Goal: Task Accomplishment & Management: Complete application form

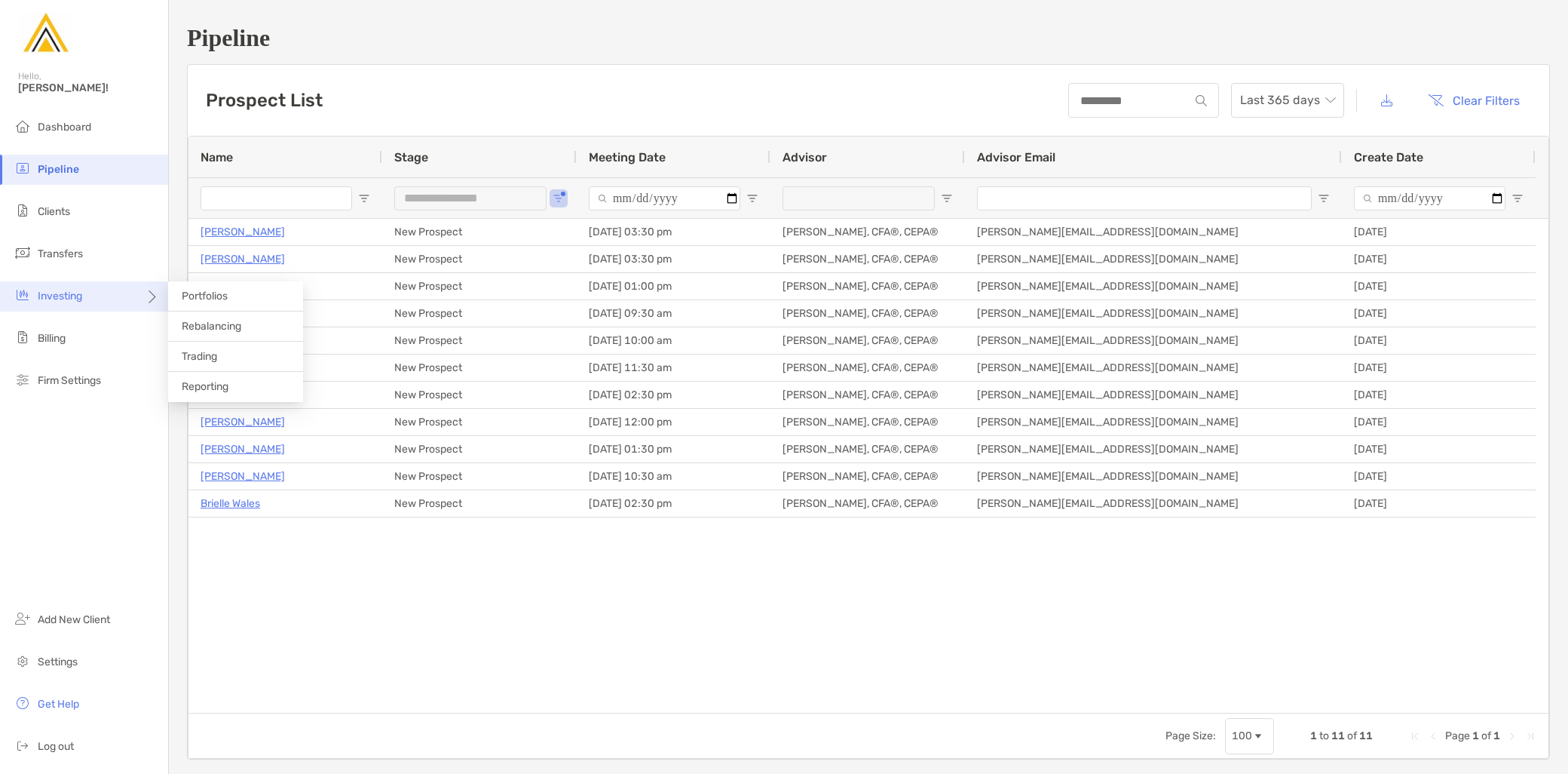
click at [82, 303] on div "Investing" at bounding box center [84, 296] width 168 height 30
click at [227, 298] on span "Portfolios" at bounding box center [204, 296] width 46 height 13
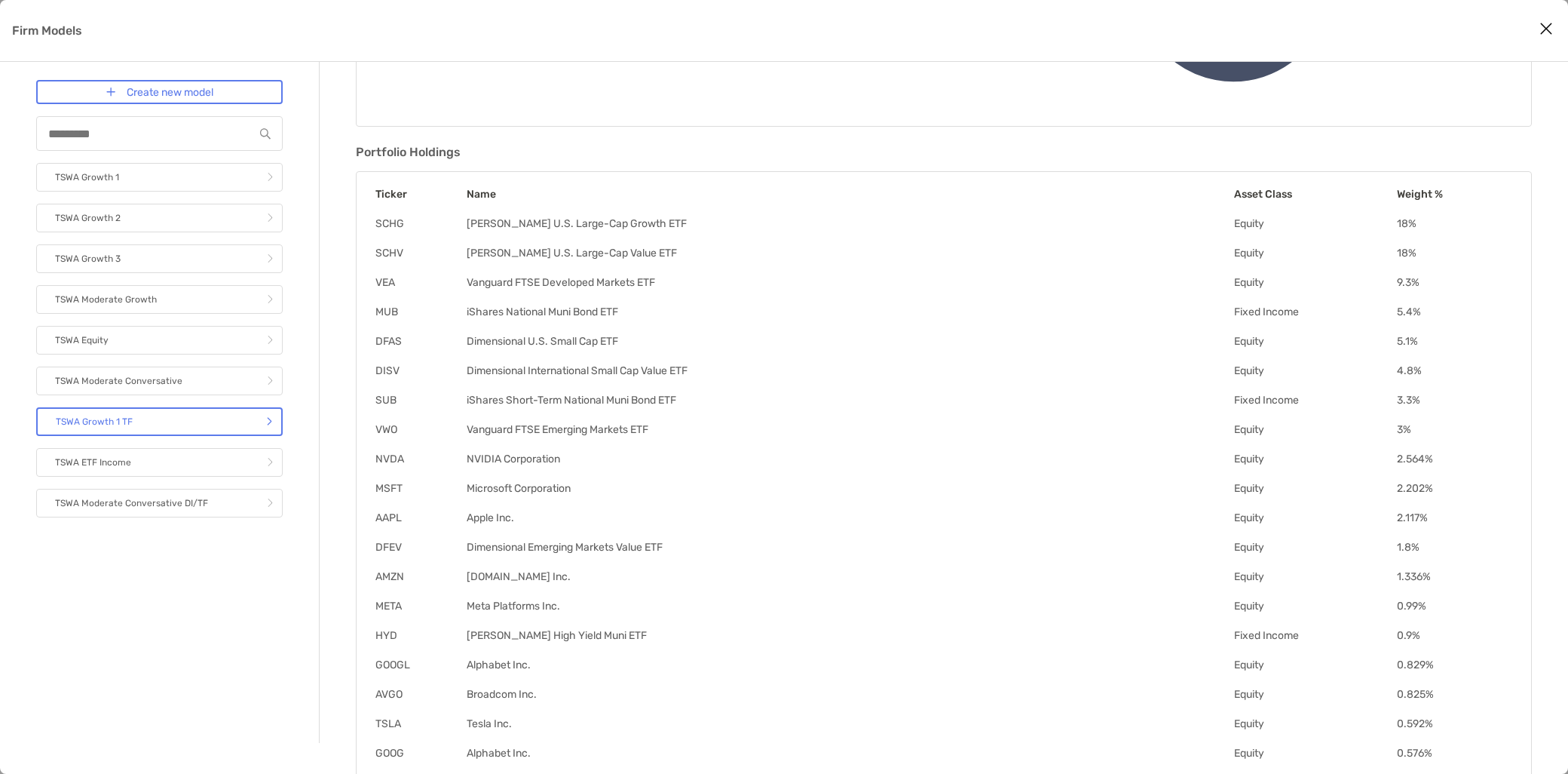
scroll to position [334, 0]
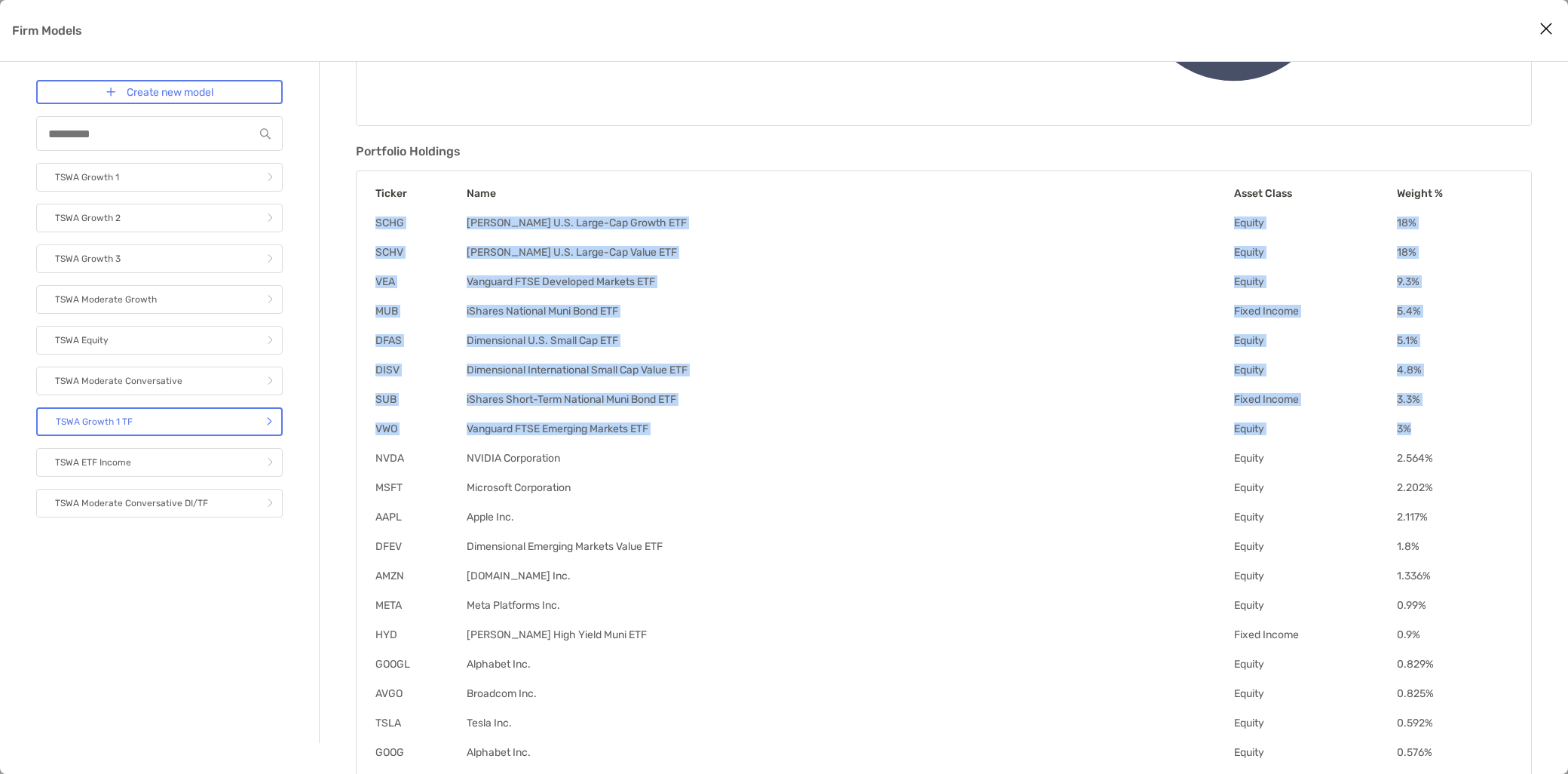
drag, startPoint x: 375, startPoint y: 221, endPoint x: 1421, endPoint y: 431, distance: 1066.9
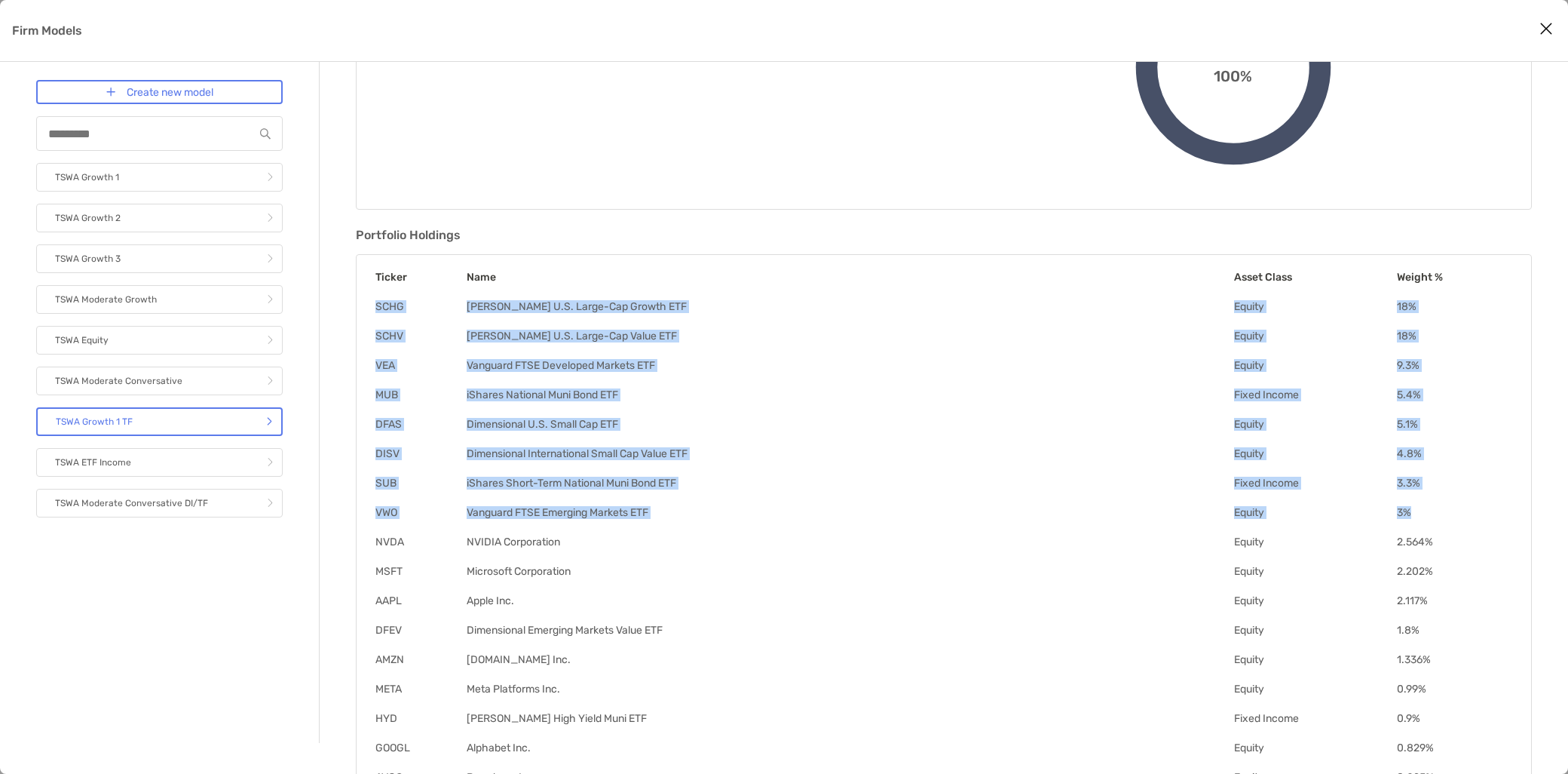
click at [775, 456] on td "Dimensional International Small Cap Value ETF" at bounding box center [849, 454] width 768 height 14
drag, startPoint x: 376, startPoint y: 512, endPoint x: 1410, endPoint y: 303, distance: 1054.9
drag, startPoint x: 1410, startPoint y: 303, endPoint x: 1431, endPoint y: 362, distance: 62.6
click at [1431, 362] on td "9.3 %" at bounding box center [1454, 365] width 117 height 14
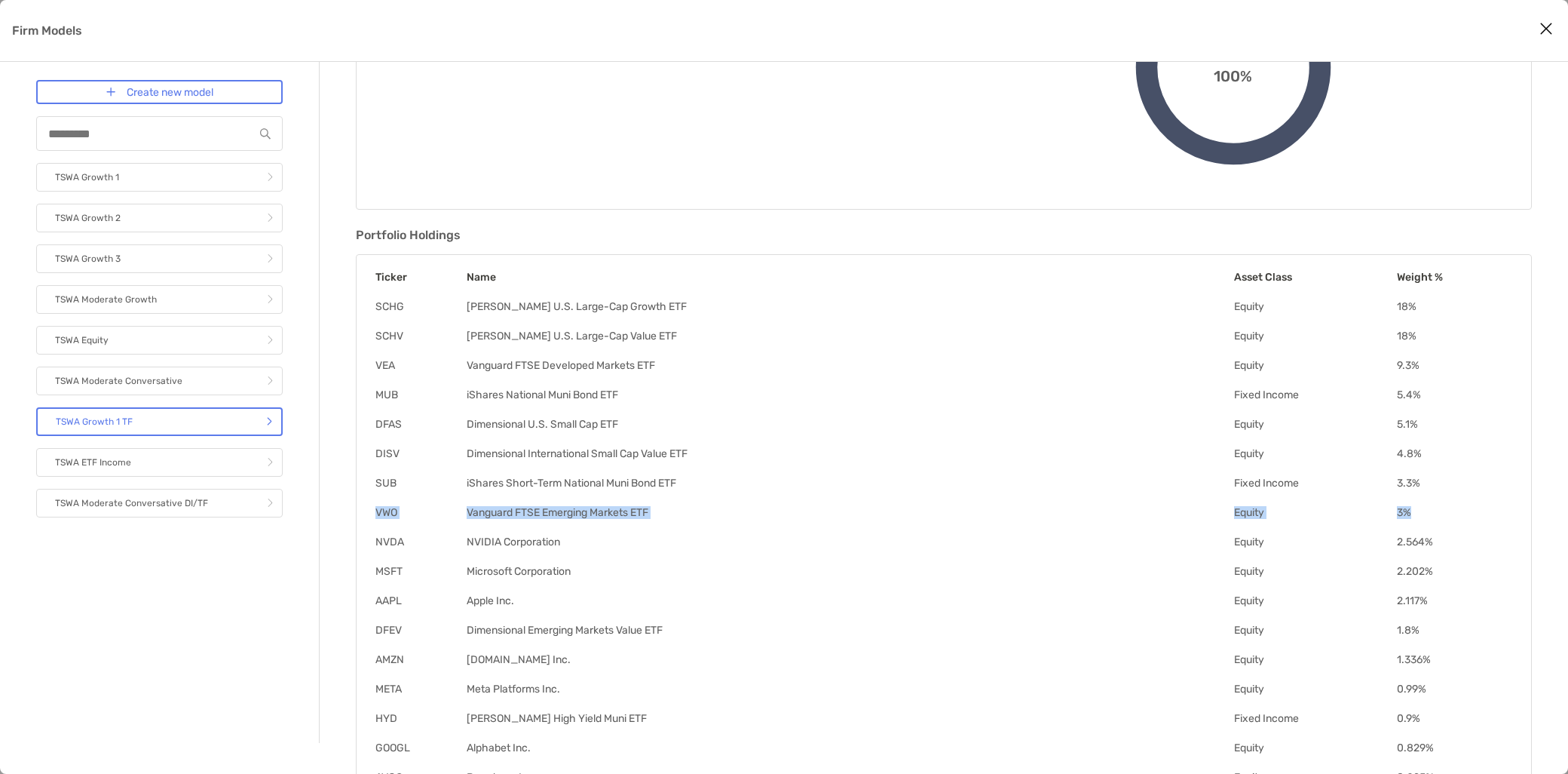
drag, startPoint x: 377, startPoint y: 511, endPoint x: 1393, endPoint y: 506, distance: 1016.0
click at [1393, 506] on tr "VWO Vanguard FTSE Emerging Markets ETF Equity 3 %" at bounding box center [943, 512] width 1138 height 14
click at [1396, 506] on td "3 %" at bounding box center [1454, 512] width 117 height 14
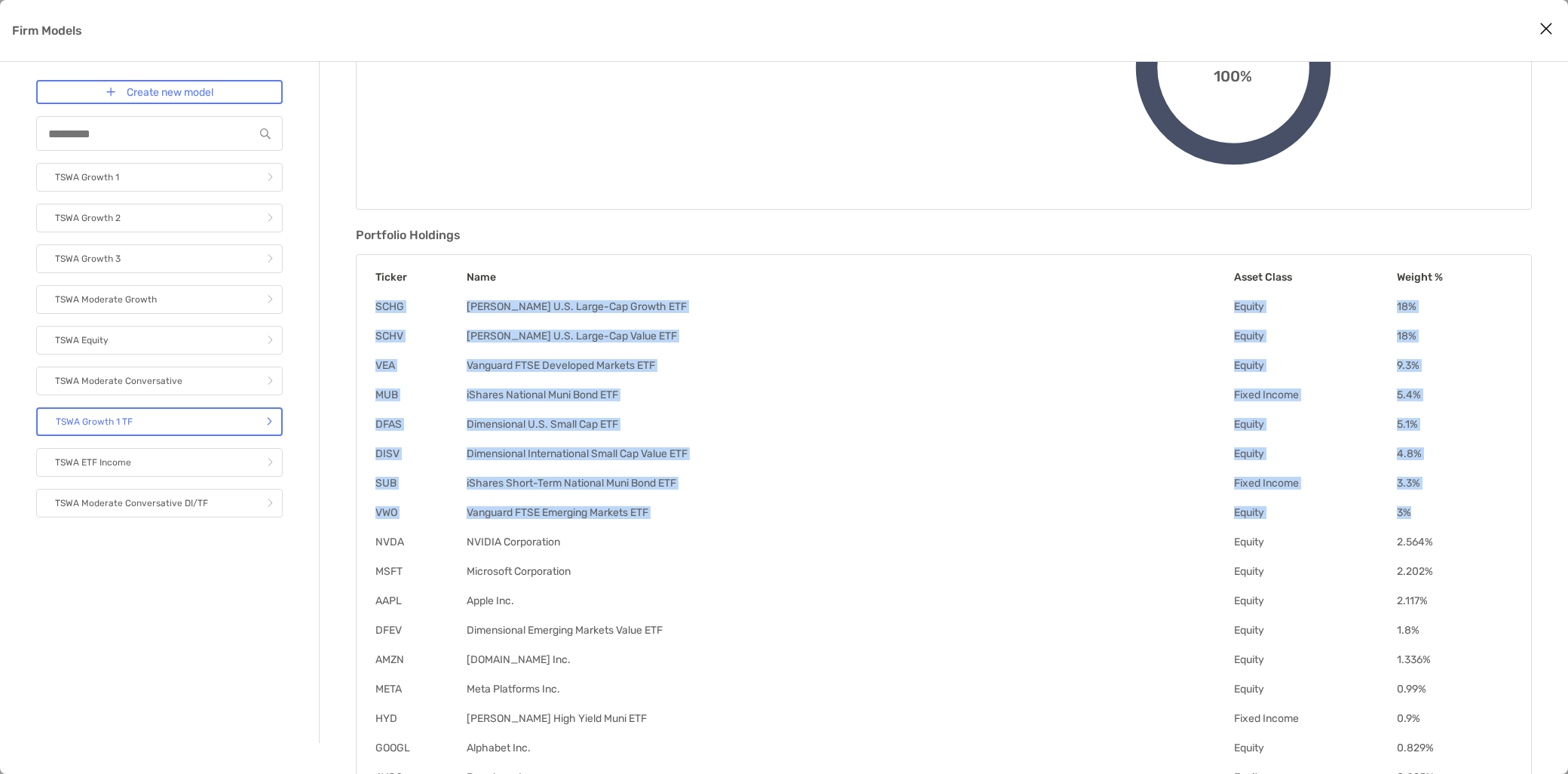
drag, startPoint x: 375, startPoint y: 302, endPoint x: 1413, endPoint y: 522, distance: 1061.1
click at [985, 506] on td "Vanguard FTSE Emerging Markets ETF" at bounding box center [849, 512] width 768 height 14
drag, startPoint x: 376, startPoint y: 307, endPoint x: 1411, endPoint y: 514, distance: 1055.5
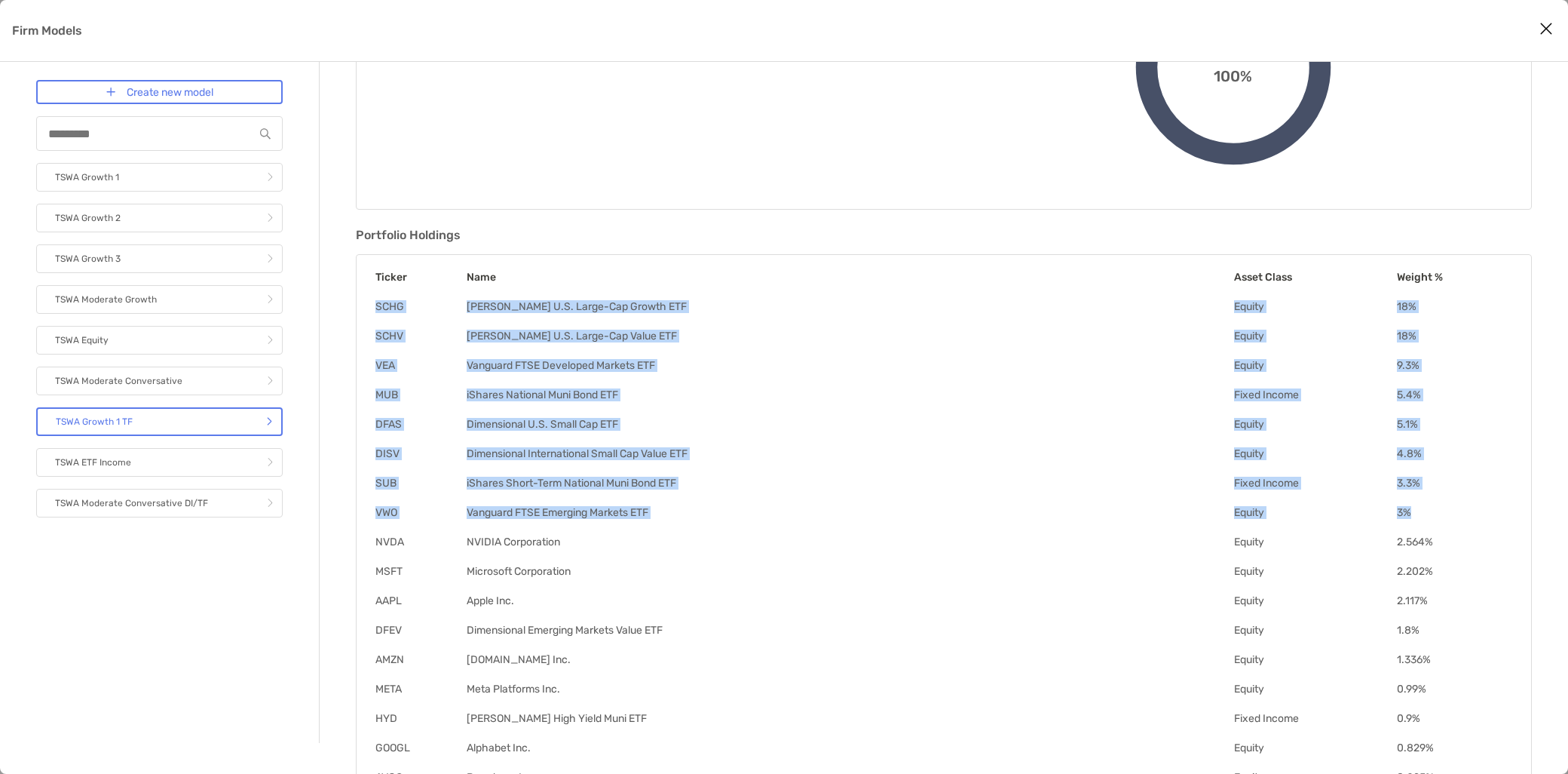
drag, startPoint x: 1411, startPoint y: 514, endPoint x: 1371, endPoint y: 516, distance: 40.0
click at [1371, 516] on td "Equity" at bounding box center [1315, 512] width 163 height 14
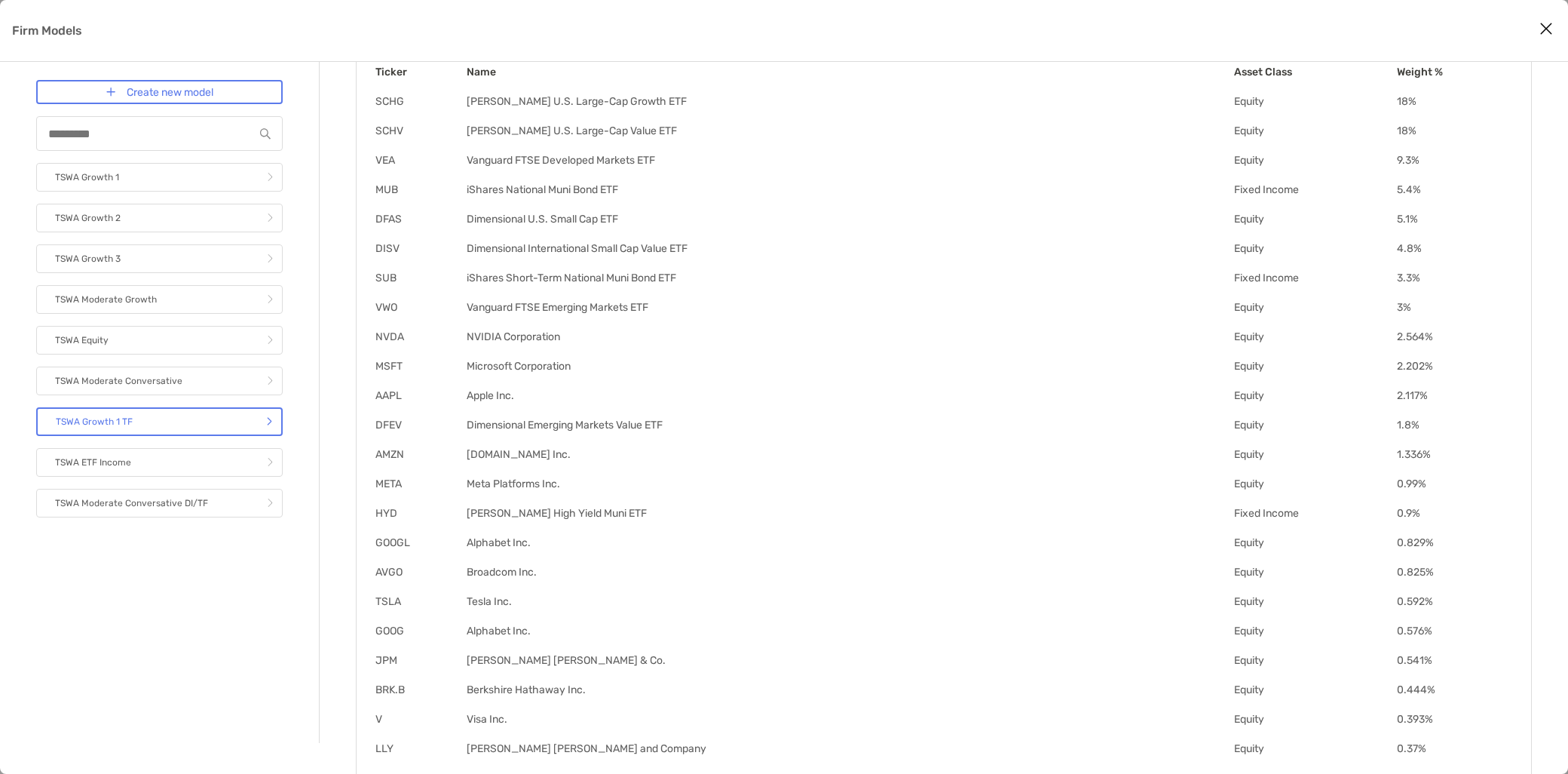
scroll to position [419, 0]
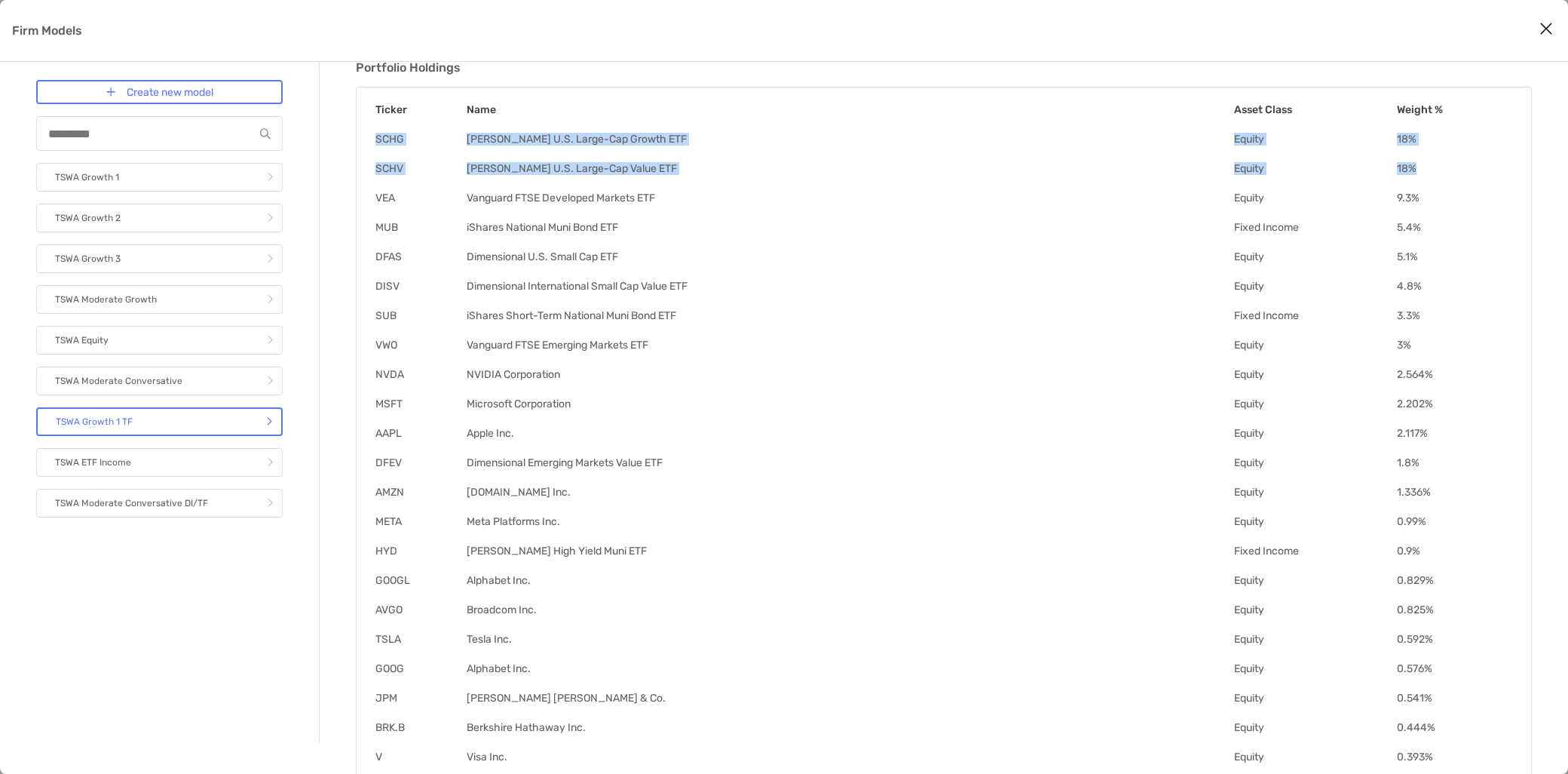
drag, startPoint x: 386, startPoint y: 139, endPoint x: 1414, endPoint y: 168, distance: 1028.4
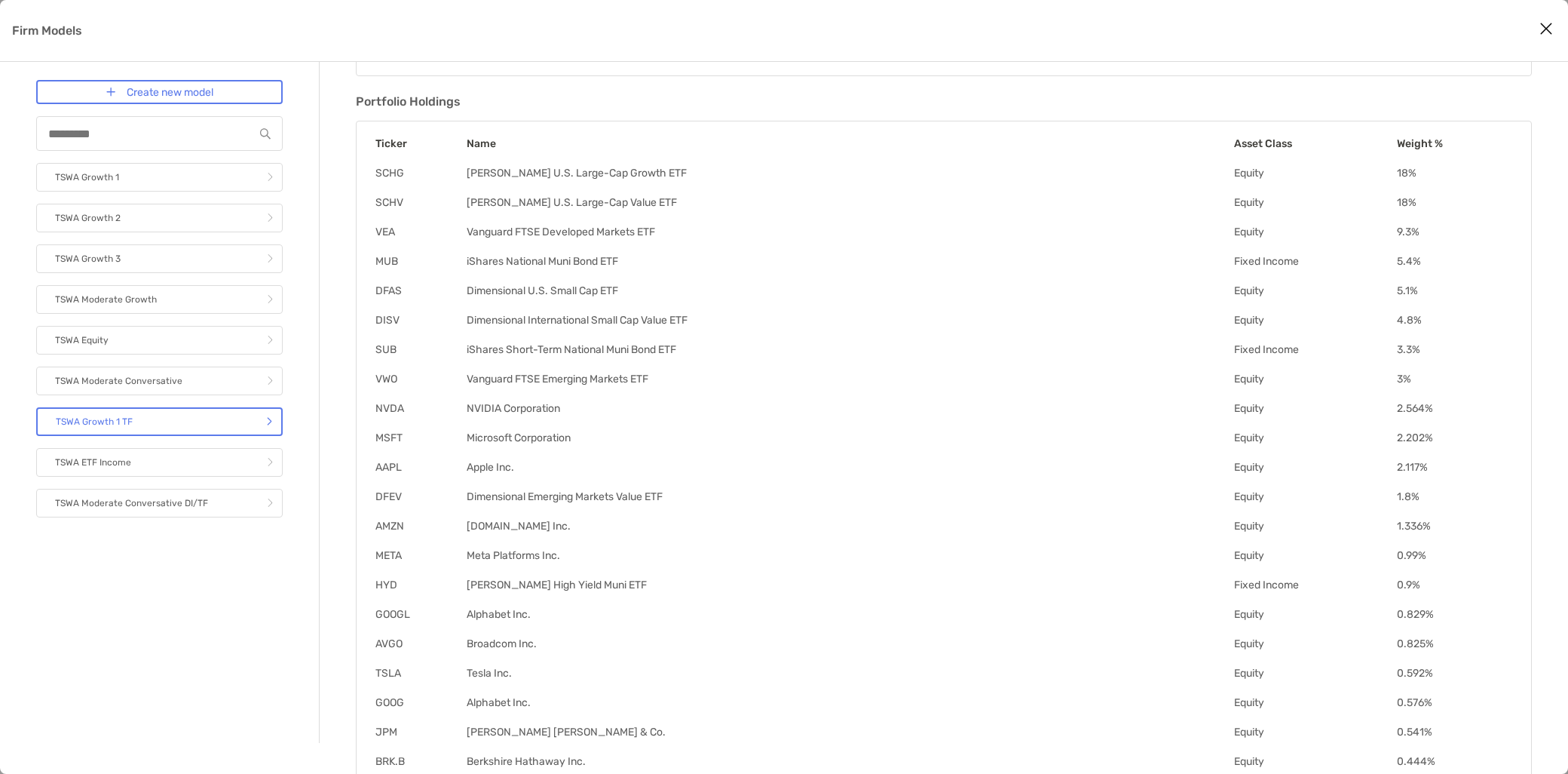
scroll to position [83, 0]
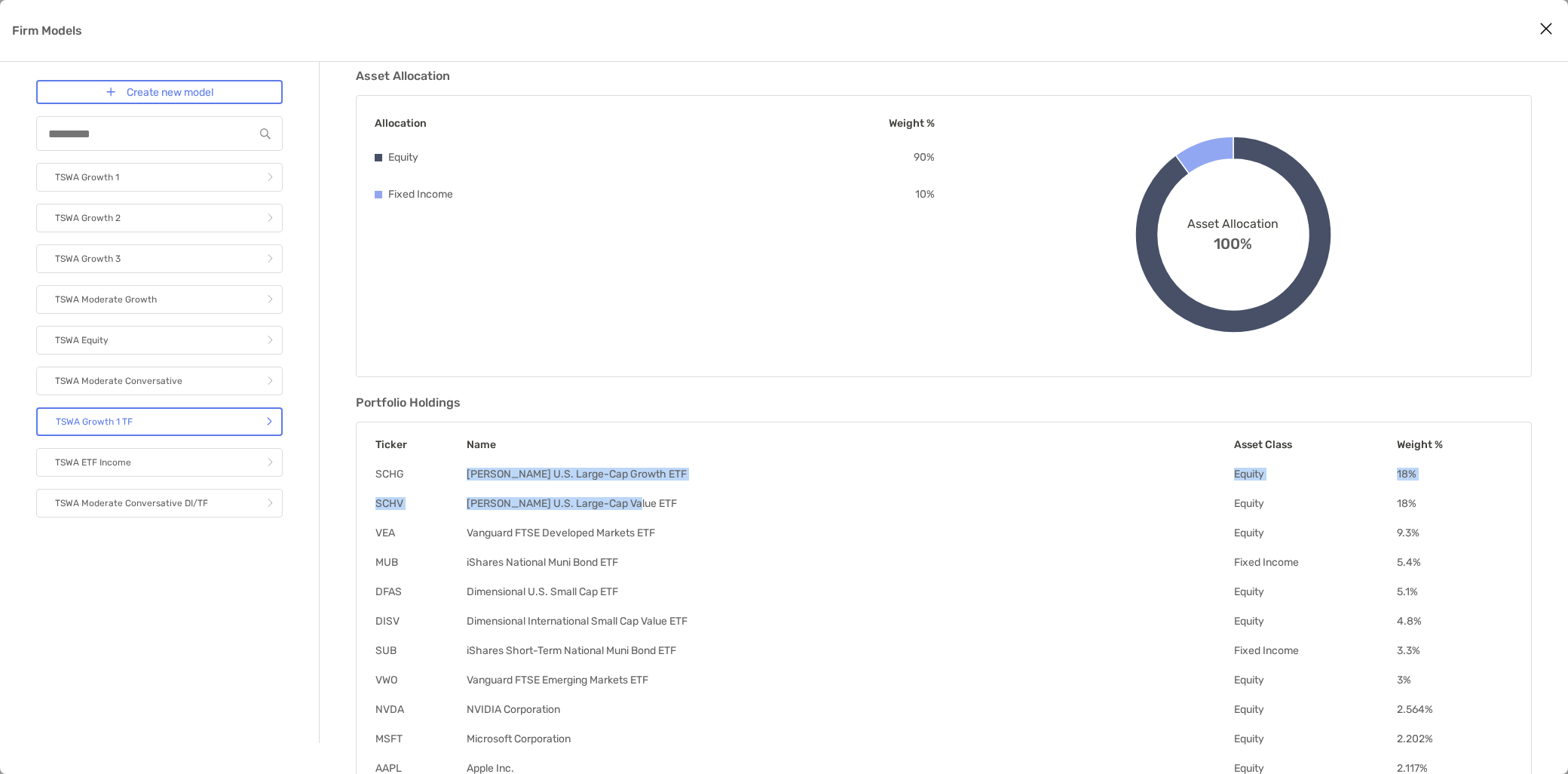
drag, startPoint x: 480, startPoint y: 471, endPoint x: 712, endPoint y: 501, distance: 233.9
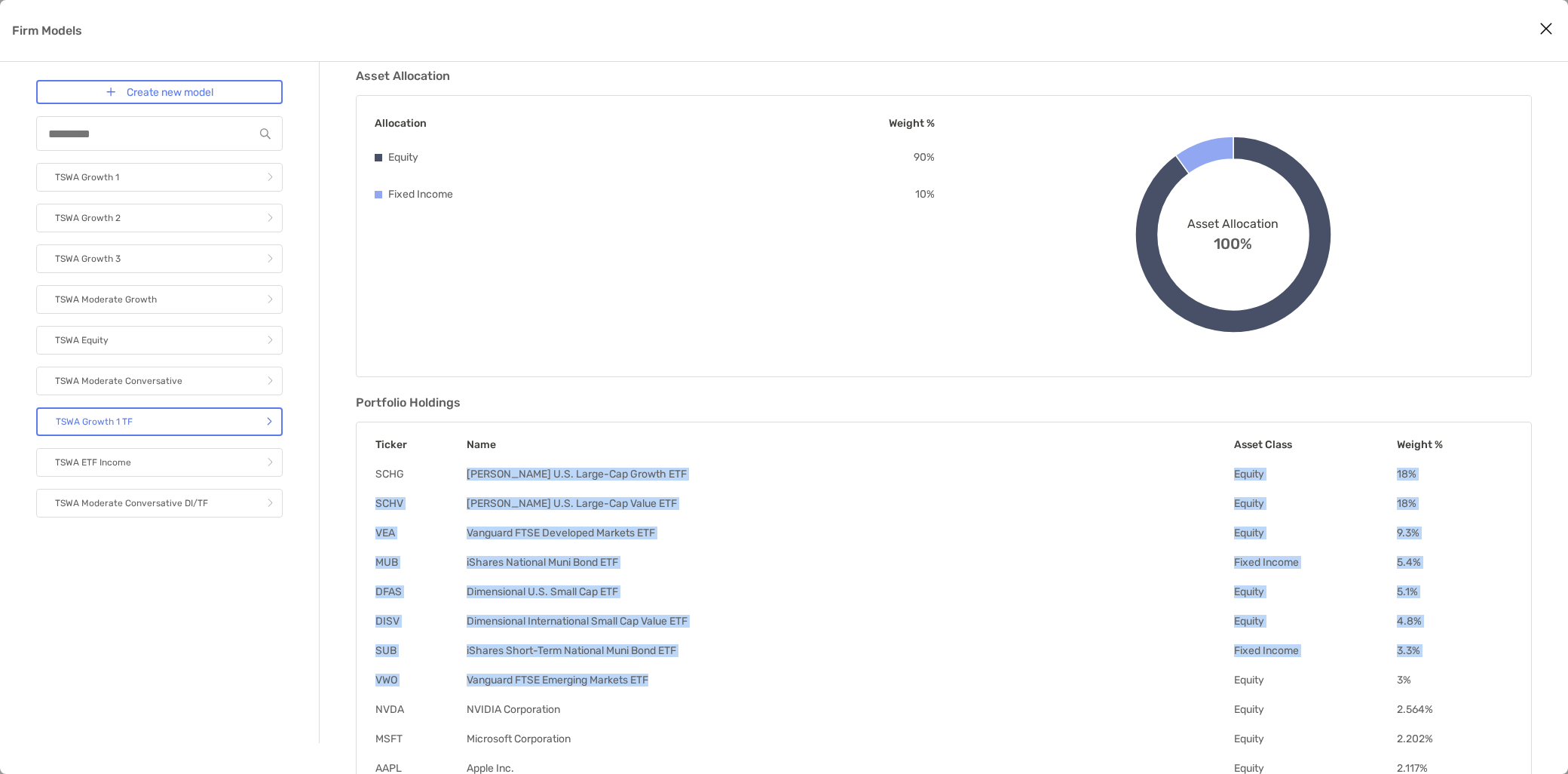
drag, startPoint x: 483, startPoint y: 470, endPoint x: 741, endPoint y: 669, distance: 325.8
drag, startPoint x: 741, startPoint y: 669, endPoint x: 680, endPoint y: 671, distance: 61.0
click at [680, 672] on td "Vanguard FTSE Emerging Markets ETF" at bounding box center [849, 679] width 768 height 14
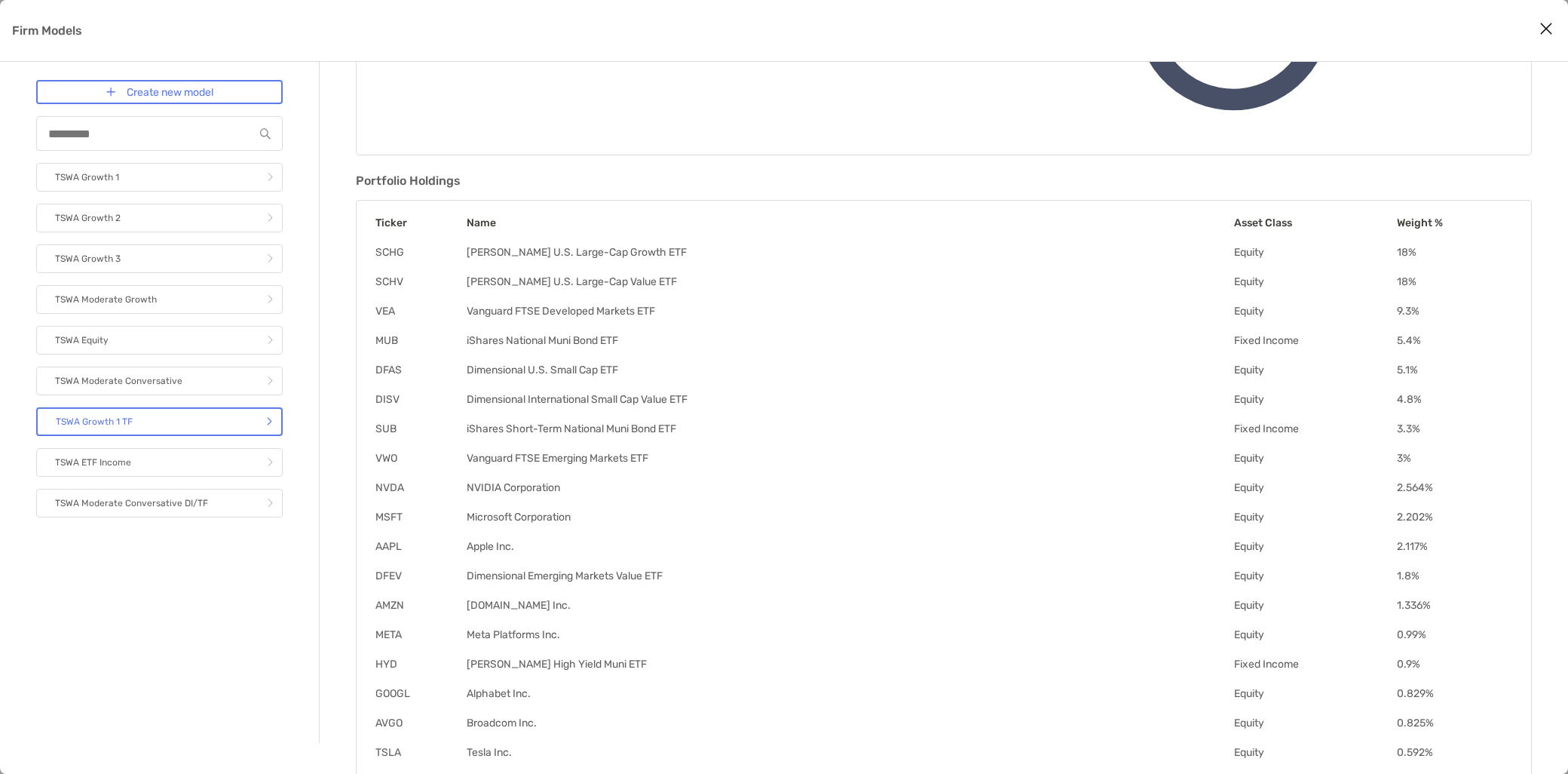
scroll to position [334, 0]
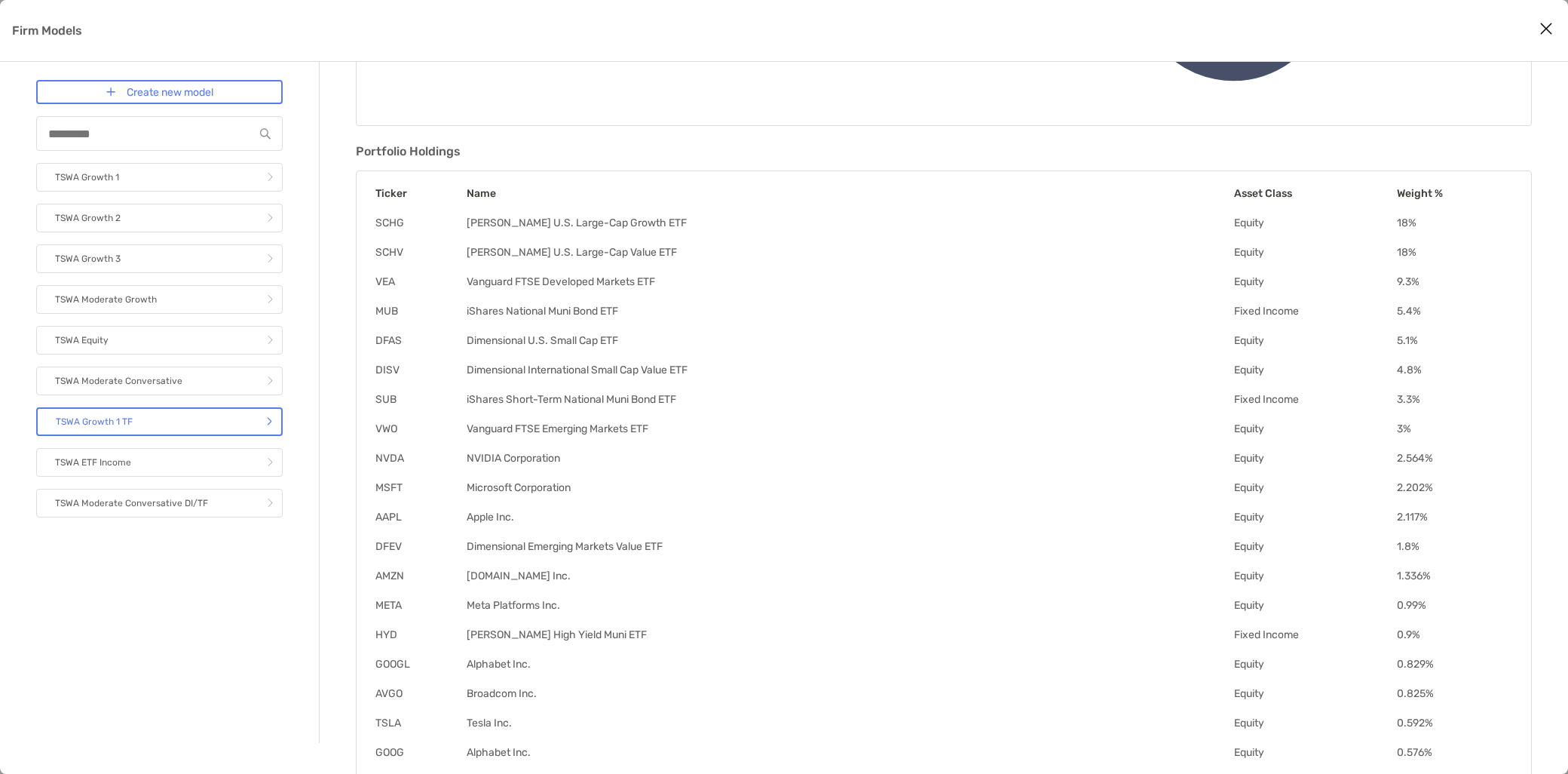
click at [375, 455] on td "NVDA" at bounding box center [420, 458] width 91 height 14
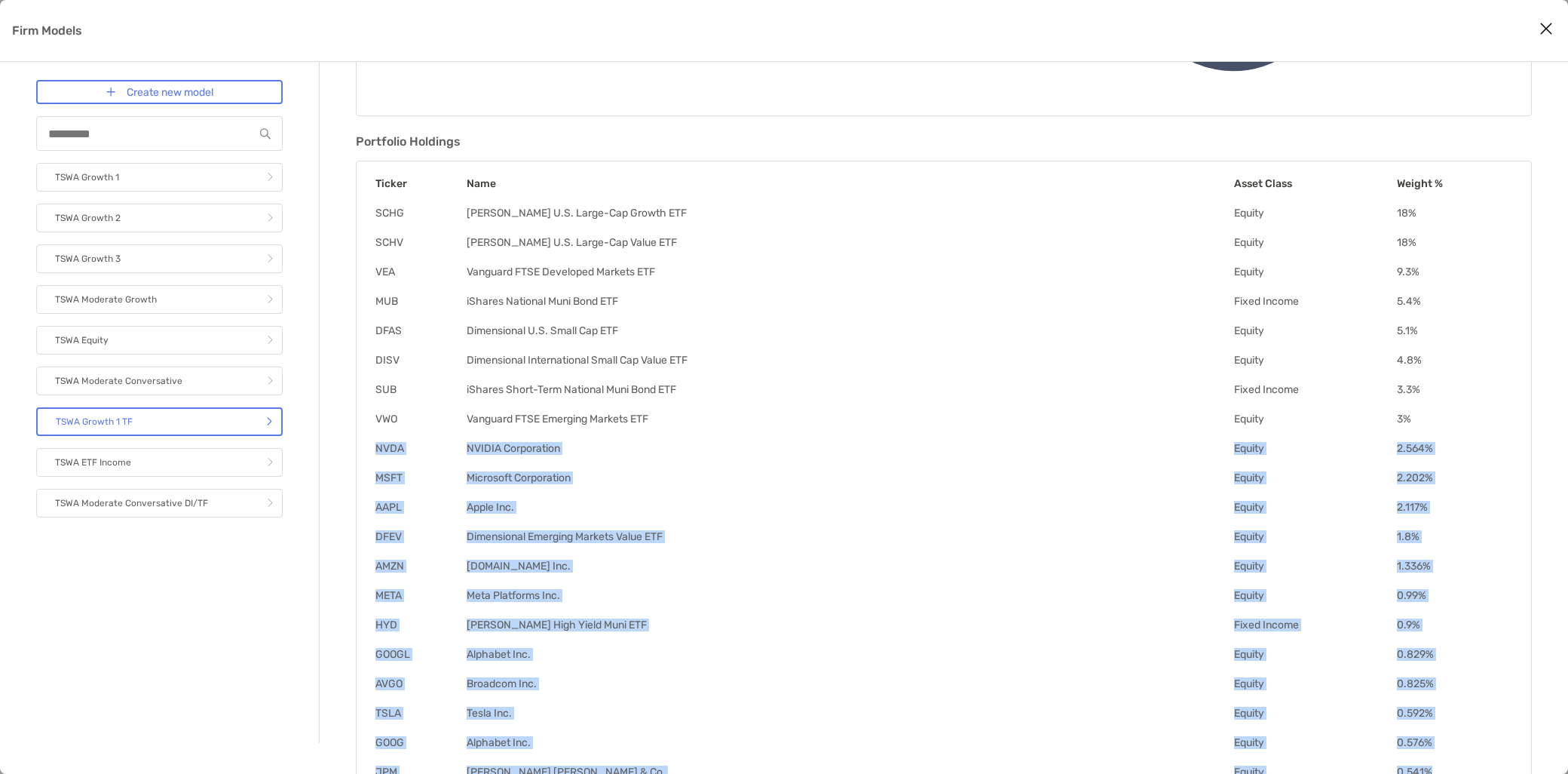
scroll to position [365, 0]
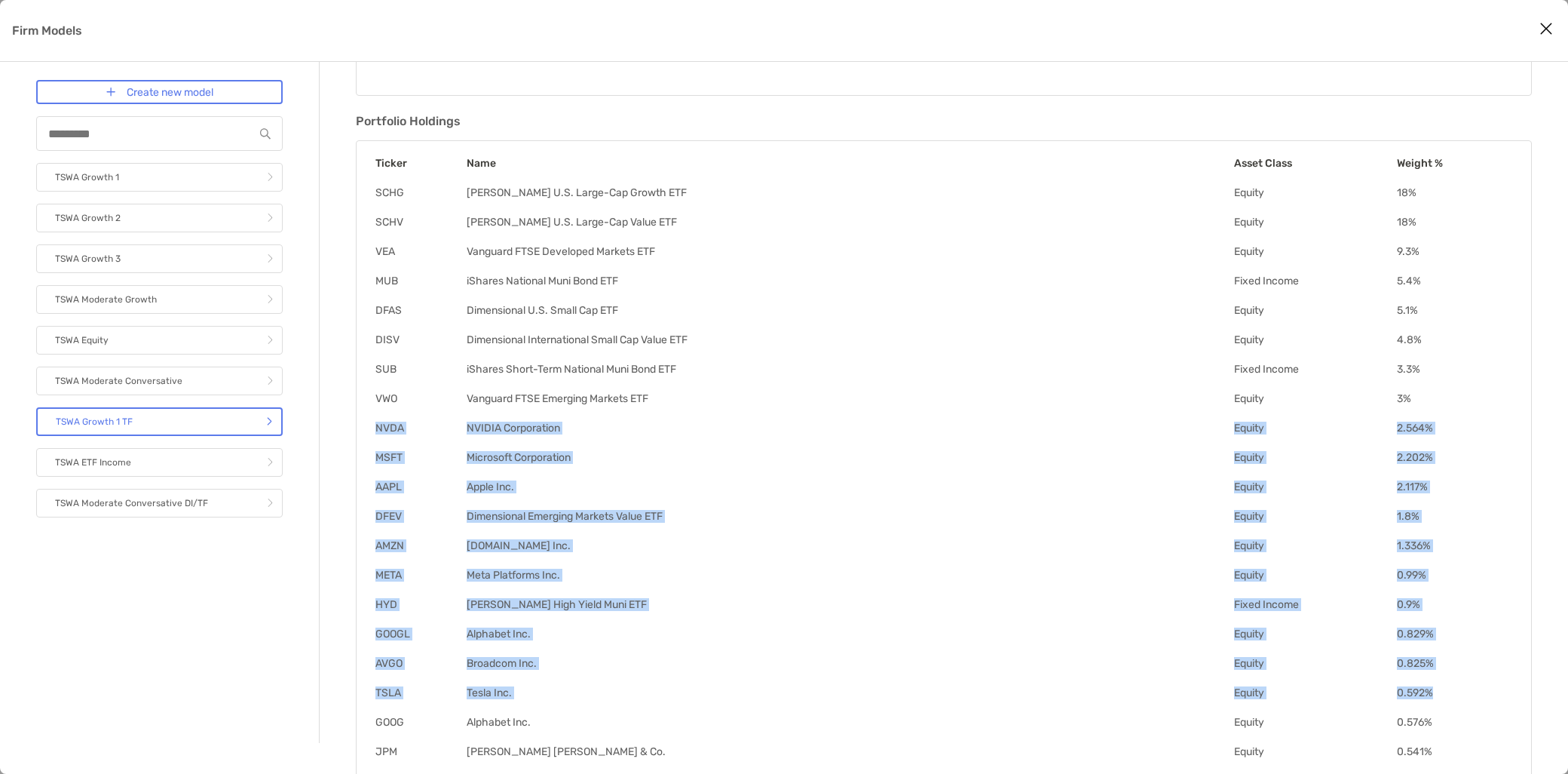
drag, startPoint x: 378, startPoint y: 455, endPoint x: 1444, endPoint y: 671, distance: 1087.7
drag, startPoint x: 376, startPoint y: 425, endPoint x: 1436, endPoint y: 638, distance: 1081.2
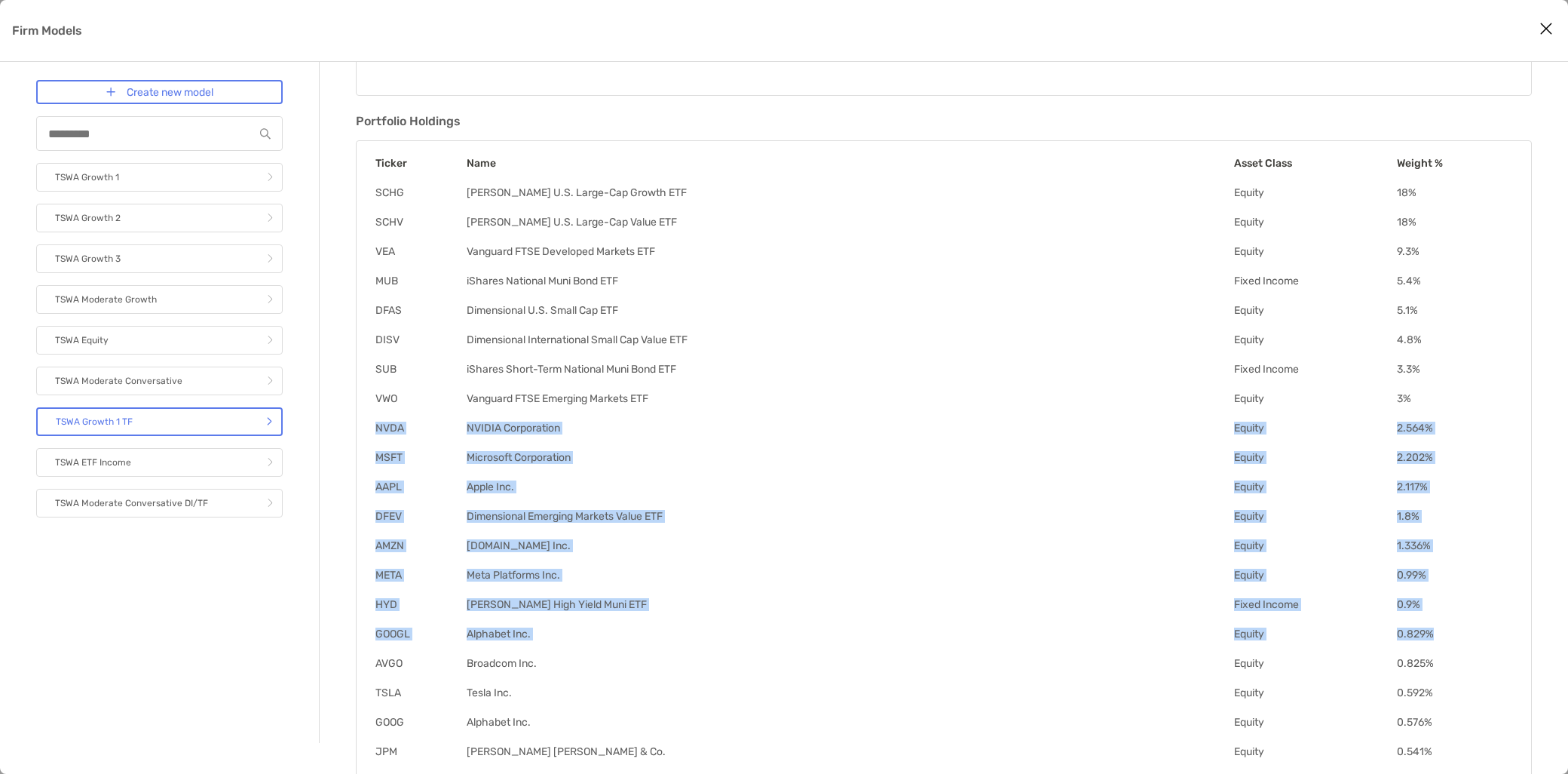
click at [955, 606] on td "VanEck High Yield Muni ETF" at bounding box center [849, 604] width 768 height 14
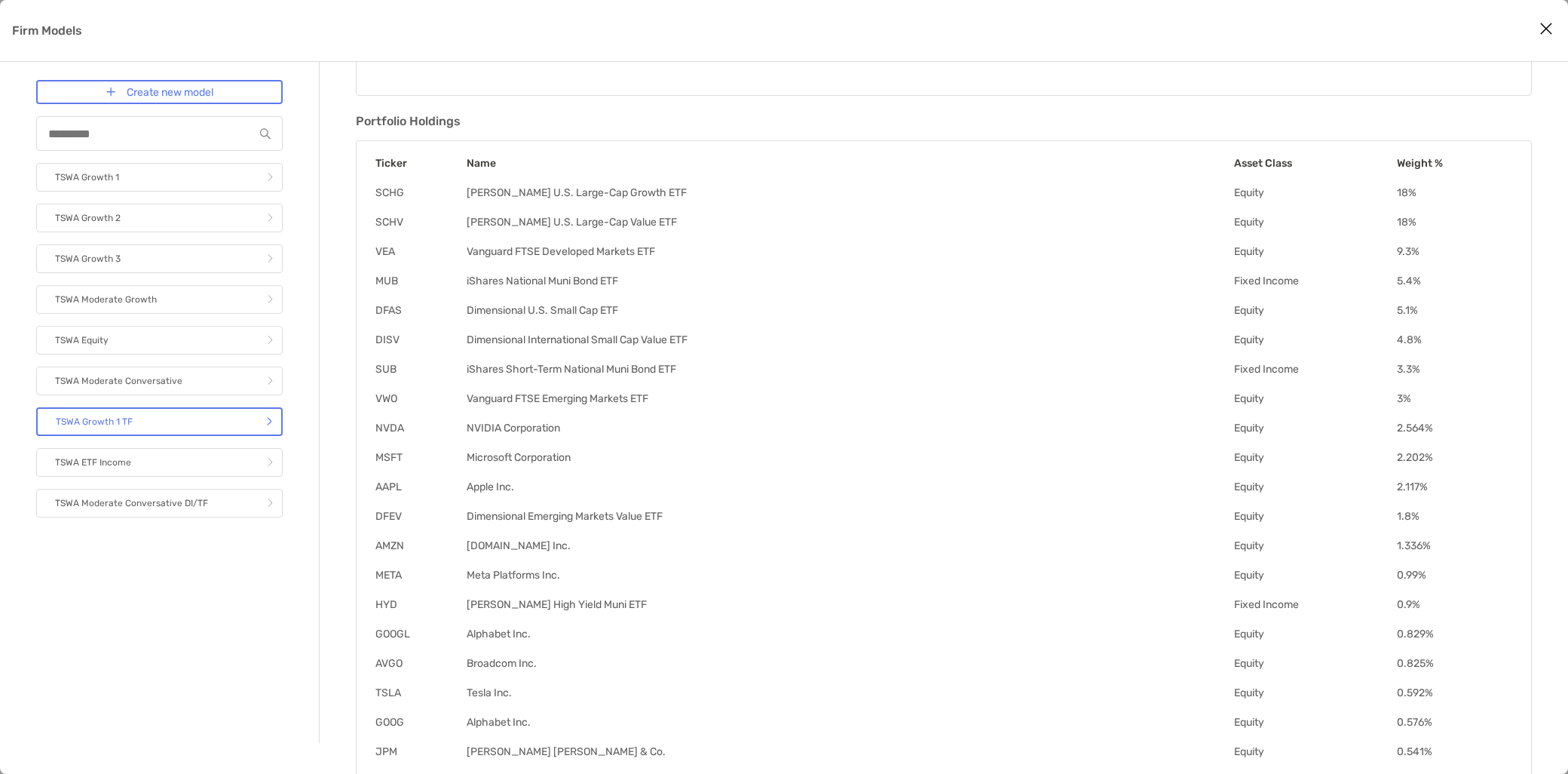
scroll to position [0, 0]
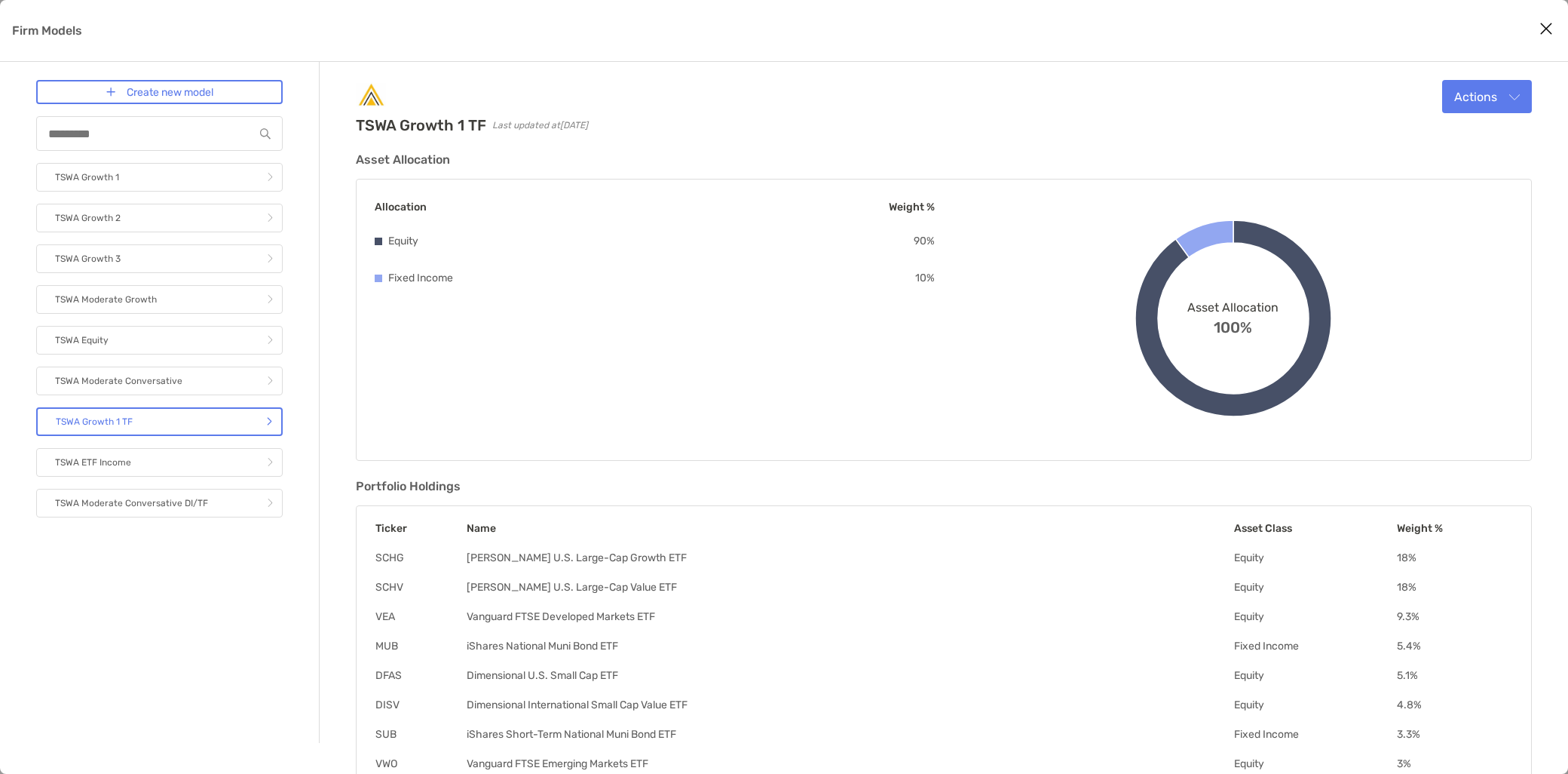
click at [1550, 19] on icon "Close modal" at bounding box center [1546, 28] width 13 height 18
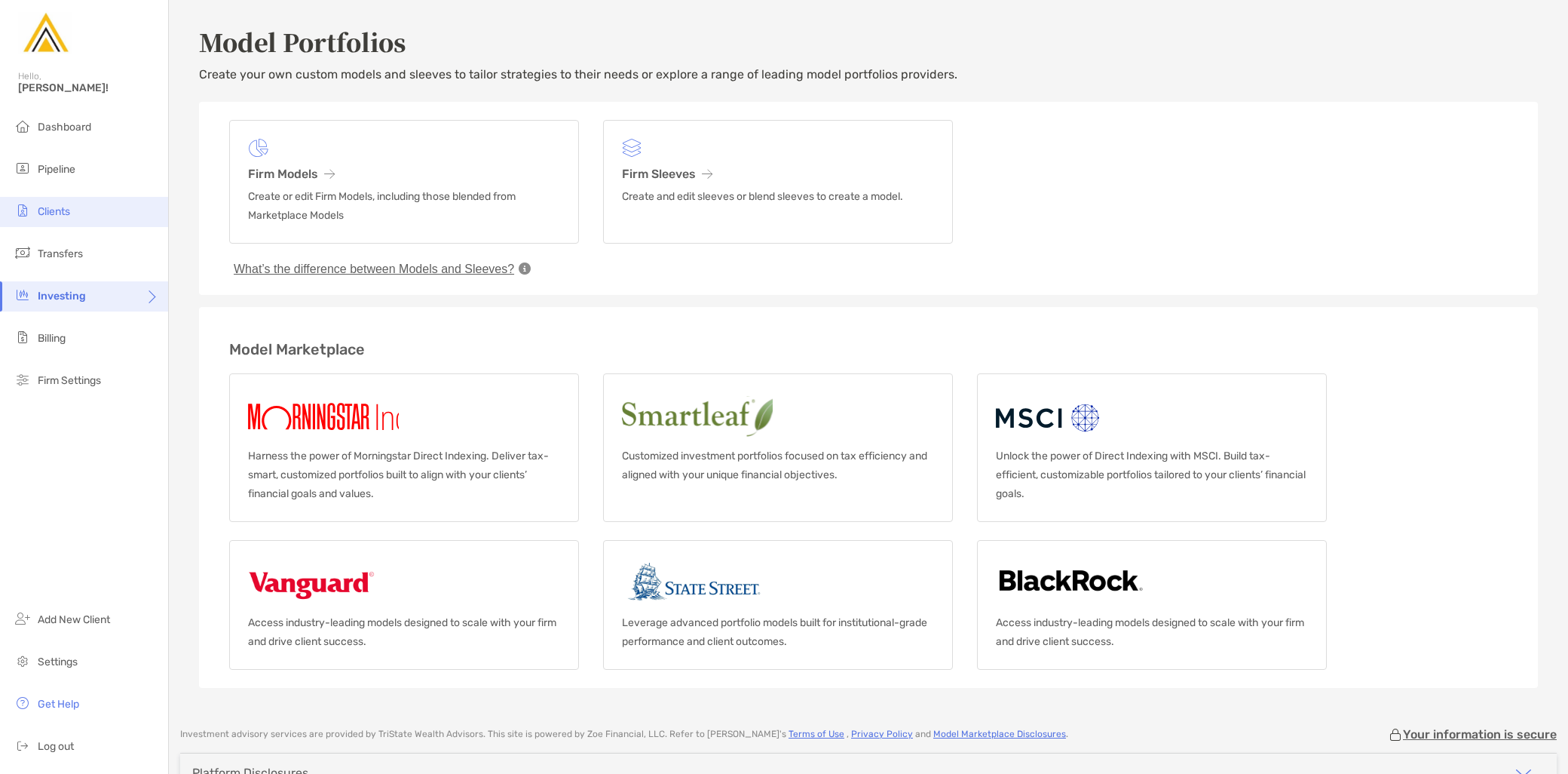
click at [99, 219] on li "Clients" at bounding box center [84, 211] width 168 height 30
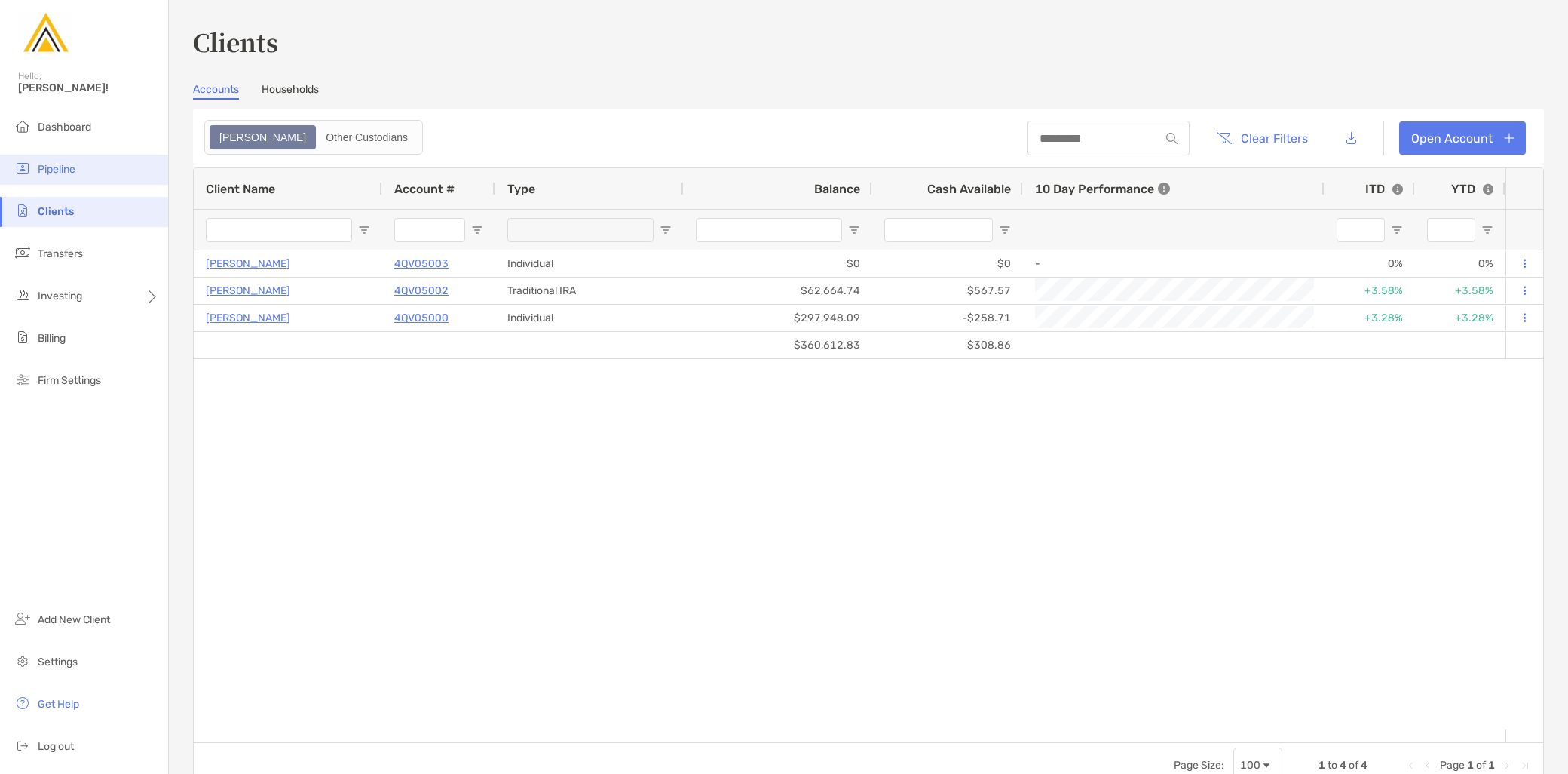
click at [83, 176] on li "Pipeline" at bounding box center [84, 169] width 168 height 30
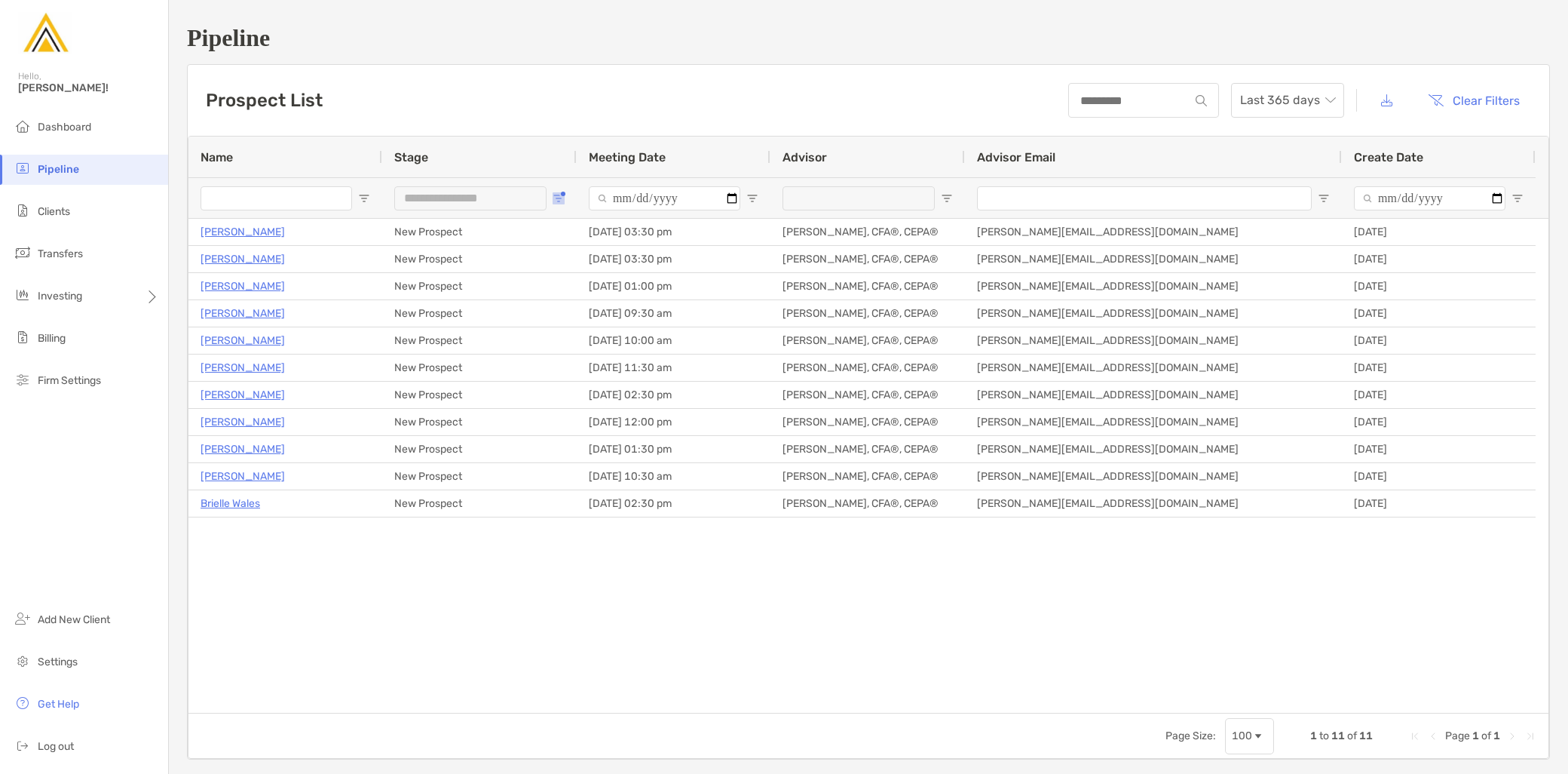
click at [560, 200] on span "Open Filter Menu" at bounding box center [559, 198] width 12 height 12
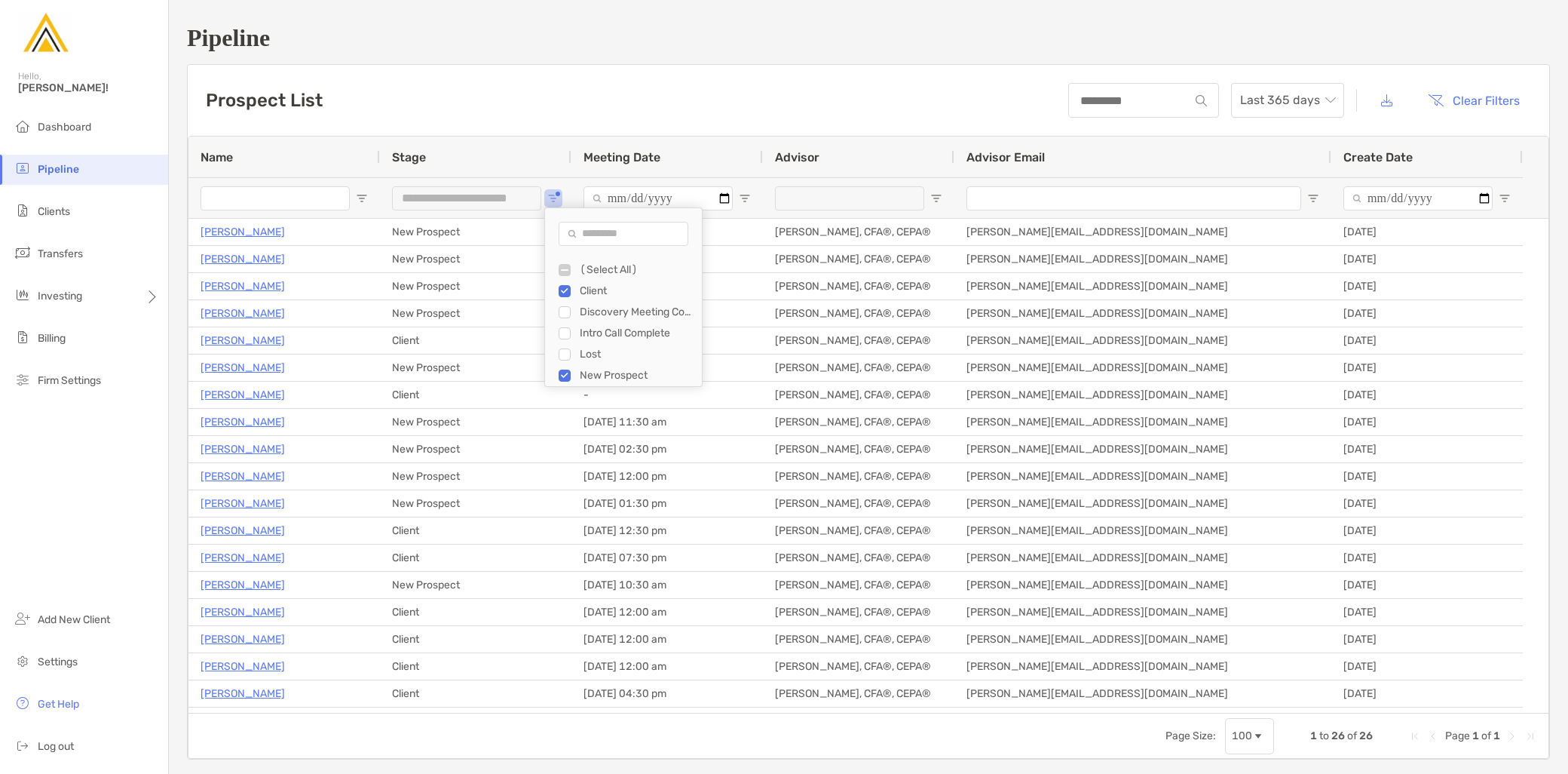
click at [562, 383] on div "Column Filter" at bounding box center [624, 384] width 149 height 4
type input "**********"
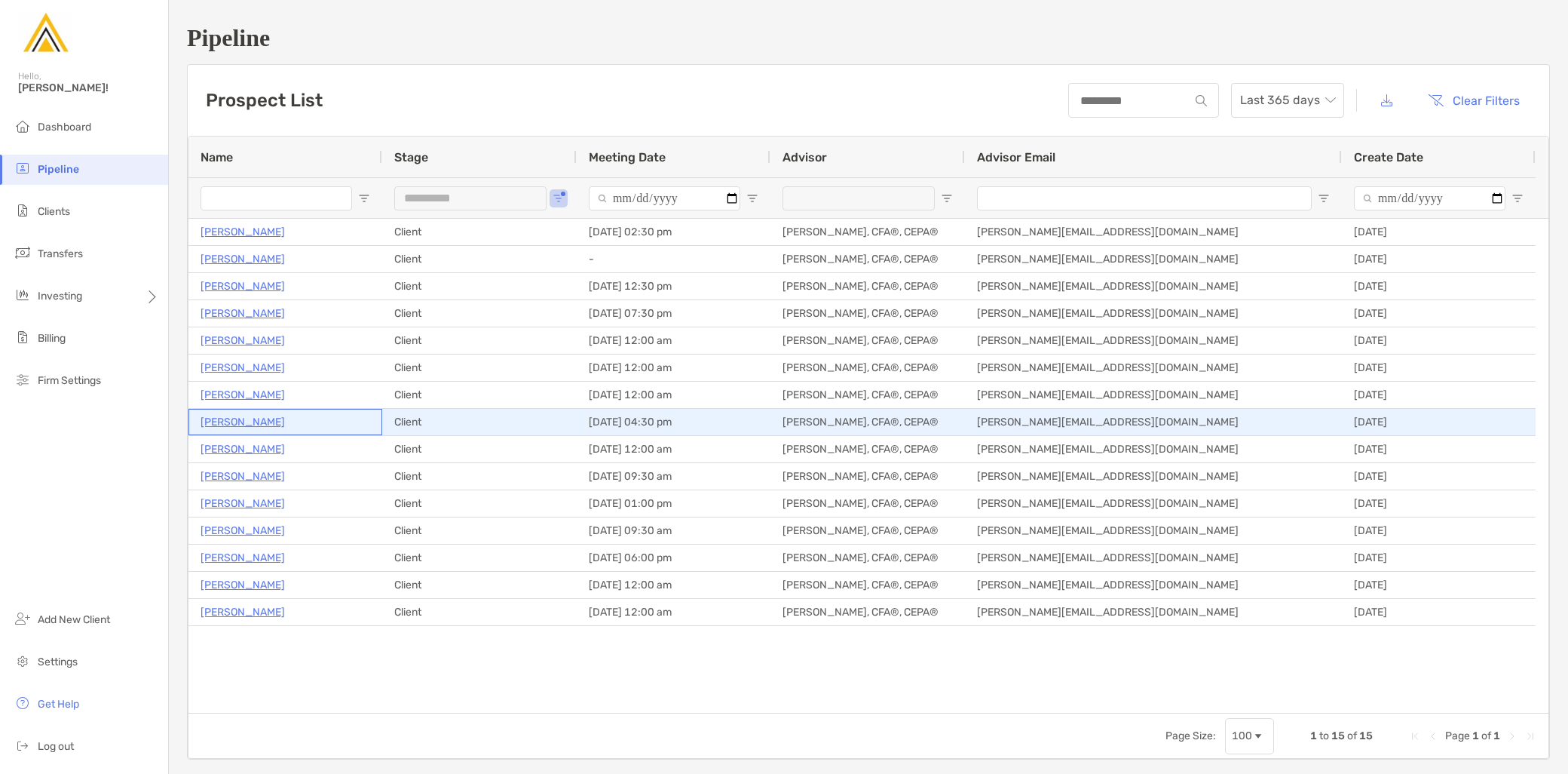
click at [262, 419] on p "Mathew Phibbs" at bounding box center [243, 421] width 84 height 18
click at [247, 424] on p "Mathew Phibbs" at bounding box center [243, 421] width 84 height 18
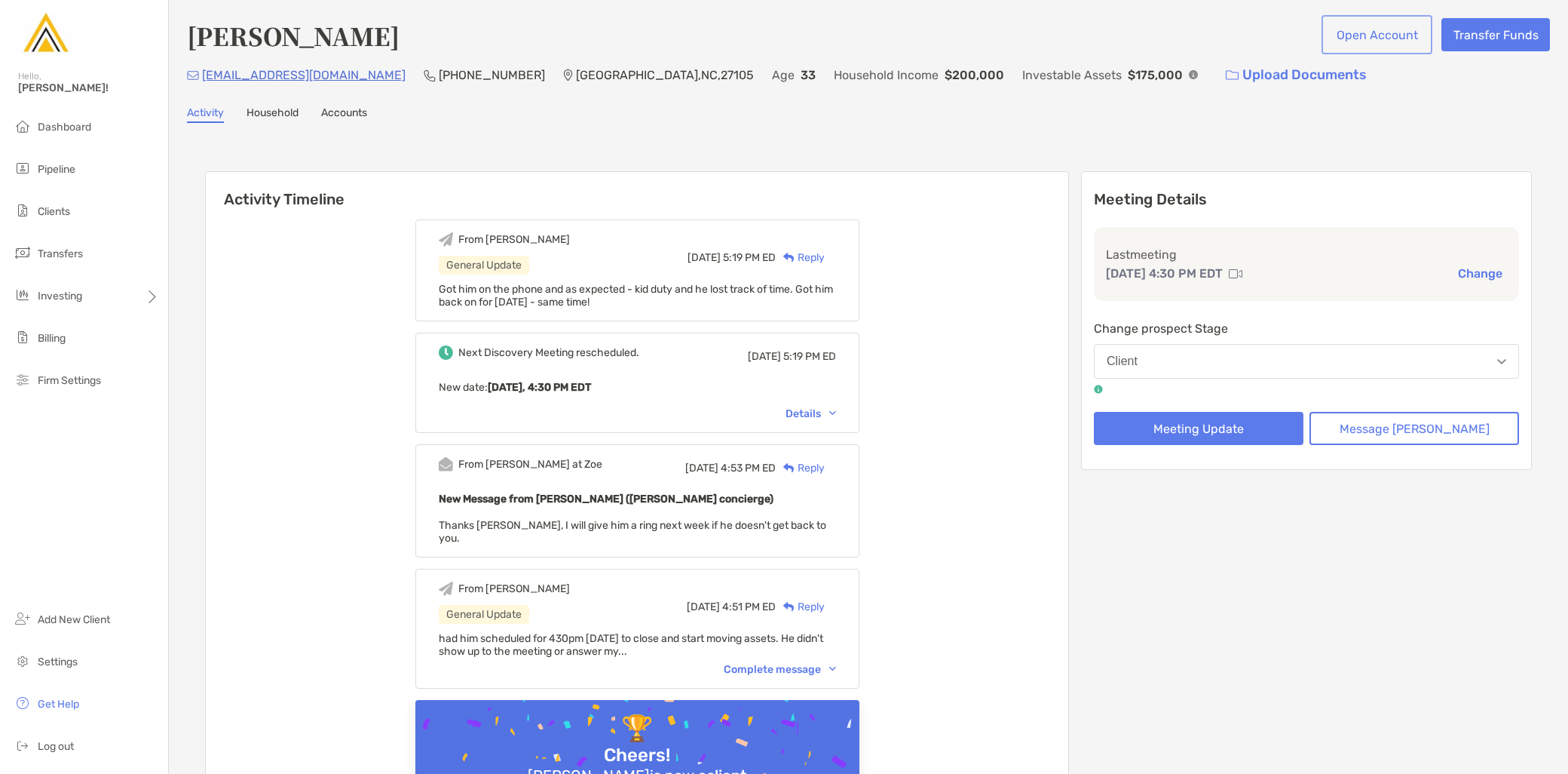
click at [1372, 40] on button "Open Account" at bounding box center [1377, 35] width 104 height 33
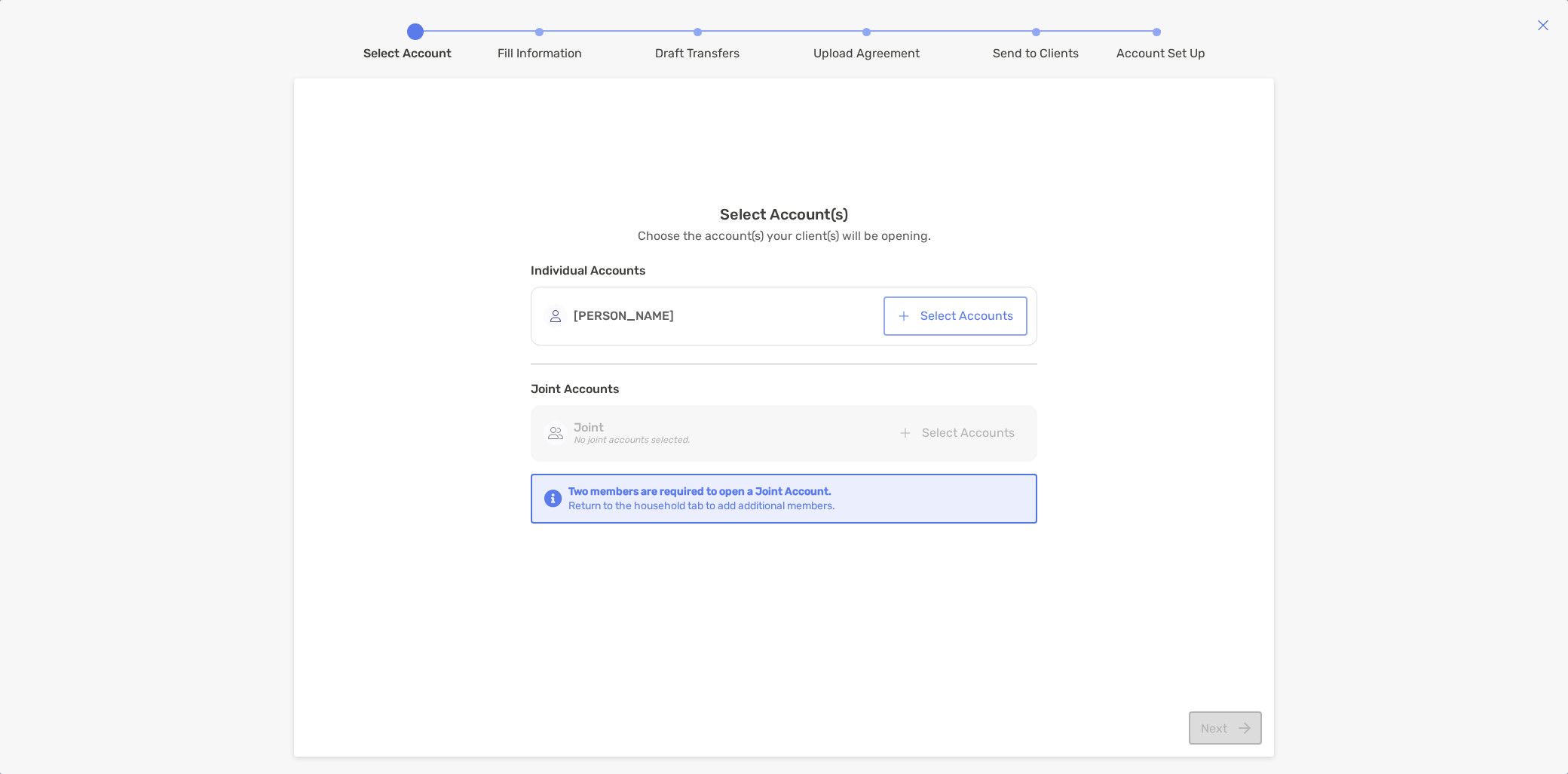
click at [970, 314] on button "Select Accounts" at bounding box center [955, 316] width 138 height 33
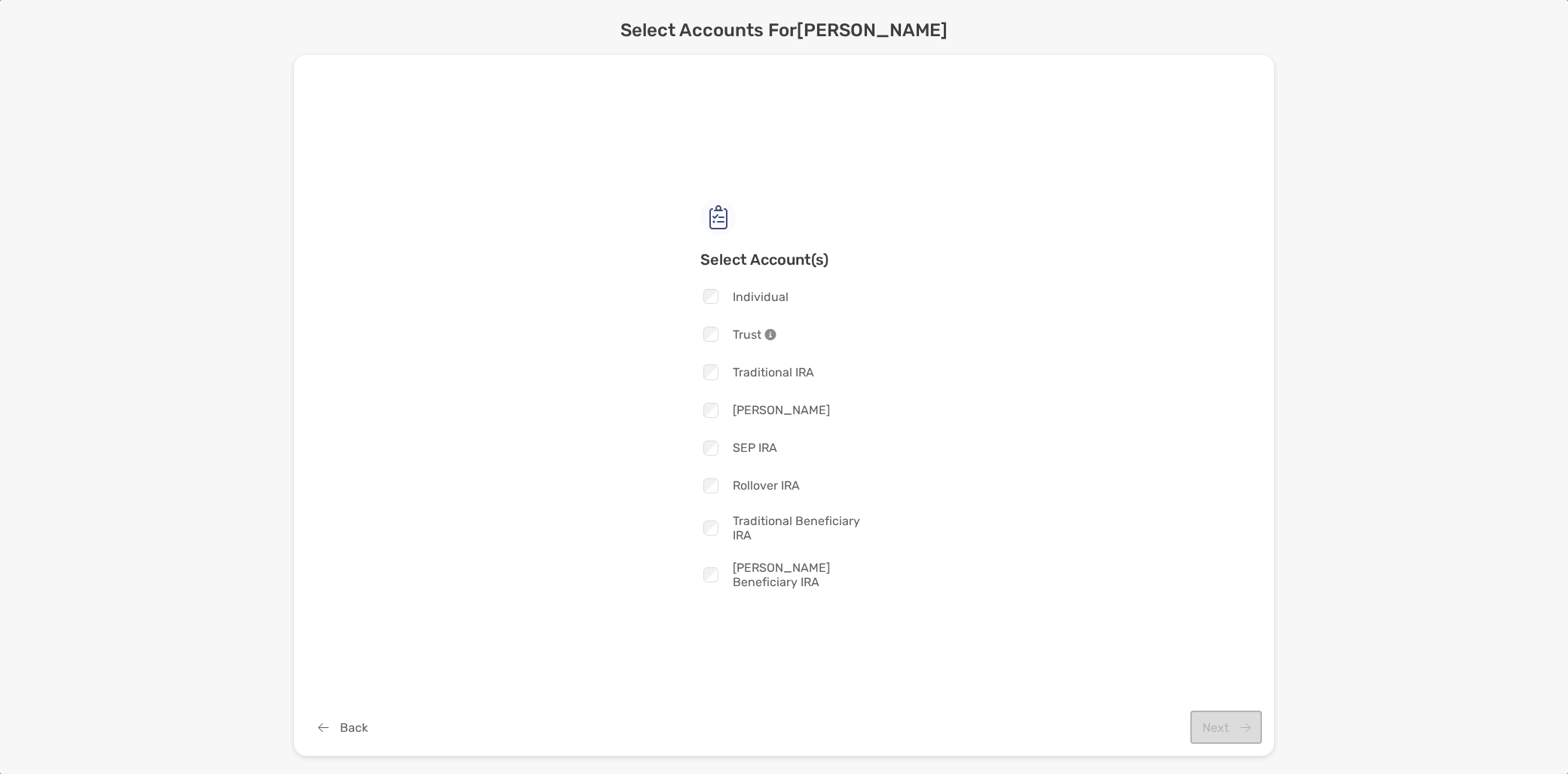
click at [741, 302] on span "Individual" at bounding box center [761, 297] width 56 height 14
click at [1215, 720] on button "Next" at bounding box center [1227, 727] width 72 height 33
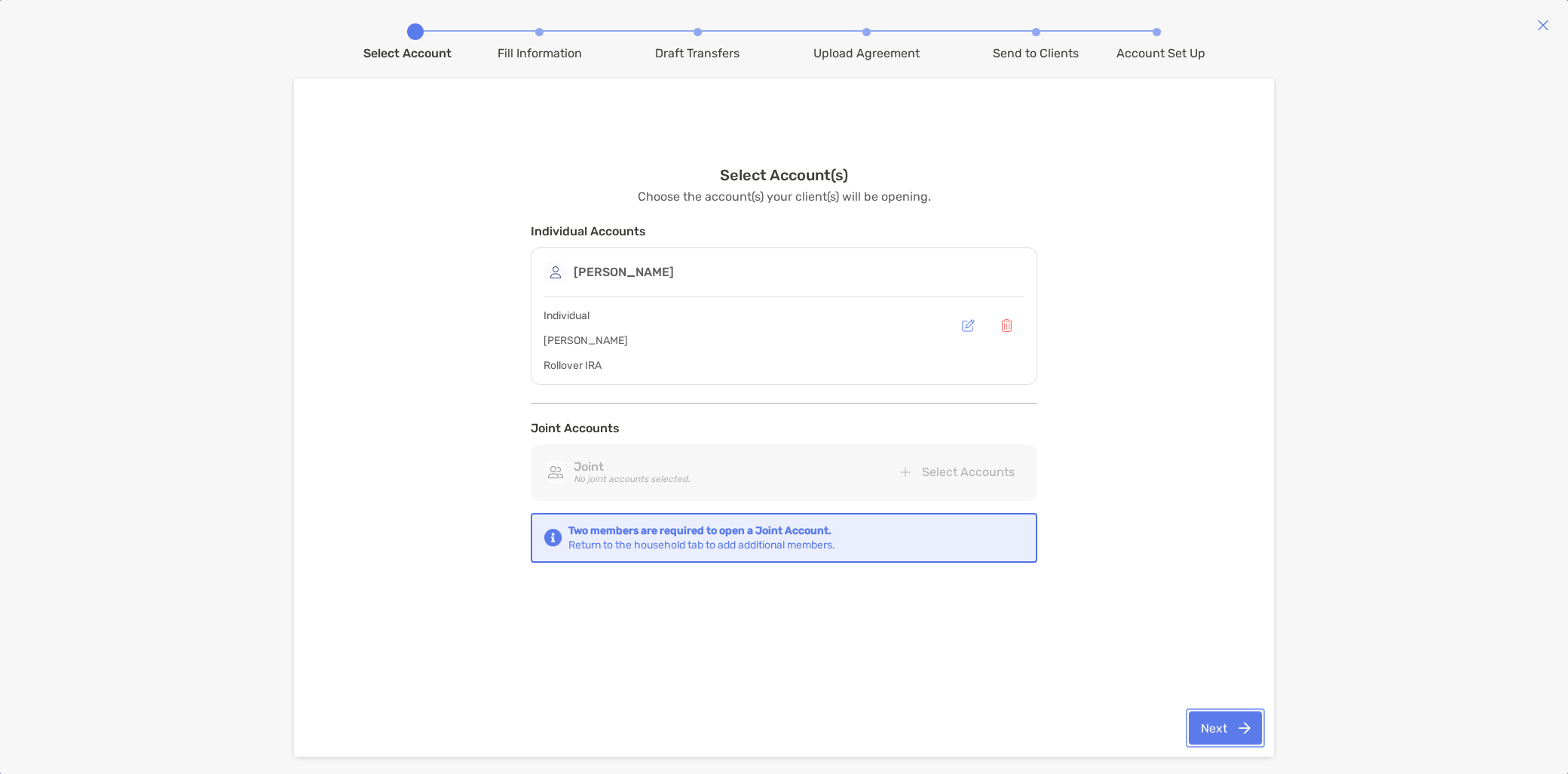
click at [1222, 735] on button "Next" at bounding box center [1225, 727] width 73 height 33
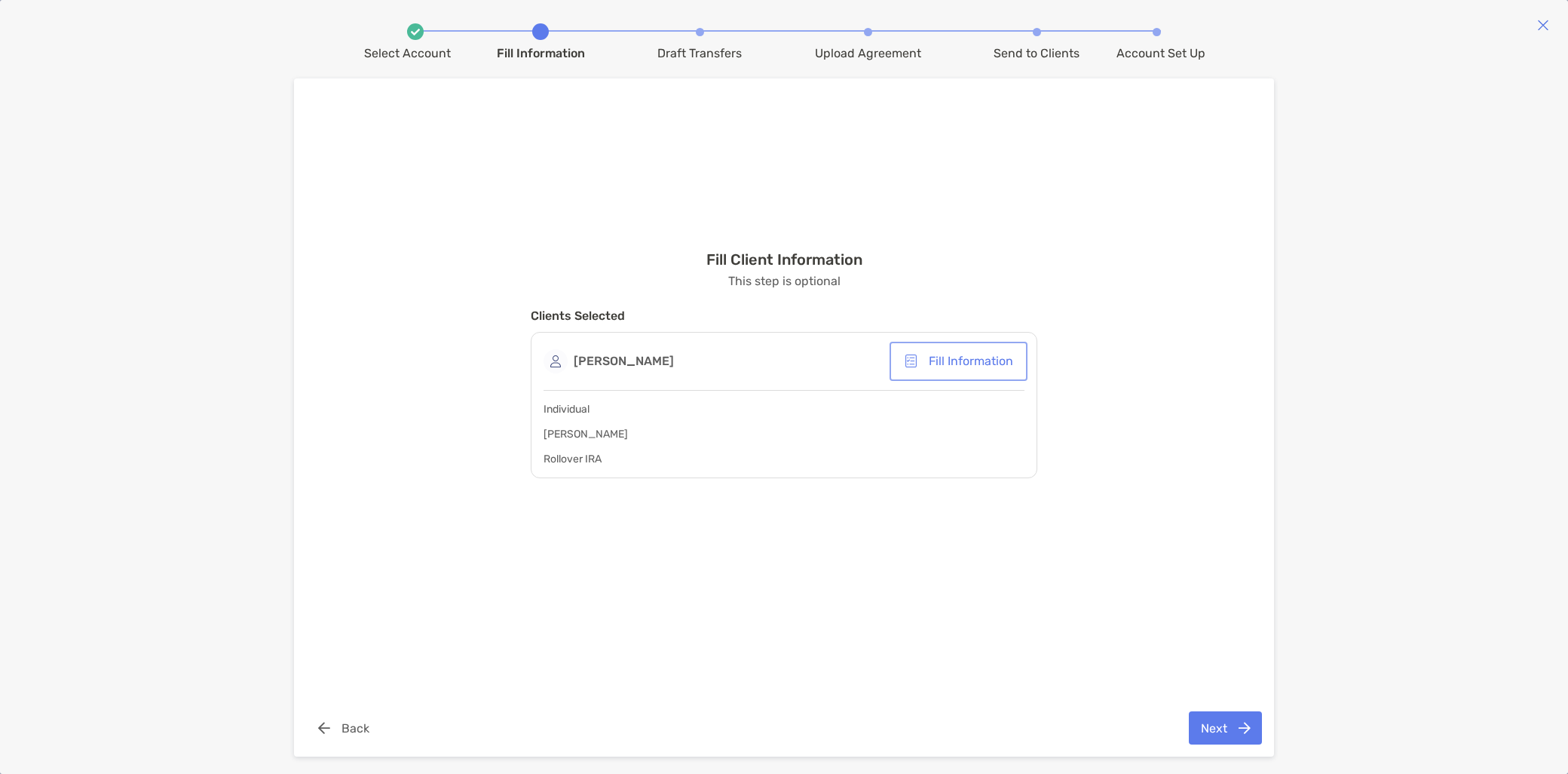
click at [960, 352] on button "Fill Information" at bounding box center [958, 362] width 132 height 33
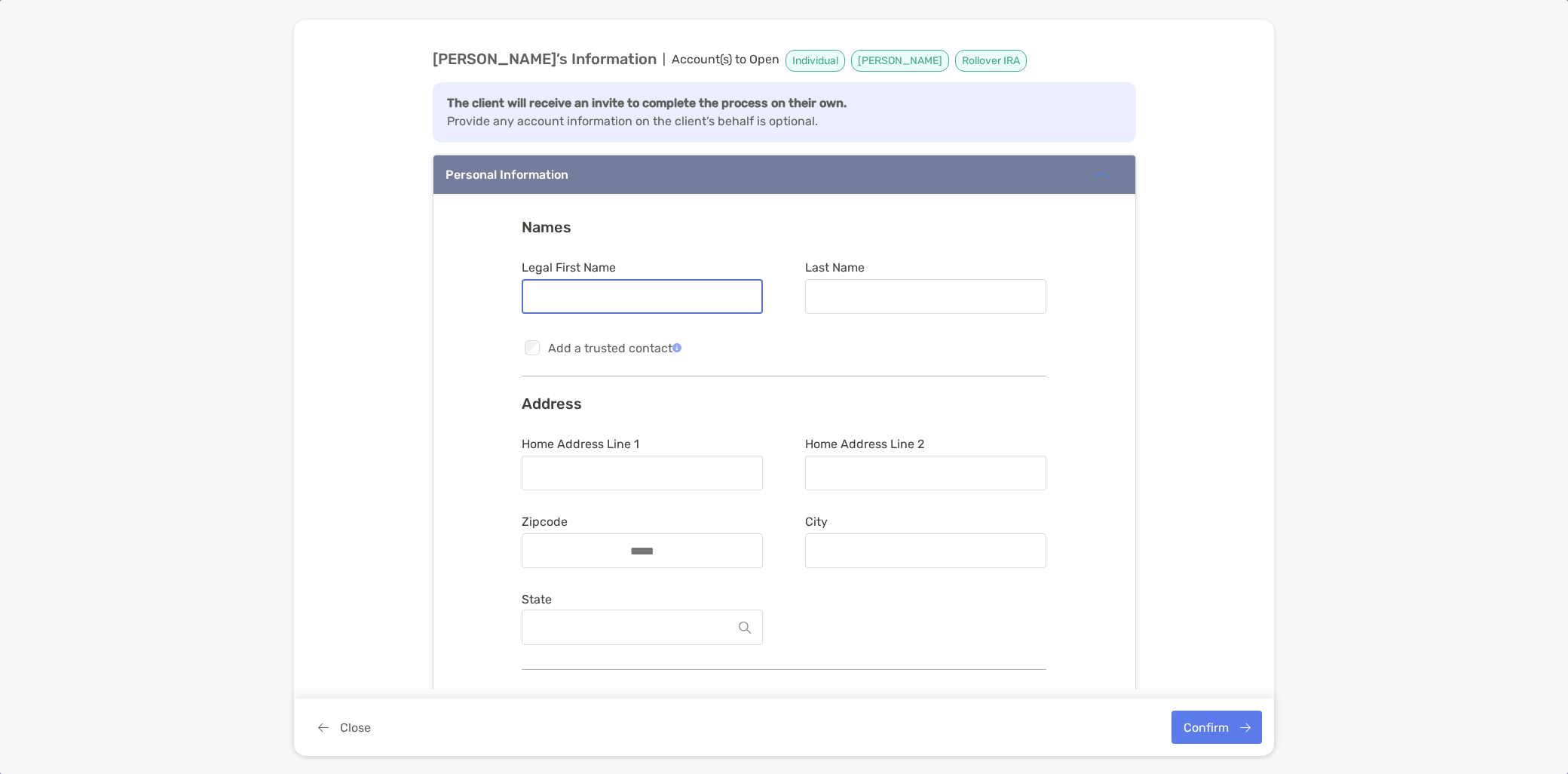
click at [694, 290] on input "Legal First Name" at bounding box center [642, 297] width 239 height 13
type input "******"
click at [831, 299] on input "Last Name" at bounding box center [926, 297] width 239 height 13
type input "******"
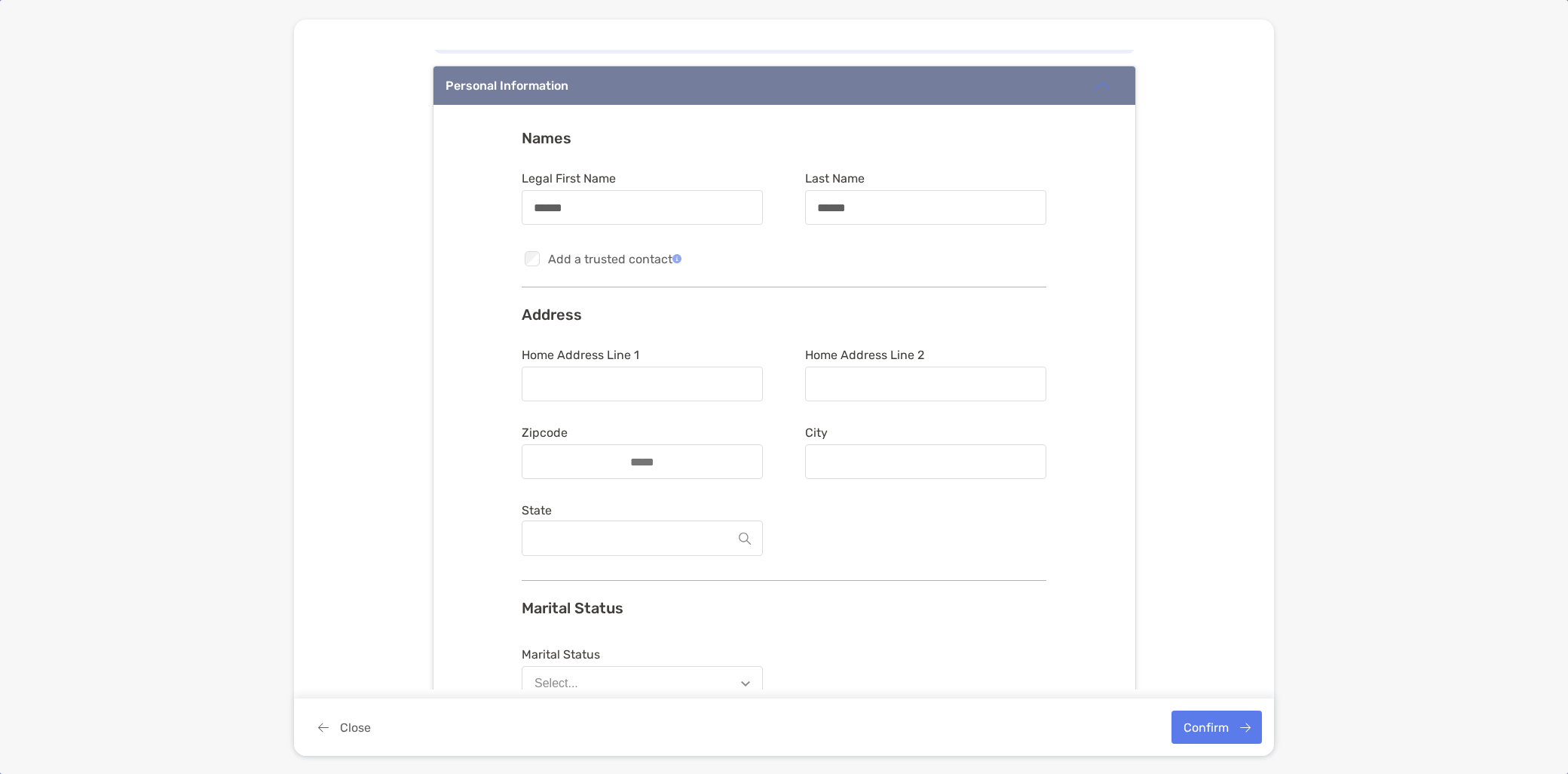
scroll to position [251, 0]
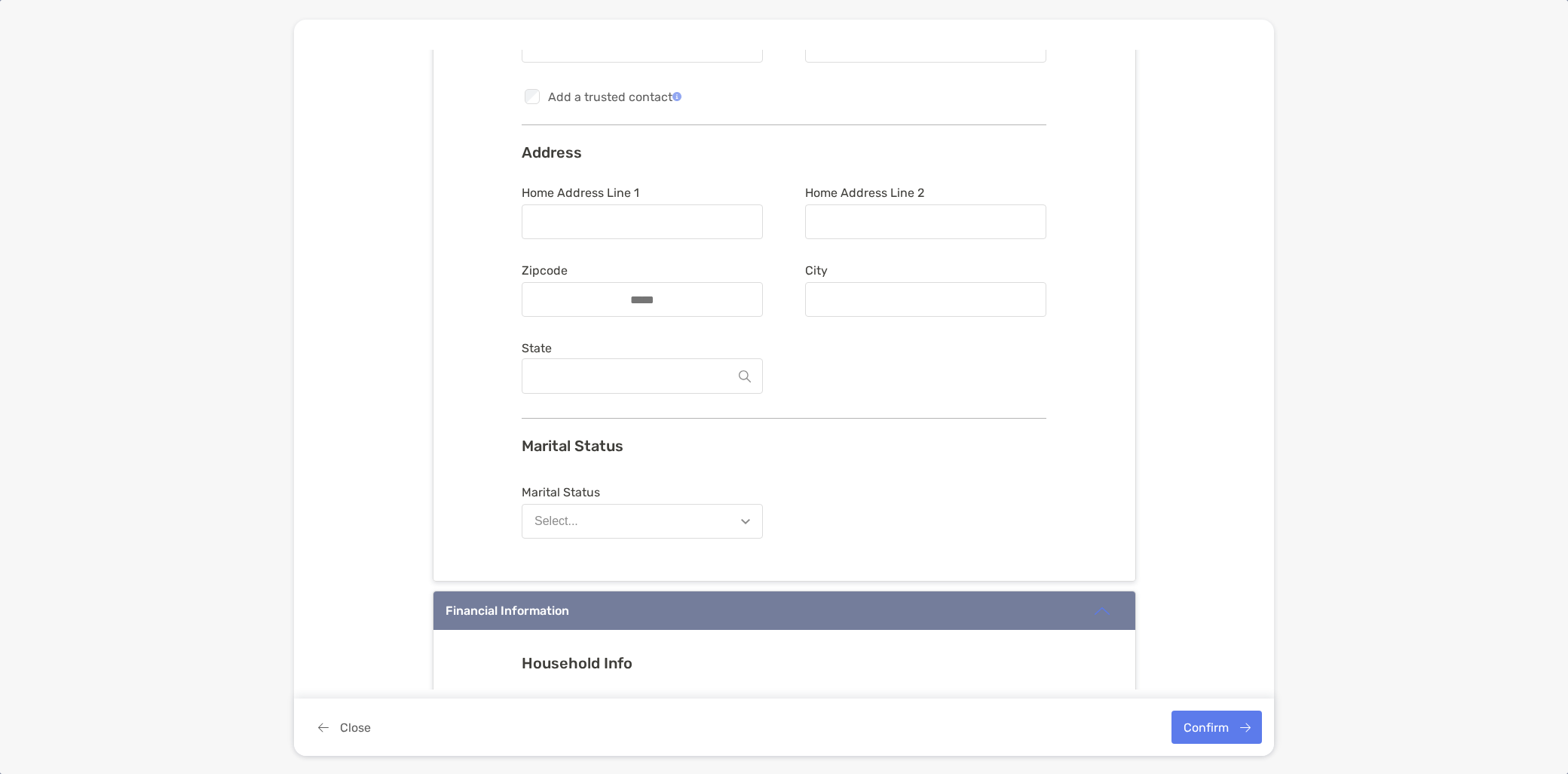
click at [666, 516] on button "Select..." at bounding box center [642, 521] width 241 height 35
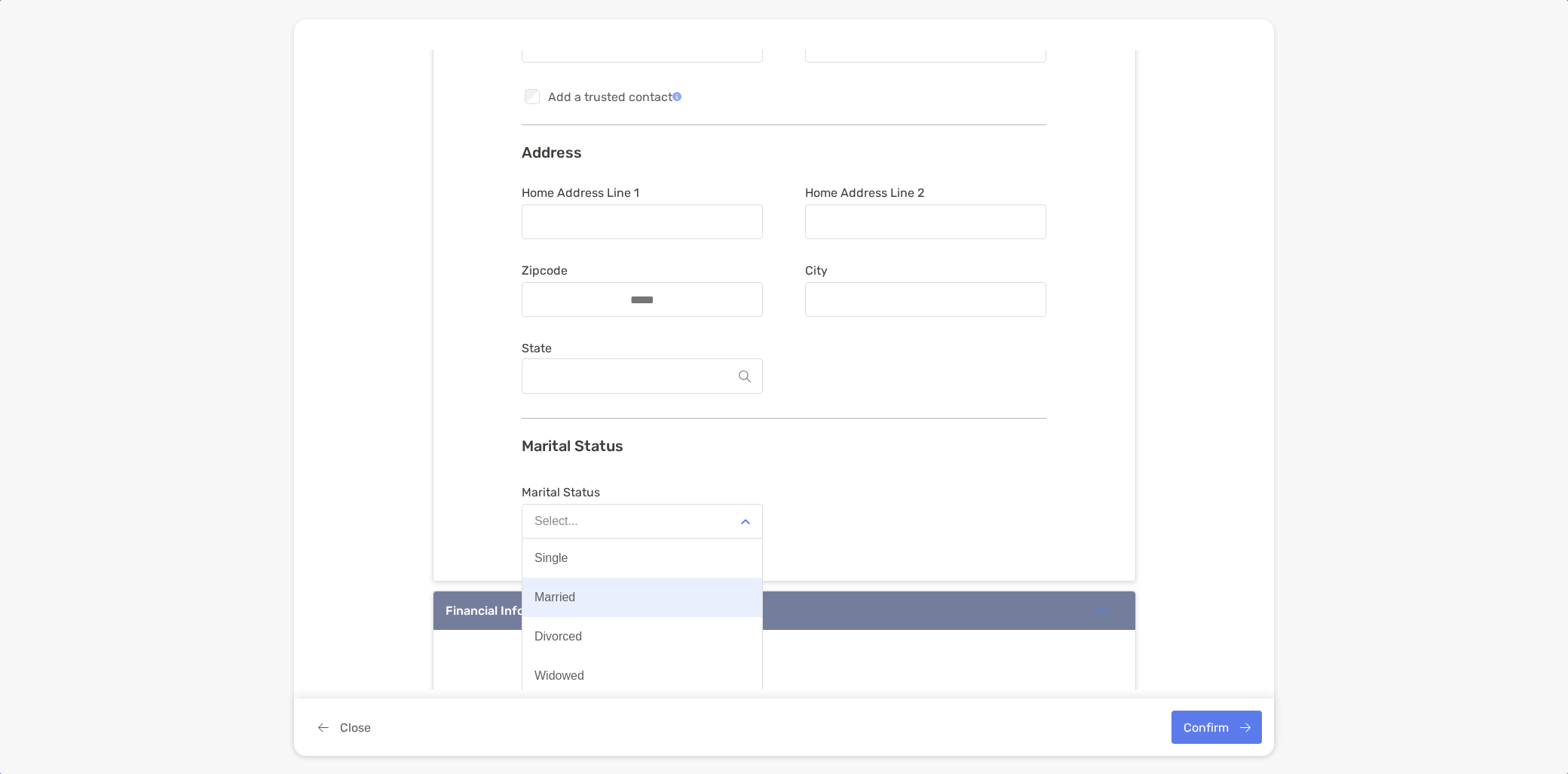
click at [651, 591] on button "Married" at bounding box center [641, 597] width 240 height 39
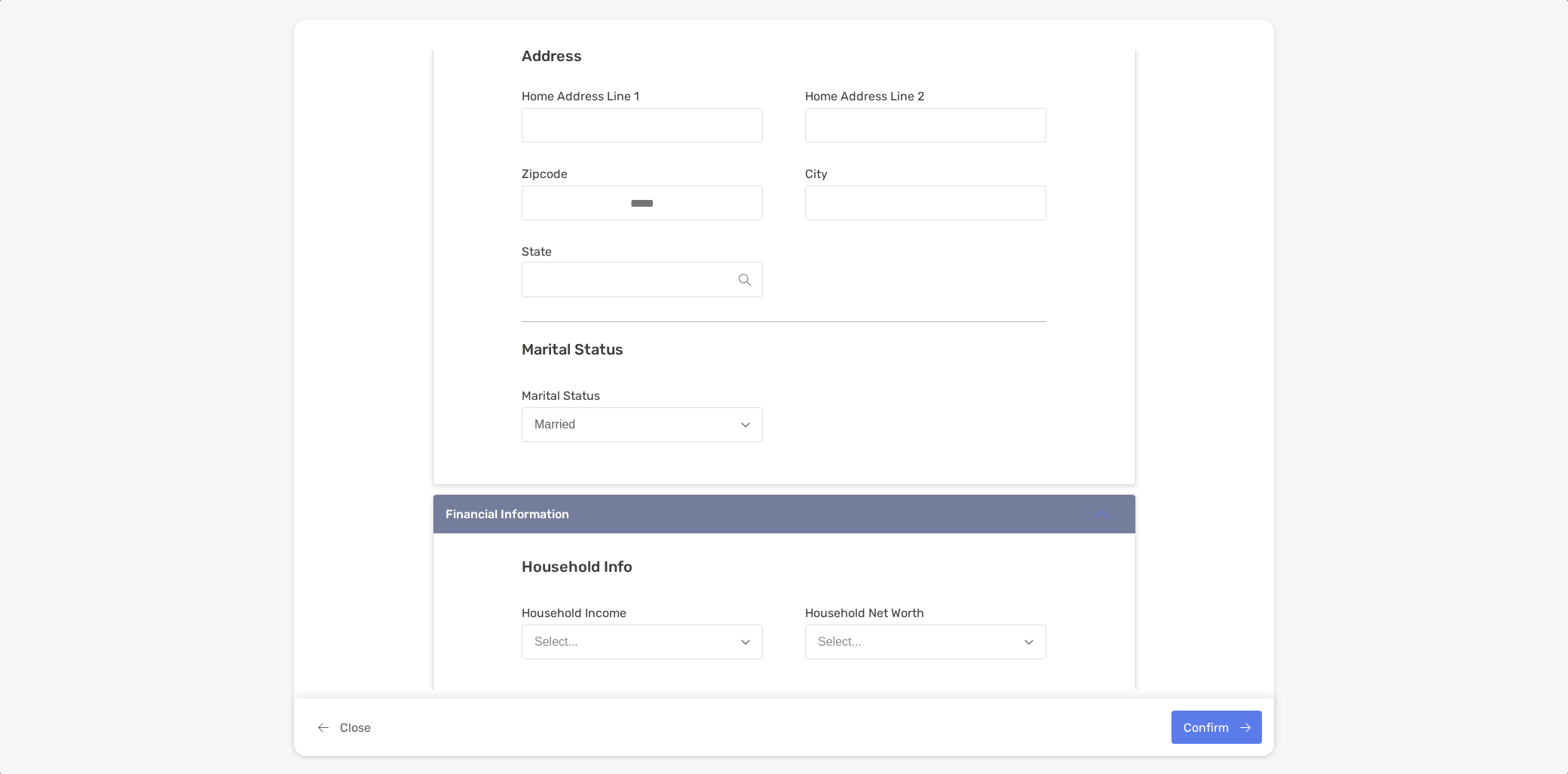
scroll to position [586, 0]
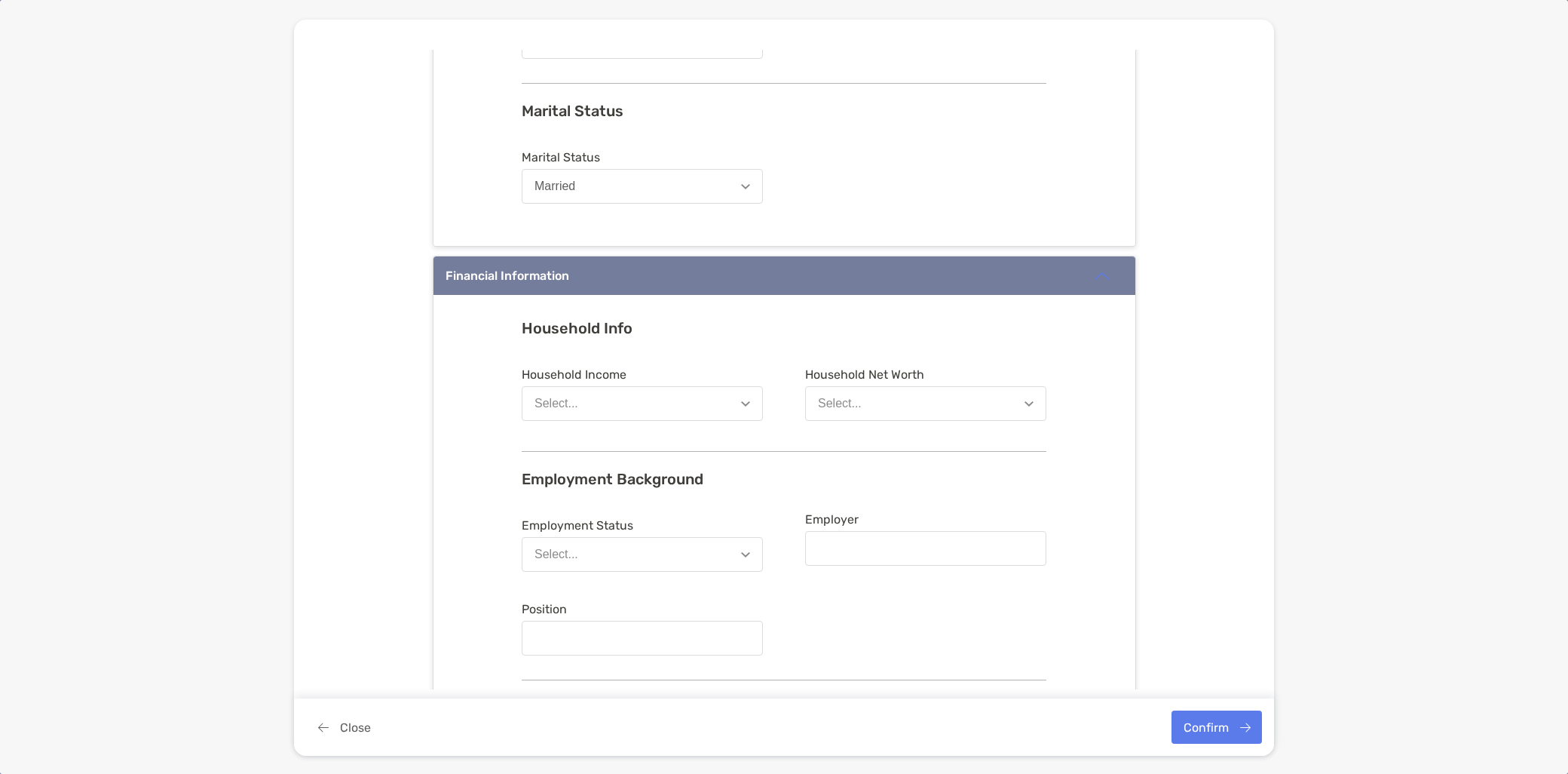
click at [673, 399] on button "Select..." at bounding box center [642, 404] width 241 height 35
click at [669, 407] on button "Select..." at bounding box center [642, 404] width 241 height 35
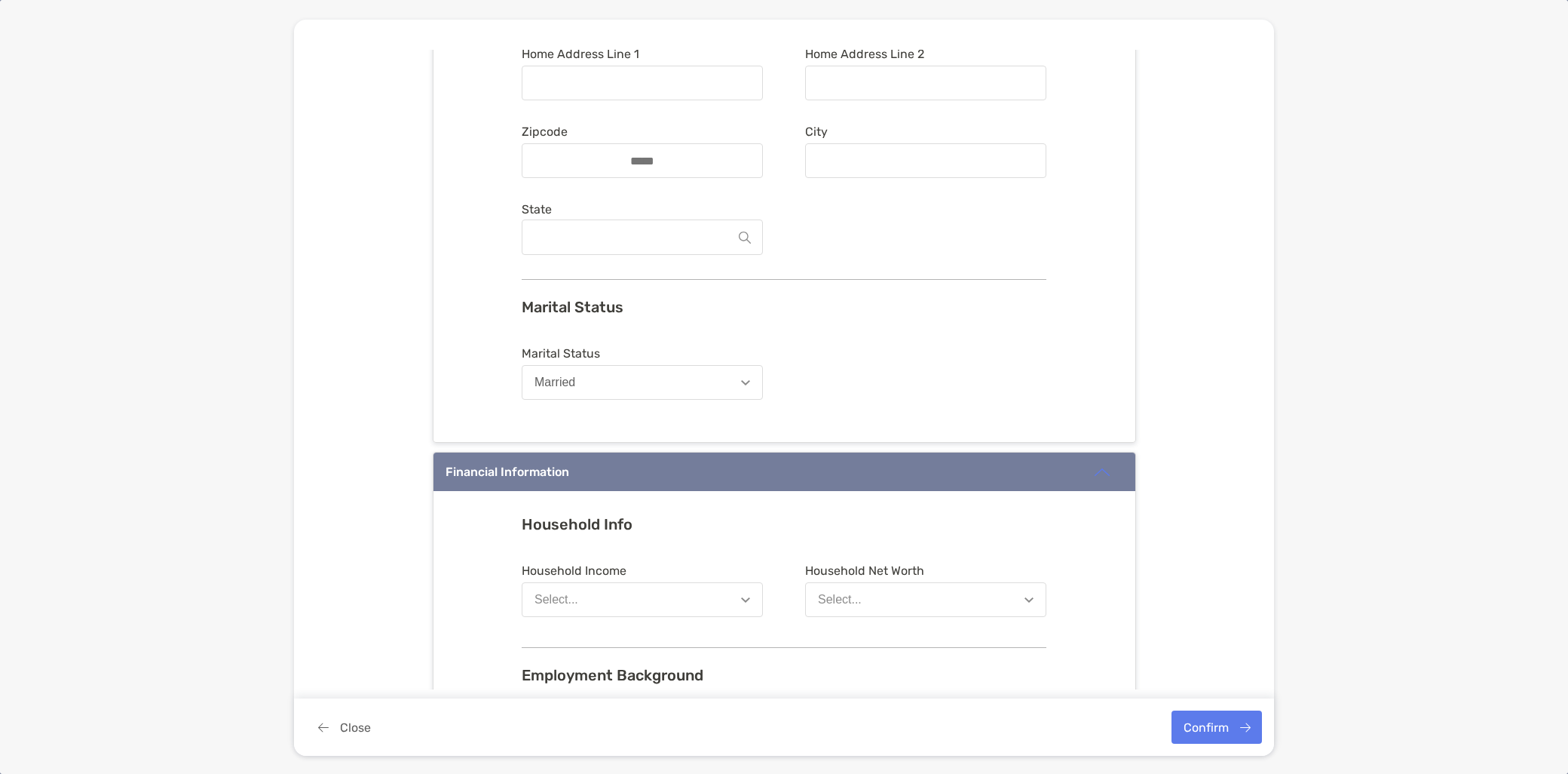
scroll to position [251, 0]
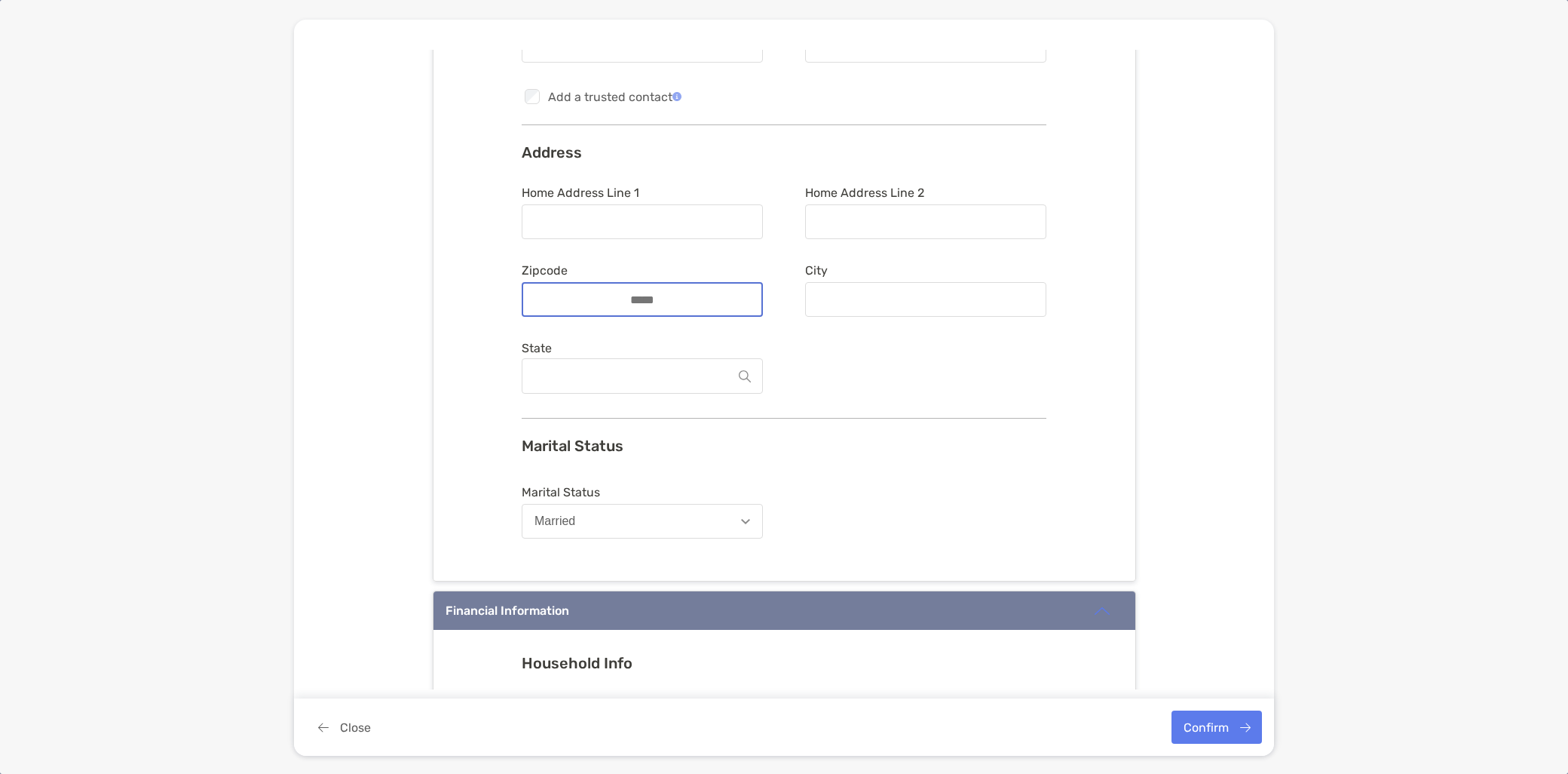
click at [622, 298] on input "Zipcode" at bounding box center [641, 299] width 120 height 13
type input "*****"
type input "**********"
type input "*****"
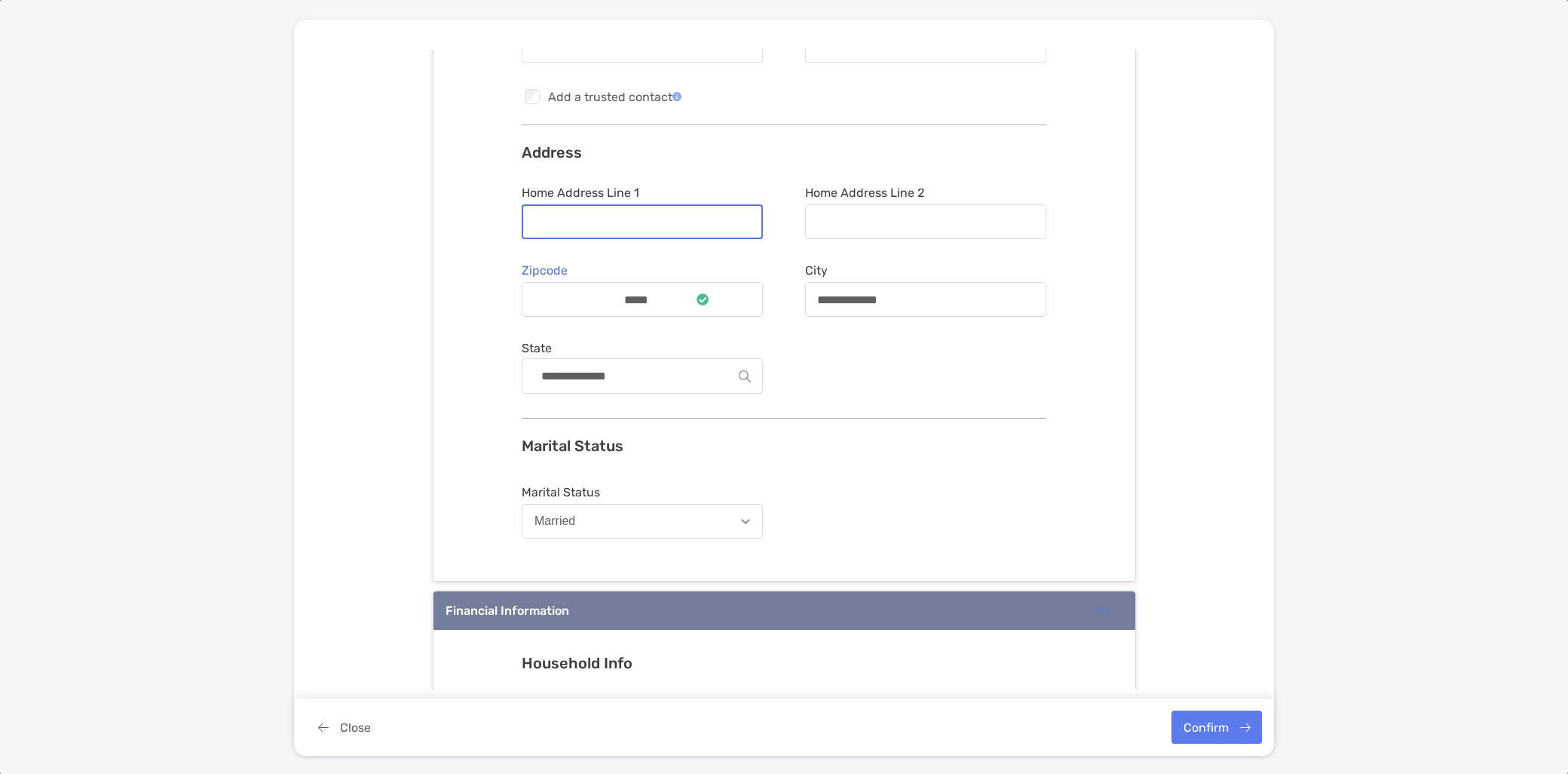
click at [629, 222] on input "Home Address Line 1" at bounding box center [642, 222] width 239 height 13
click at [1012, 550] on div "**********" at bounding box center [784, 262] width 702 height 638
drag, startPoint x: 918, startPoint y: 297, endPoint x: 698, endPoint y: 276, distance: 221.0
click at [698, 276] on form "**********" at bounding box center [784, 292] width 525 height 214
click at [608, 216] on input "Home Address Line 1" at bounding box center [642, 222] width 239 height 13
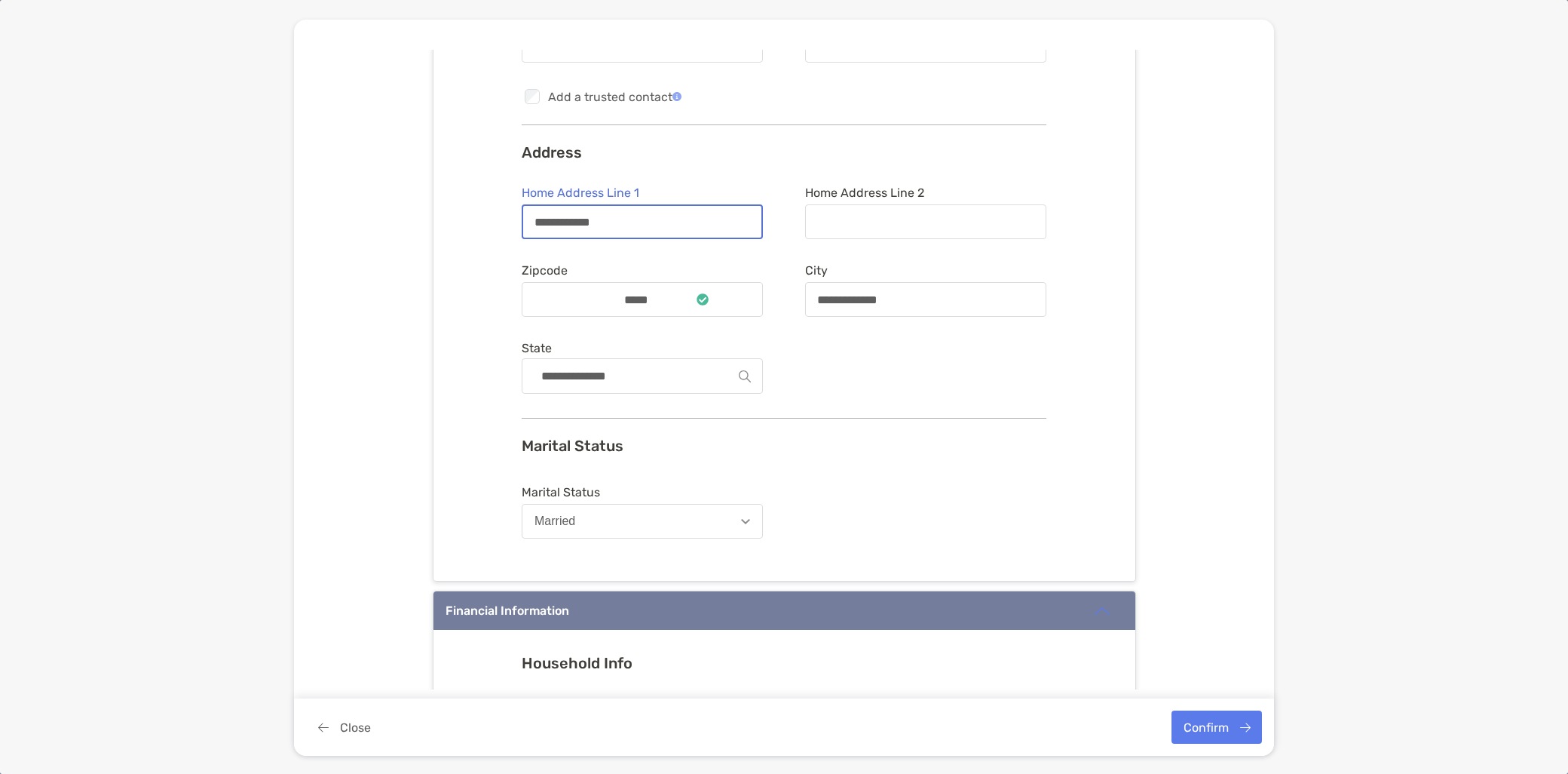
click at [548, 219] on input "**********" at bounding box center [642, 222] width 239 height 13
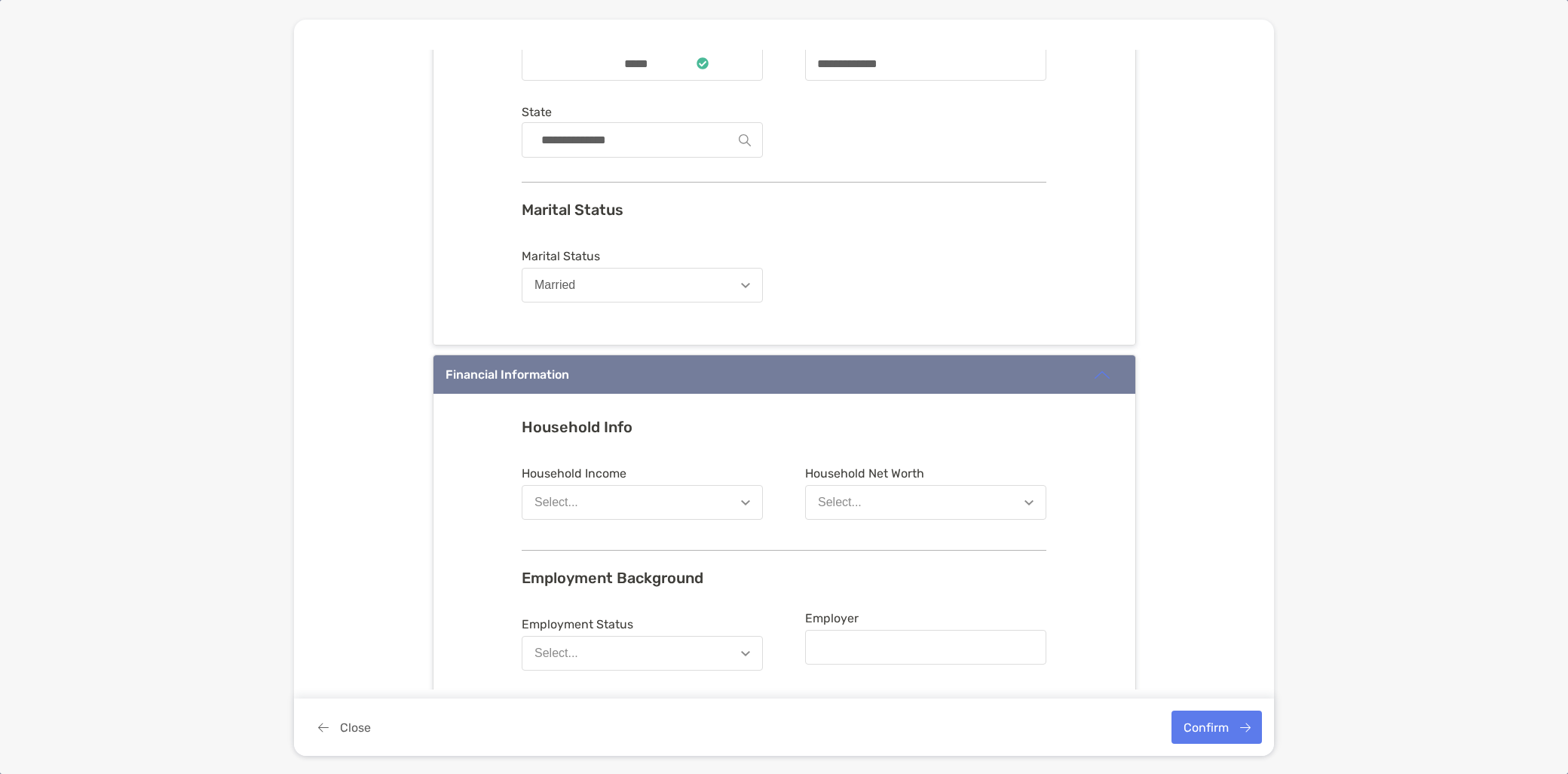
scroll to position [502, 0]
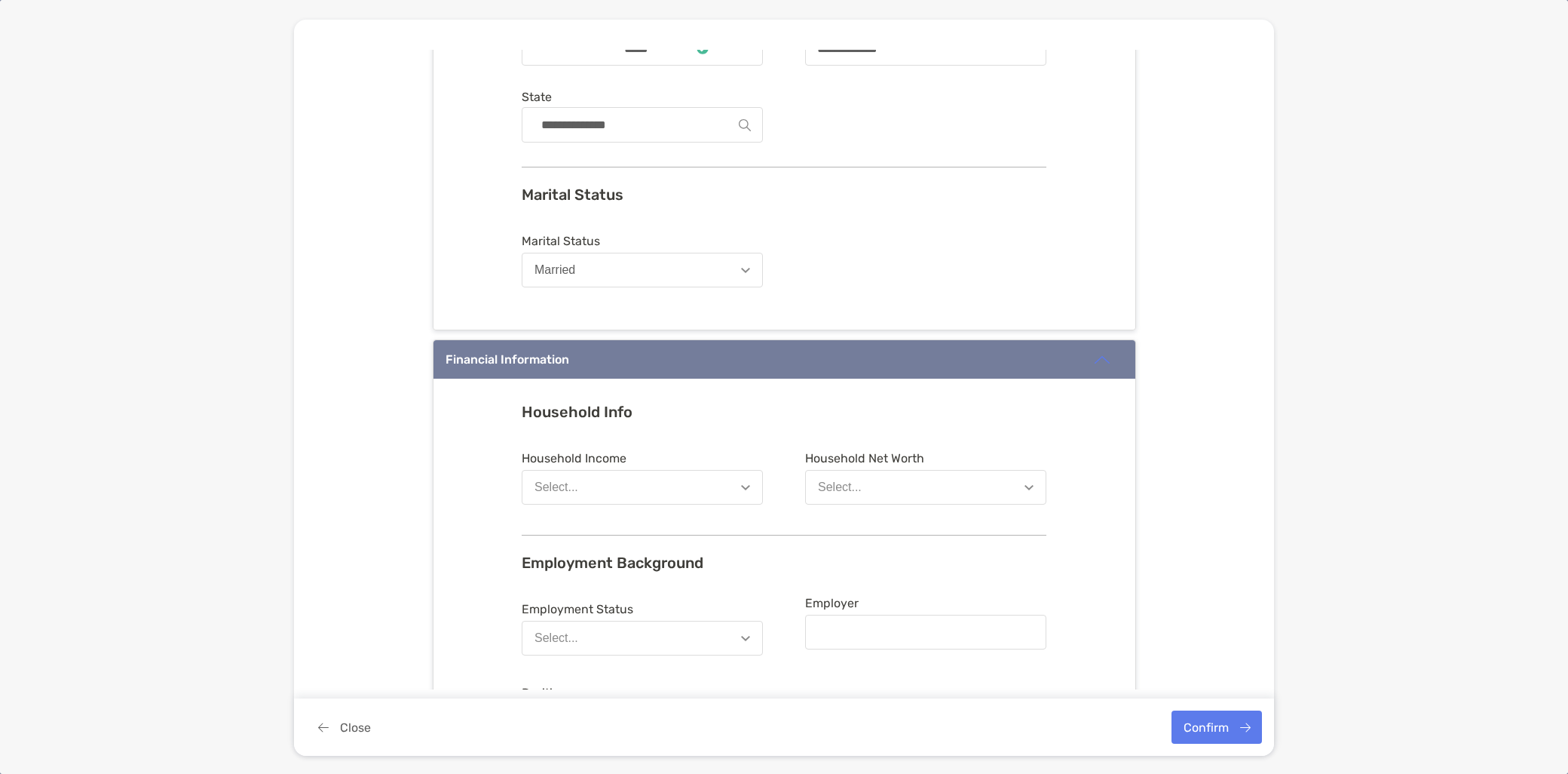
type input "**********"
click at [665, 469] on button "Select..." at bounding box center [642, 487] width 241 height 35
click at [654, 674] on button "$200,001 - $300,000" at bounding box center [641, 681] width 240 height 39
click at [946, 490] on button "Select..." at bounding box center [926, 487] width 241 height 35
click at [953, 642] on button "$200,001 - $500,000" at bounding box center [925, 641] width 240 height 39
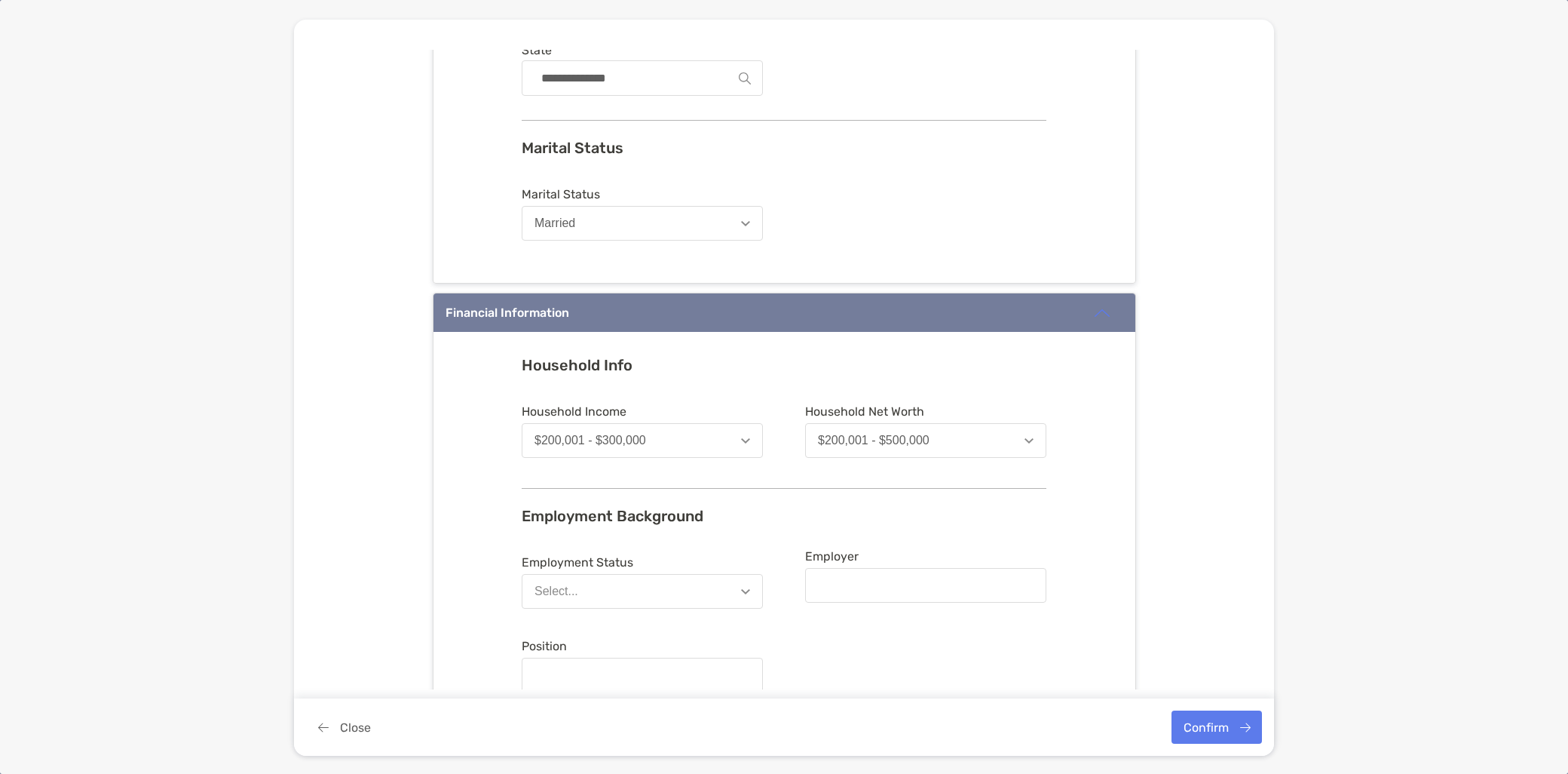
scroll to position [586, 0]
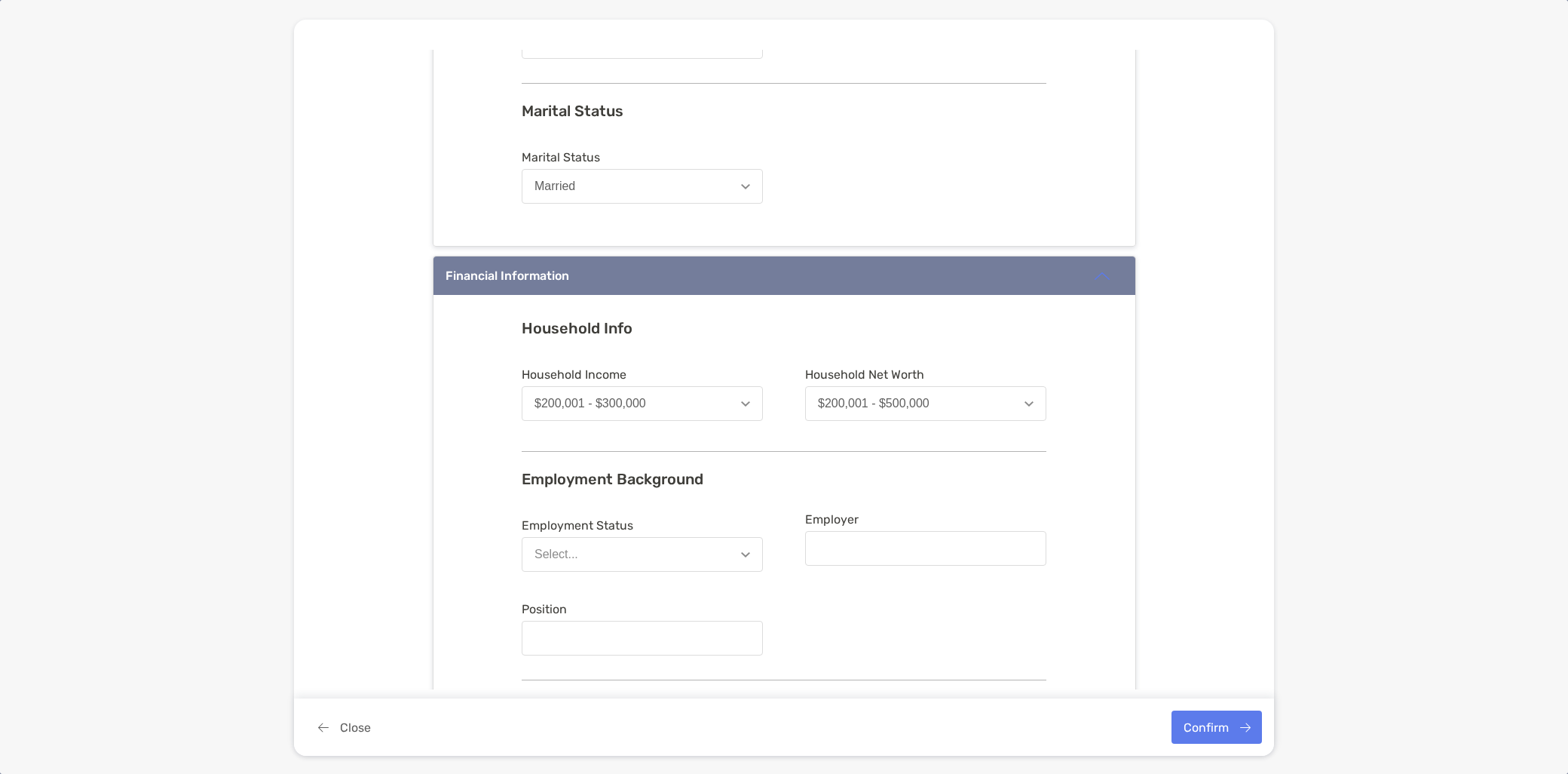
click at [676, 549] on button "Select..." at bounding box center [642, 555] width 241 height 35
click at [640, 591] on button "Employed" at bounding box center [641, 591] width 240 height 39
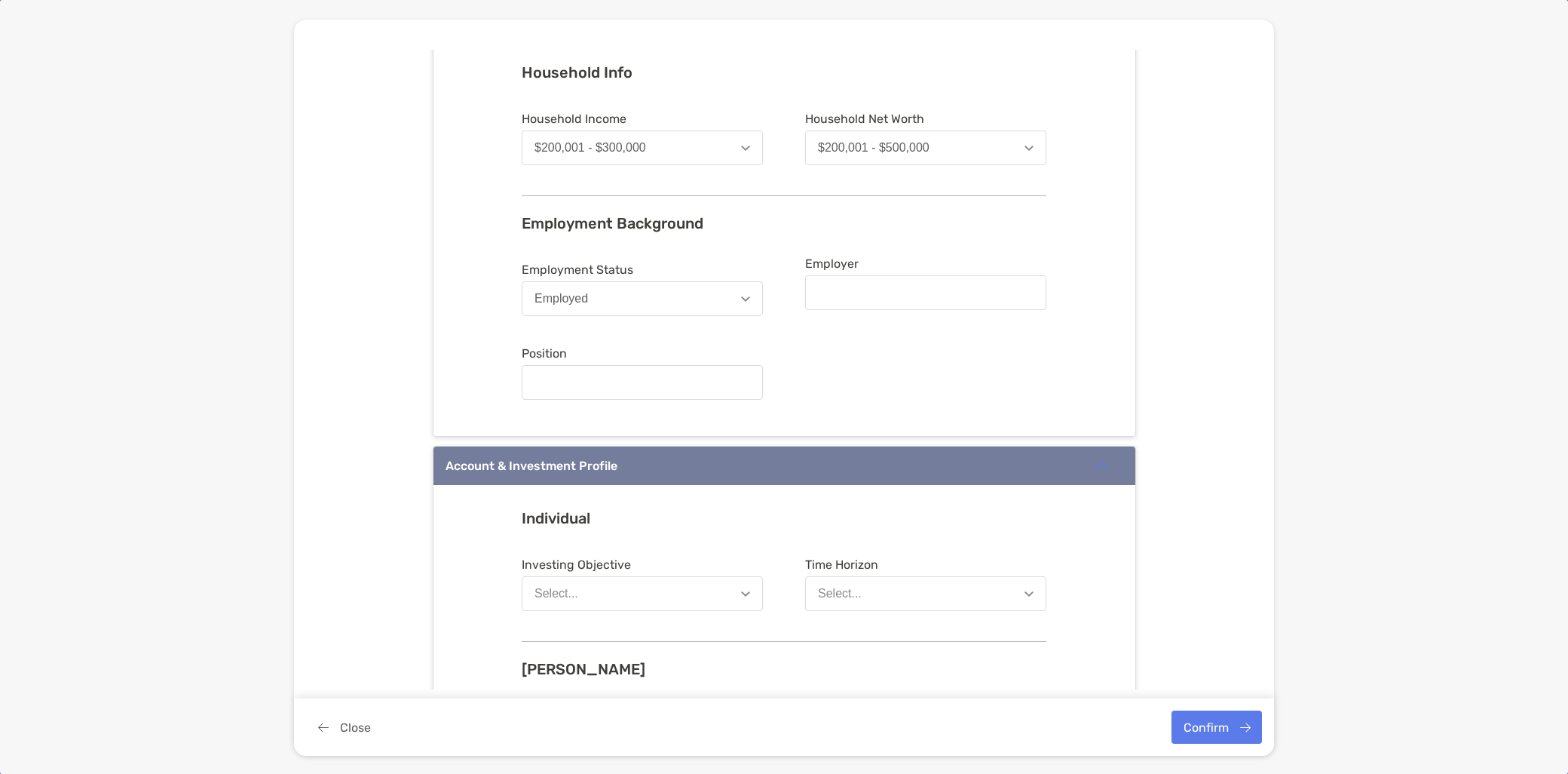
scroll to position [921, 0]
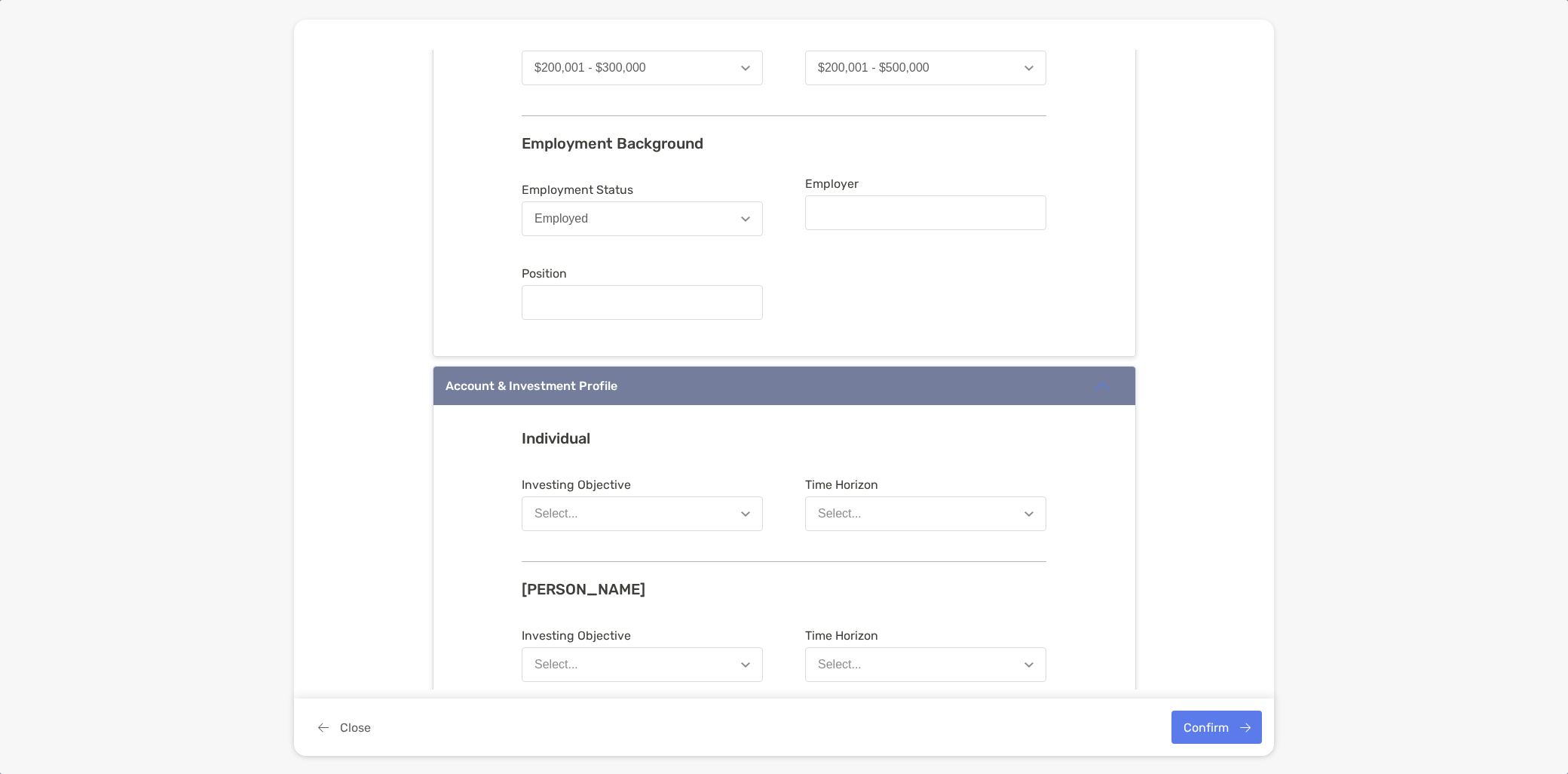
click at [659, 517] on button "Select..." at bounding box center [642, 513] width 241 height 35
click at [645, 667] on button "Long-Term Growth" at bounding box center [641, 668] width 240 height 39
click at [966, 506] on button "Select..." at bounding box center [926, 513] width 241 height 35
click at [878, 623] on div "8 Years or More" at bounding box center [860, 628] width 85 height 13
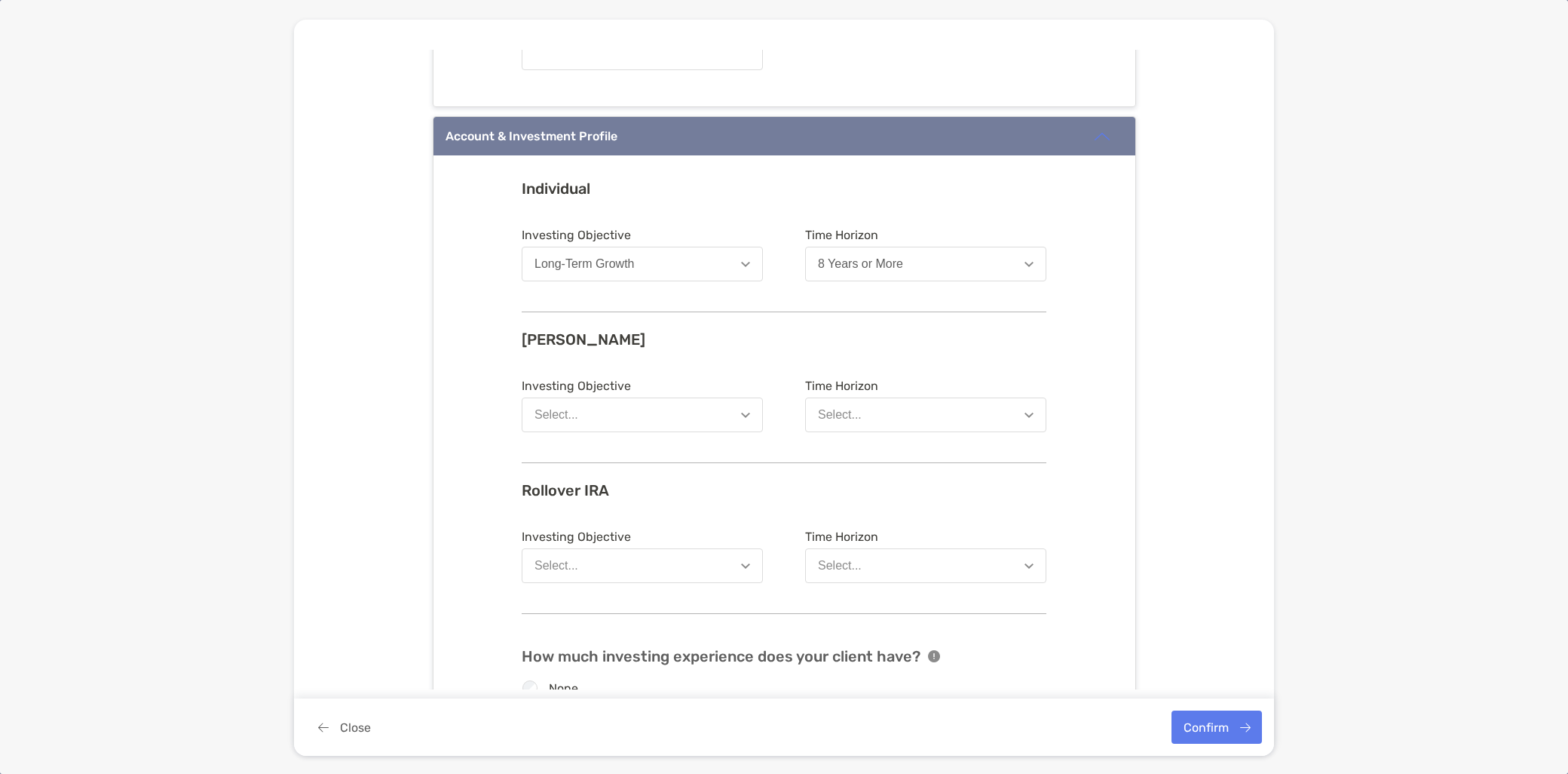
scroll to position [1172, 0]
click at [637, 411] on button "Select..." at bounding box center [642, 413] width 241 height 35
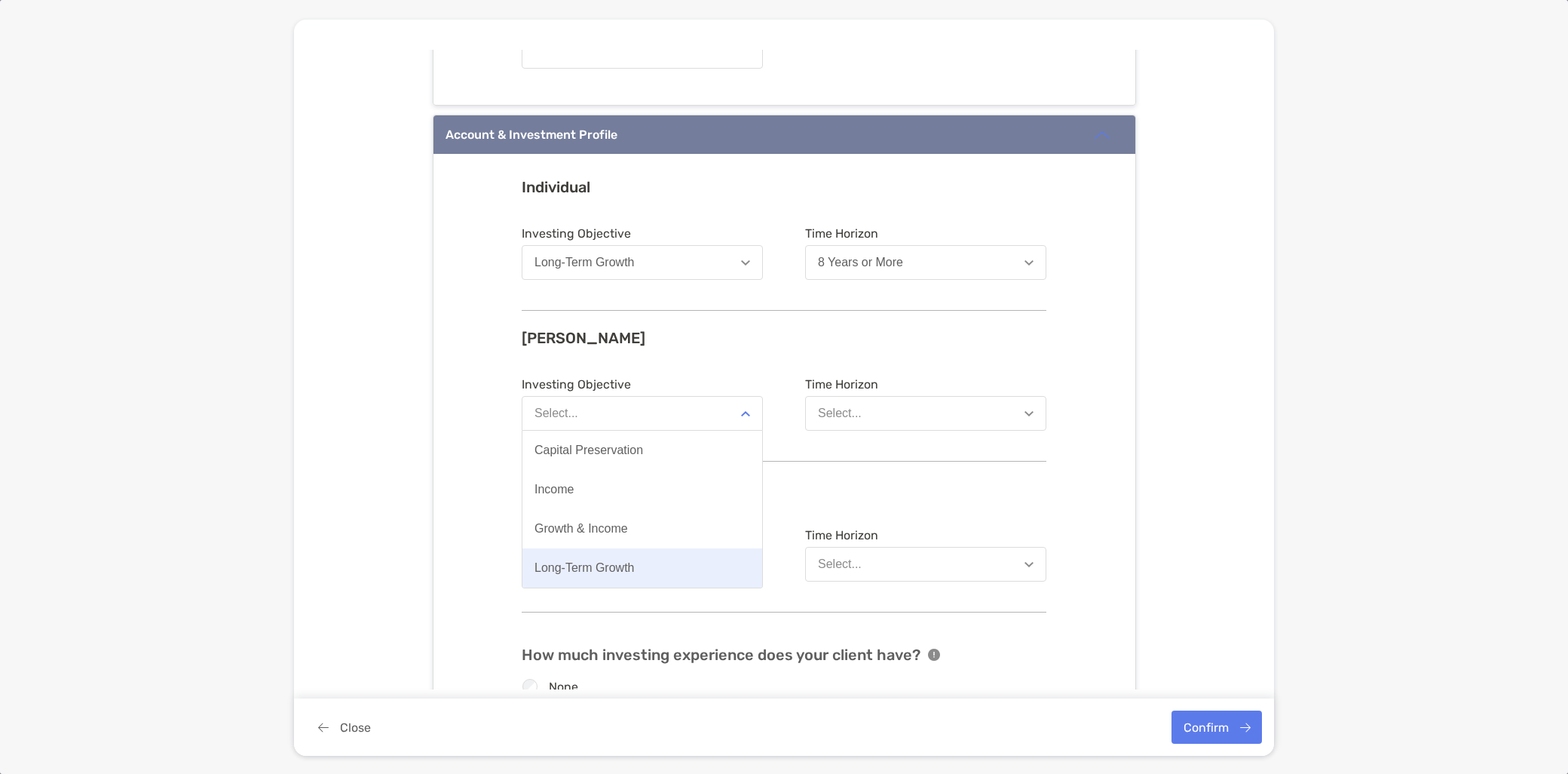
click at [626, 555] on button "Long-Term Growth" at bounding box center [641, 568] width 240 height 39
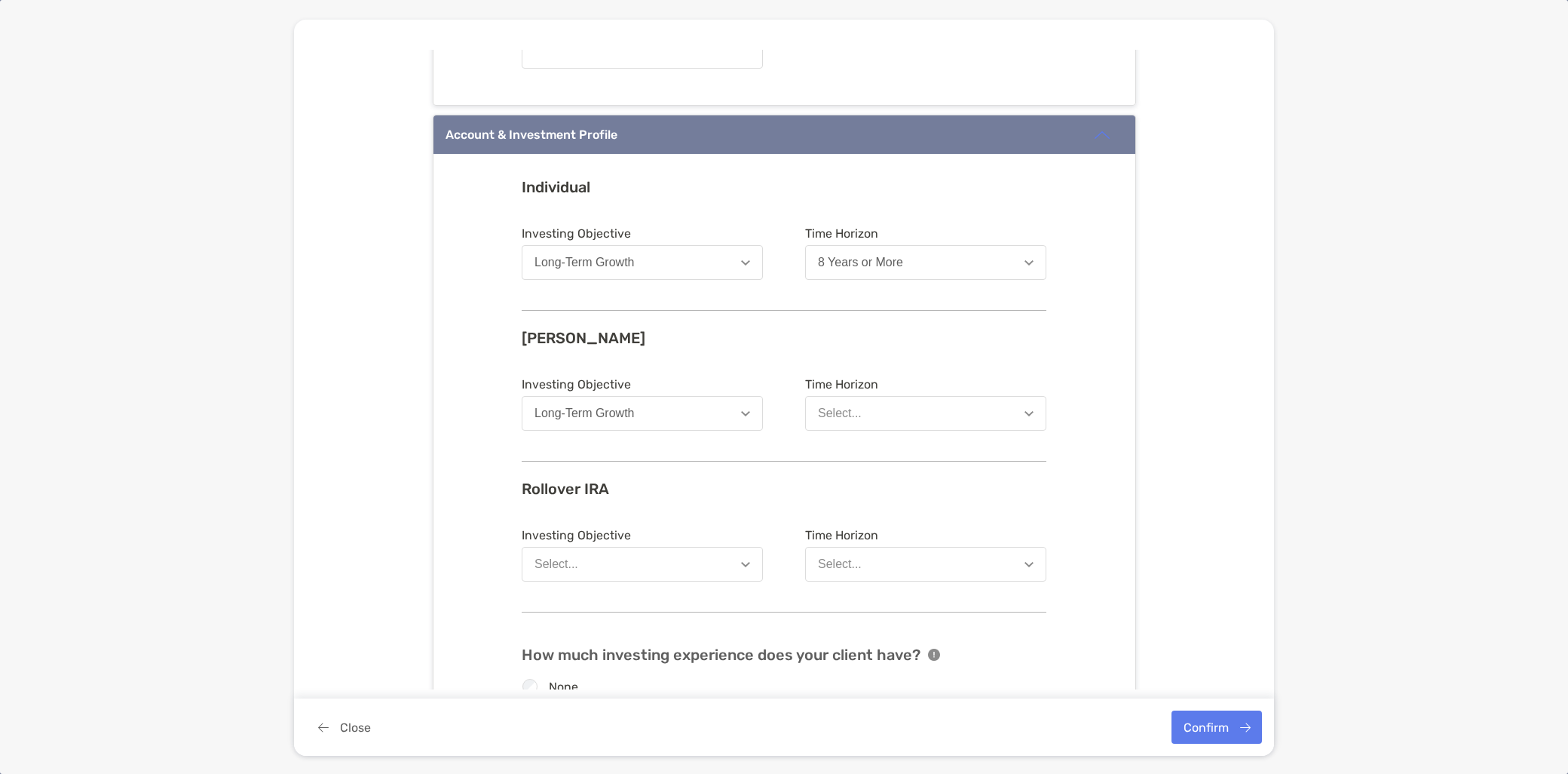
click at [923, 412] on button "Select..." at bounding box center [926, 413] width 241 height 35
click at [886, 532] on div "8 Years or More" at bounding box center [860, 528] width 85 height 13
click at [628, 560] on button "Select..." at bounding box center [642, 564] width 241 height 35
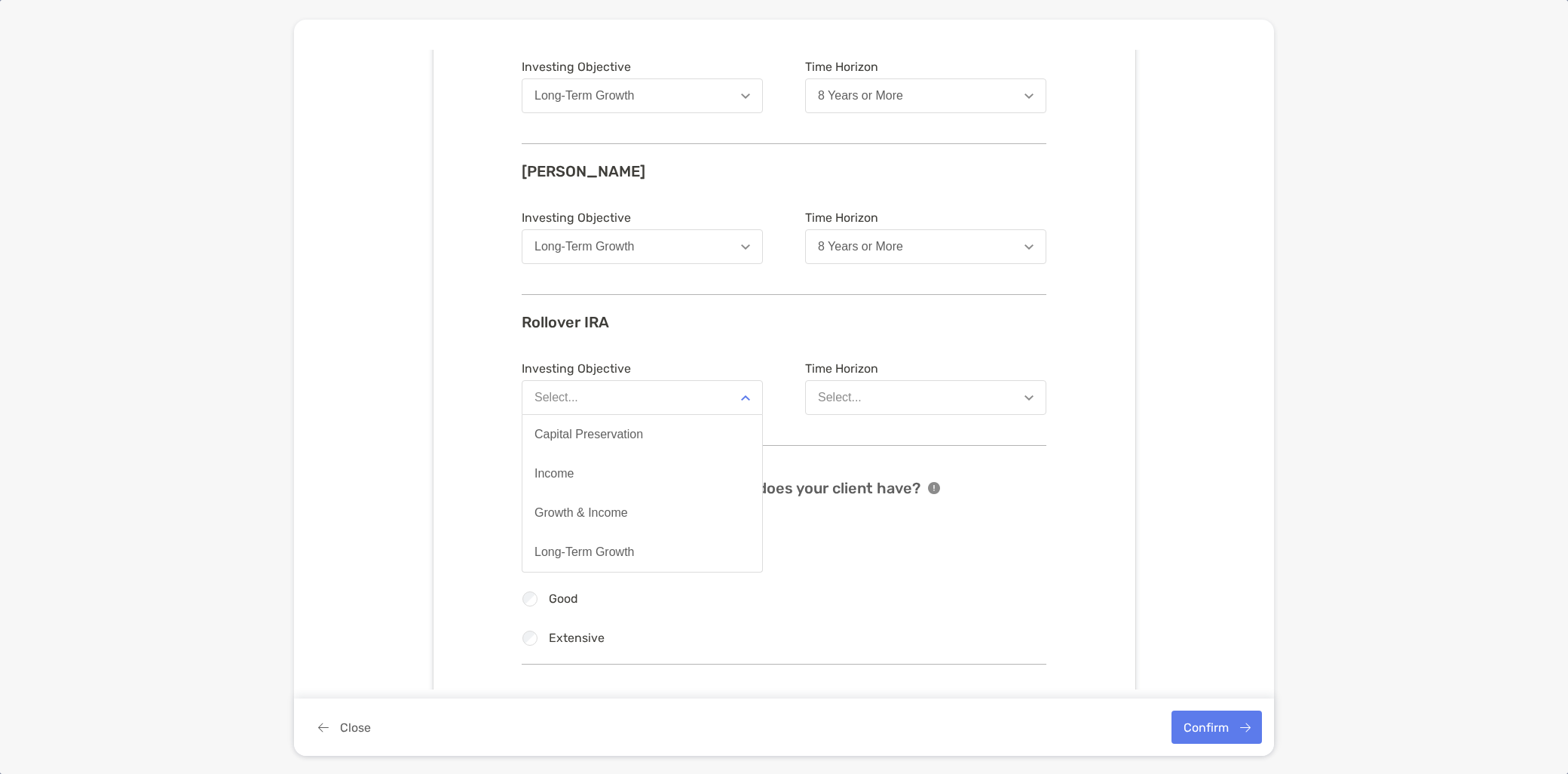
scroll to position [1340, 0]
click at [622, 553] on div "Long-Term Growth" at bounding box center [584, 550] width 100 height 13
click at [922, 383] on button "Select..." at bounding box center [926, 397] width 241 height 35
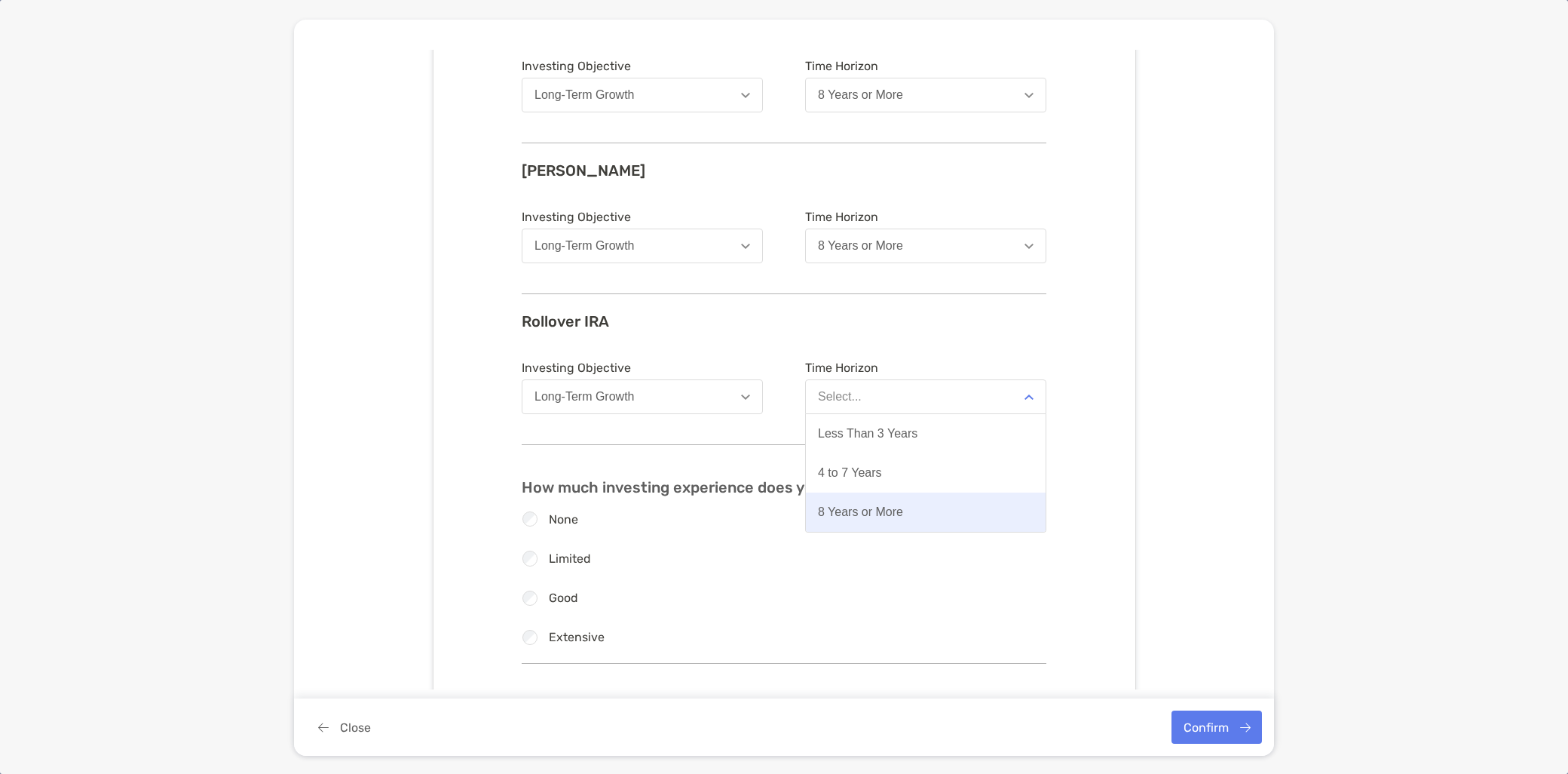
click at [899, 500] on button "8 Years or More" at bounding box center [925, 512] width 240 height 39
click at [564, 591] on label "Good" at bounding box center [564, 598] width 30 height 13
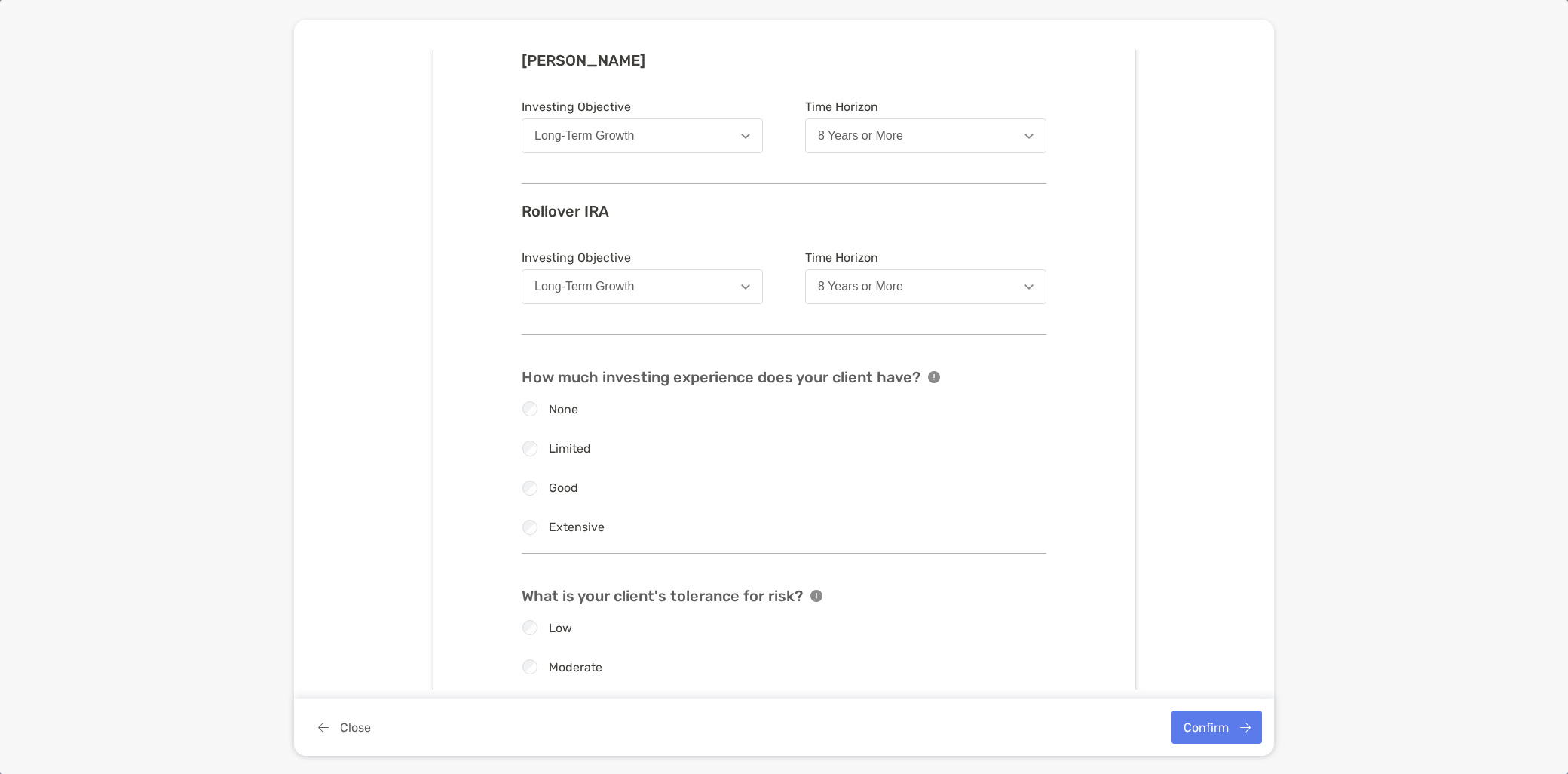
scroll to position [1592, 0]
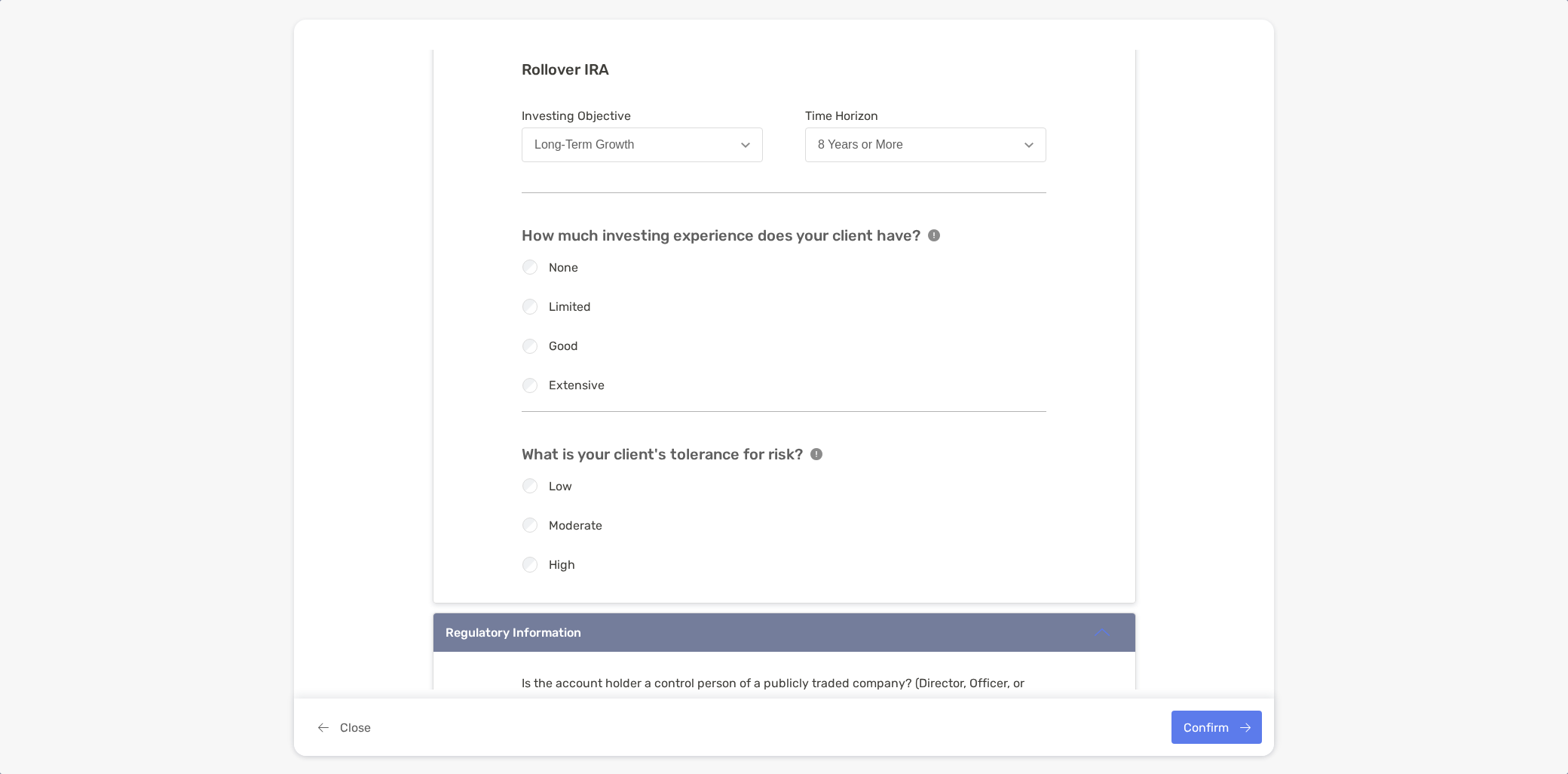
click at [555, 566] on label "High" at bounding box center [562, 564] width 26 height 13
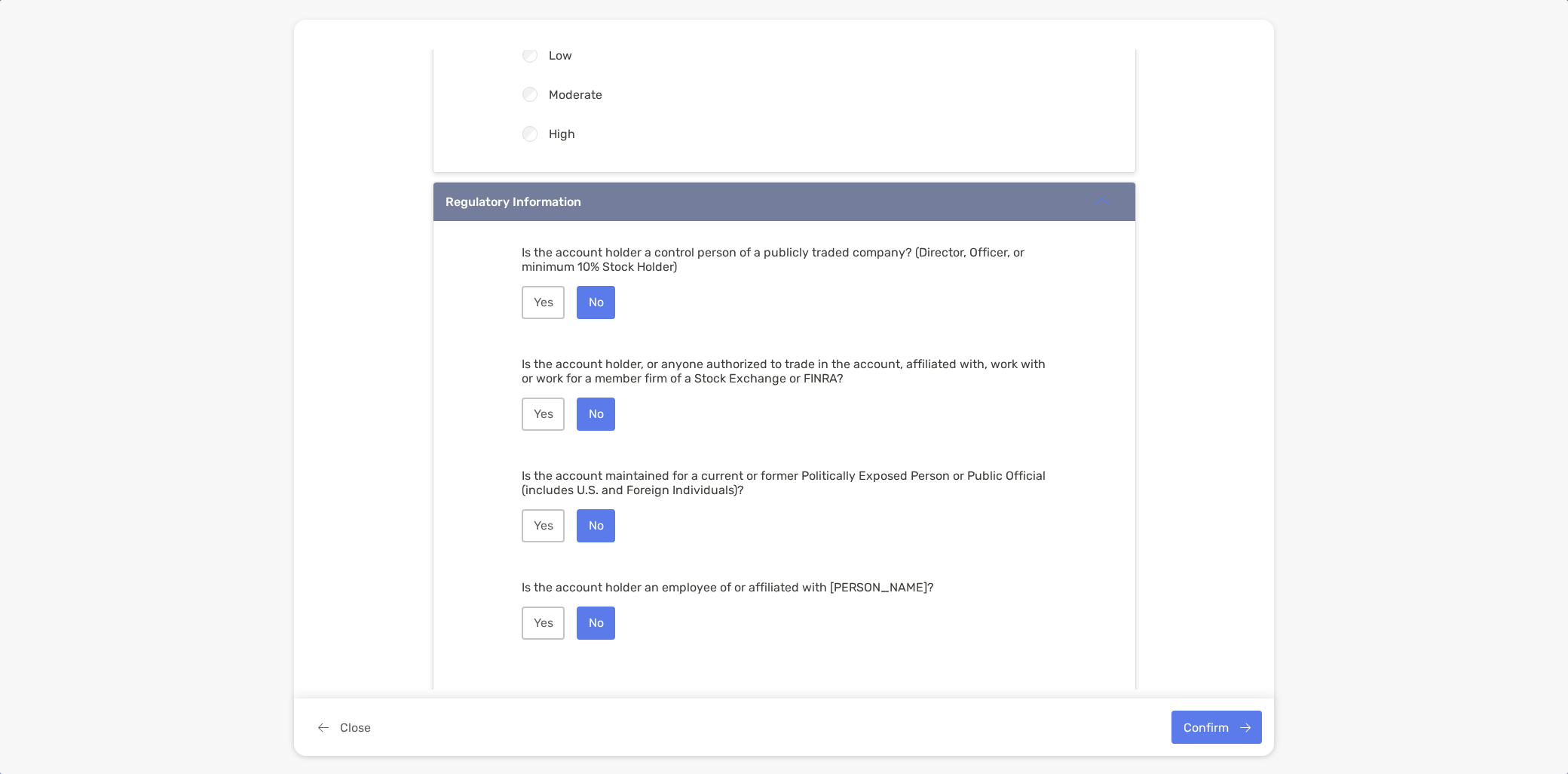
scroll to position [2033, 0]
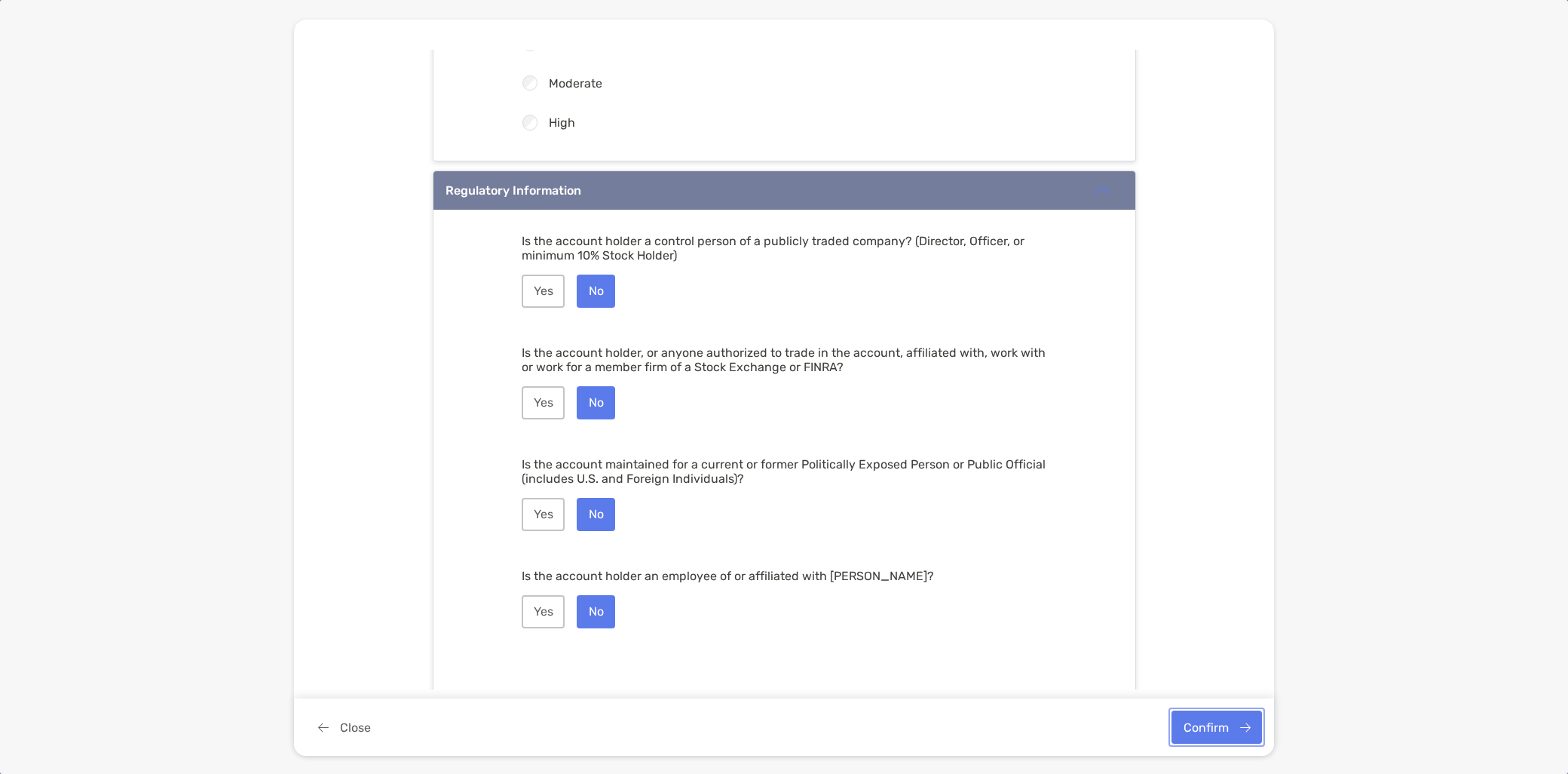
click at [1232, 726] on button "Confirm" at bounding box center [1216, 727] width 90 height 33
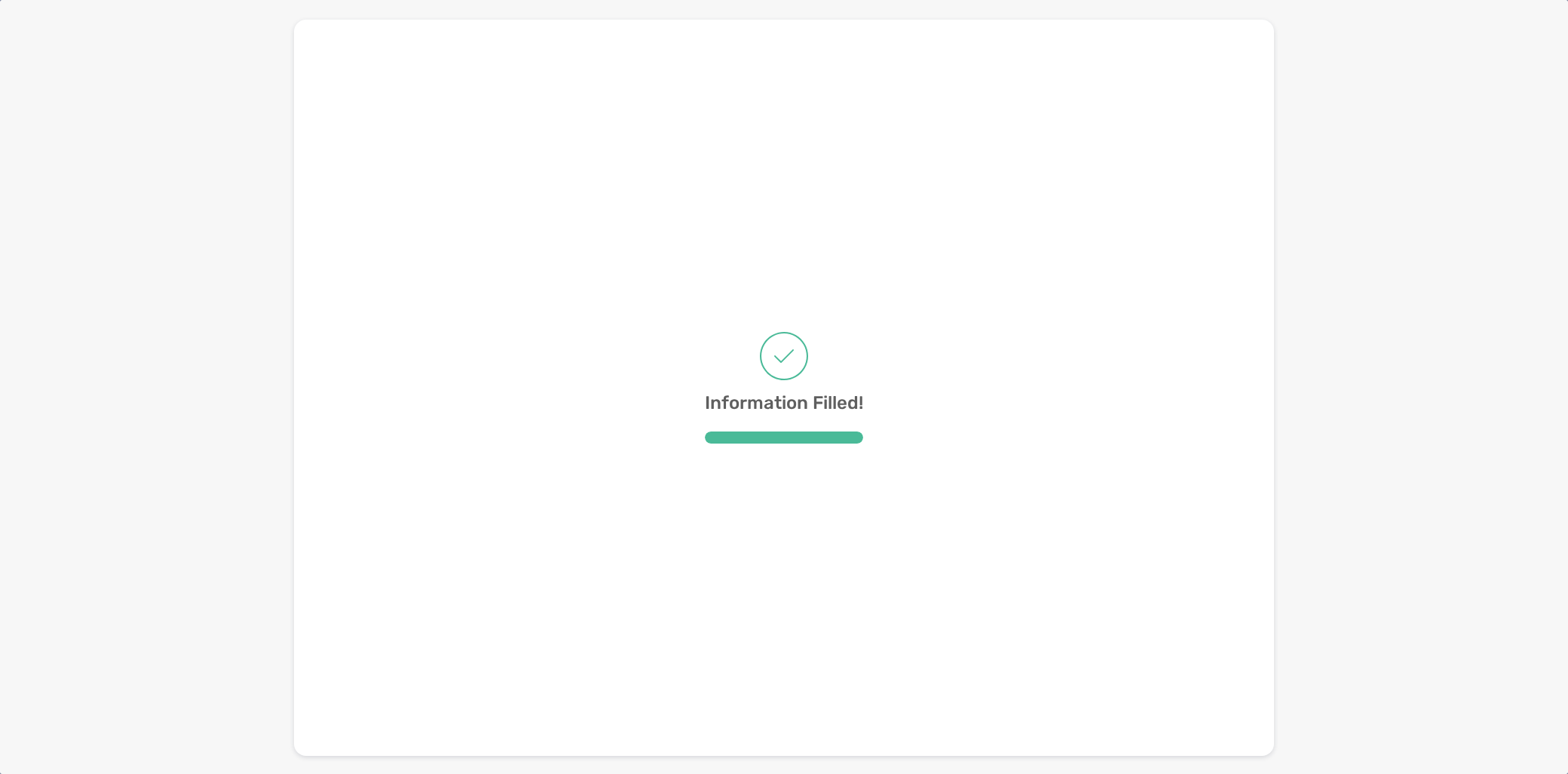
scroll to position [0, 0]
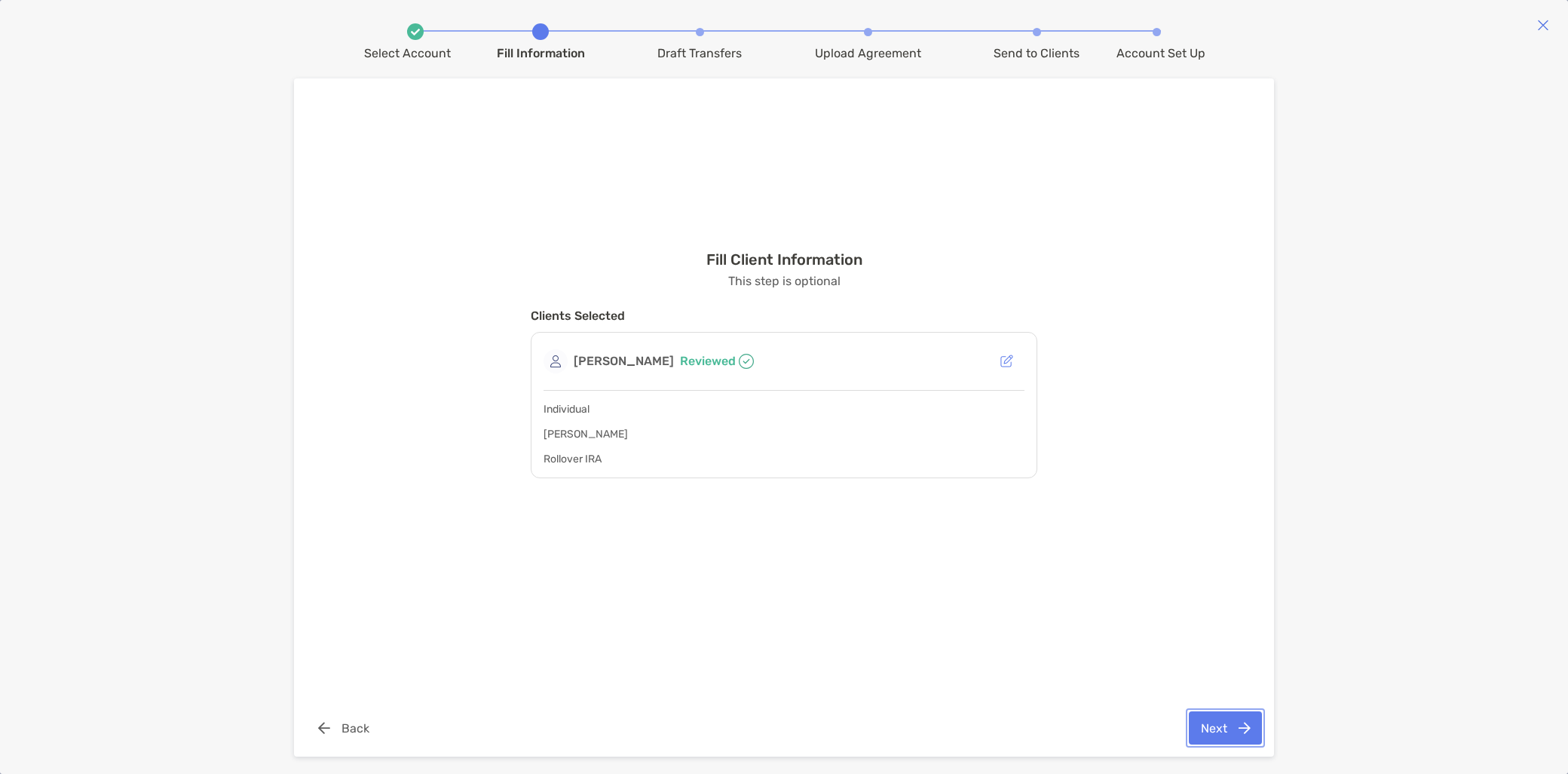
click at [1228, 733] on button "Next" at bounding box center [1225, 727] width 73 height 33
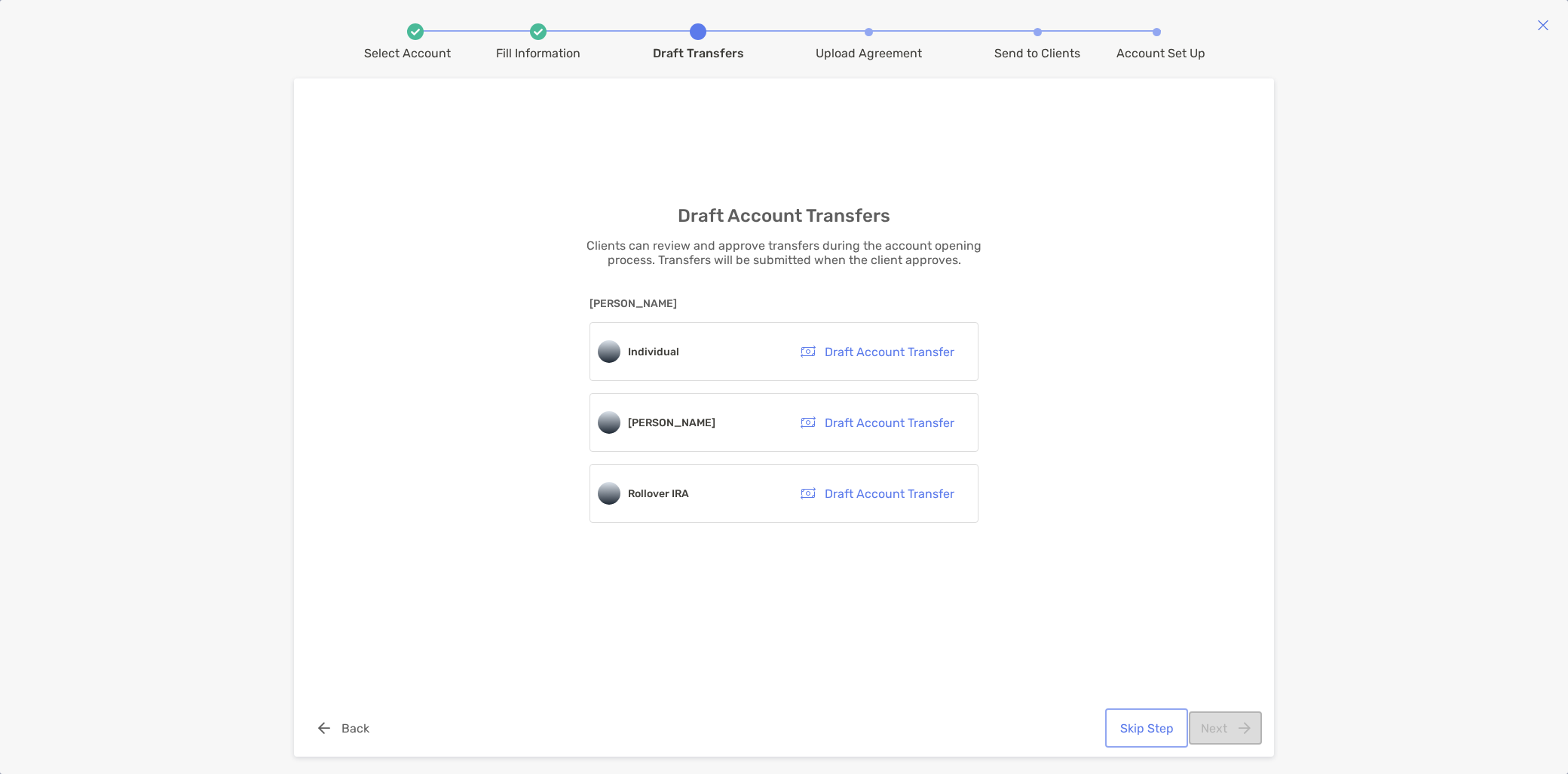
click at [1148, 720] on button "Skip Step" at bounding box center [1147, 727] width 77 height 33
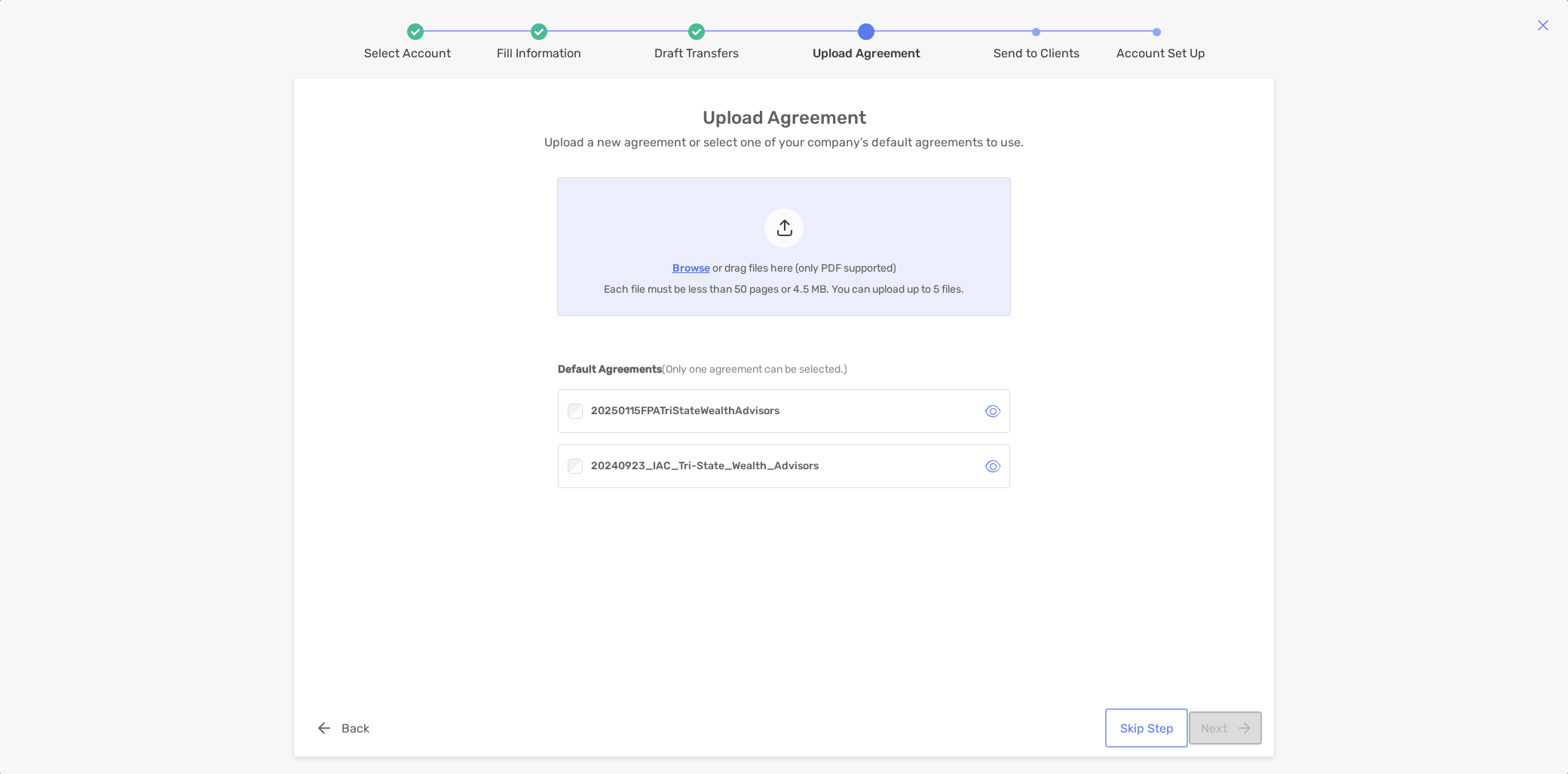
click at [1122, 734] on button "Skip Step" at bounding box center [1147, 727] width 77 height 33
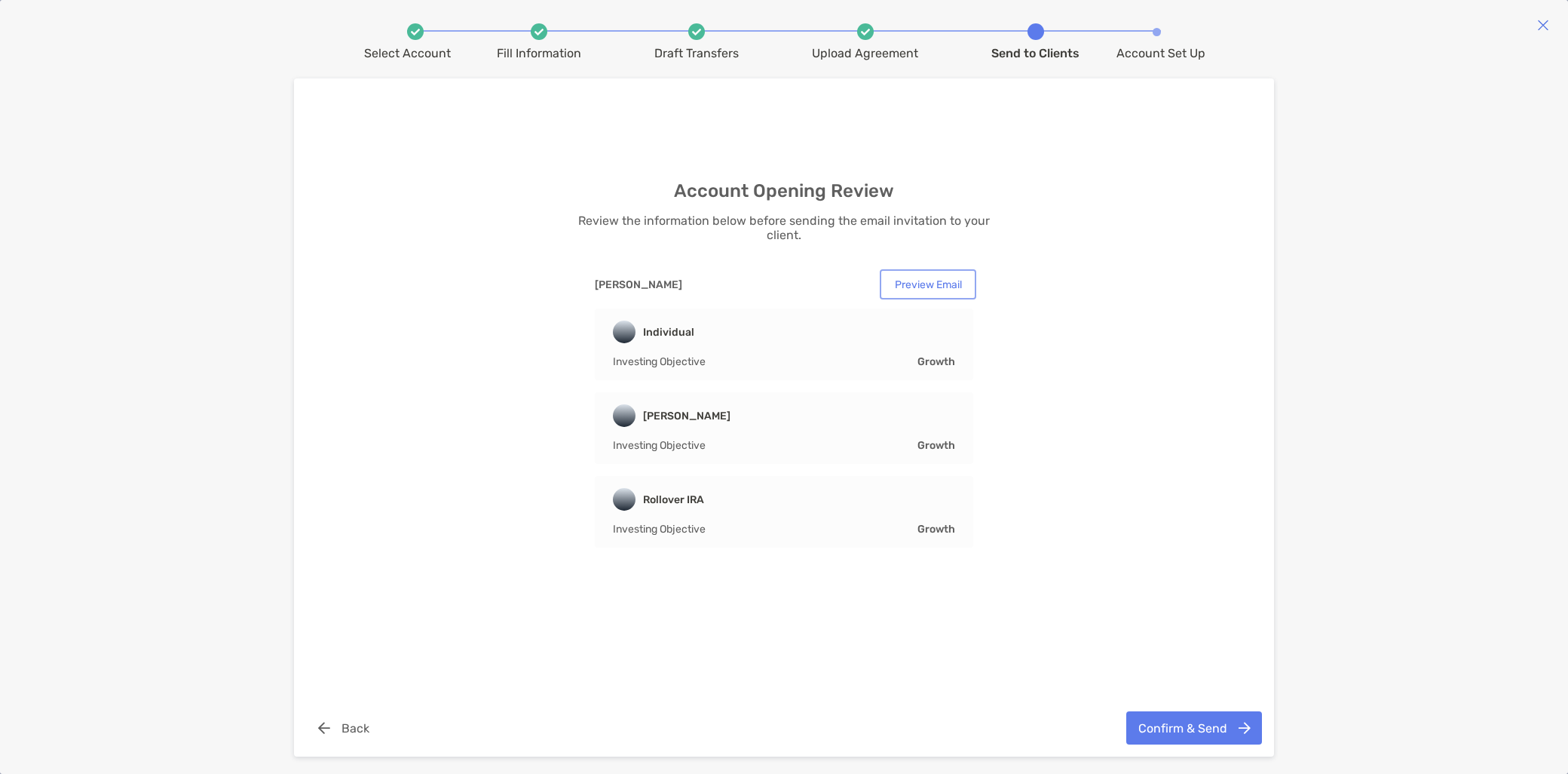
click at [926, 282] on button "Preview Email" at bounding box center [927, 283] width 90 height 24
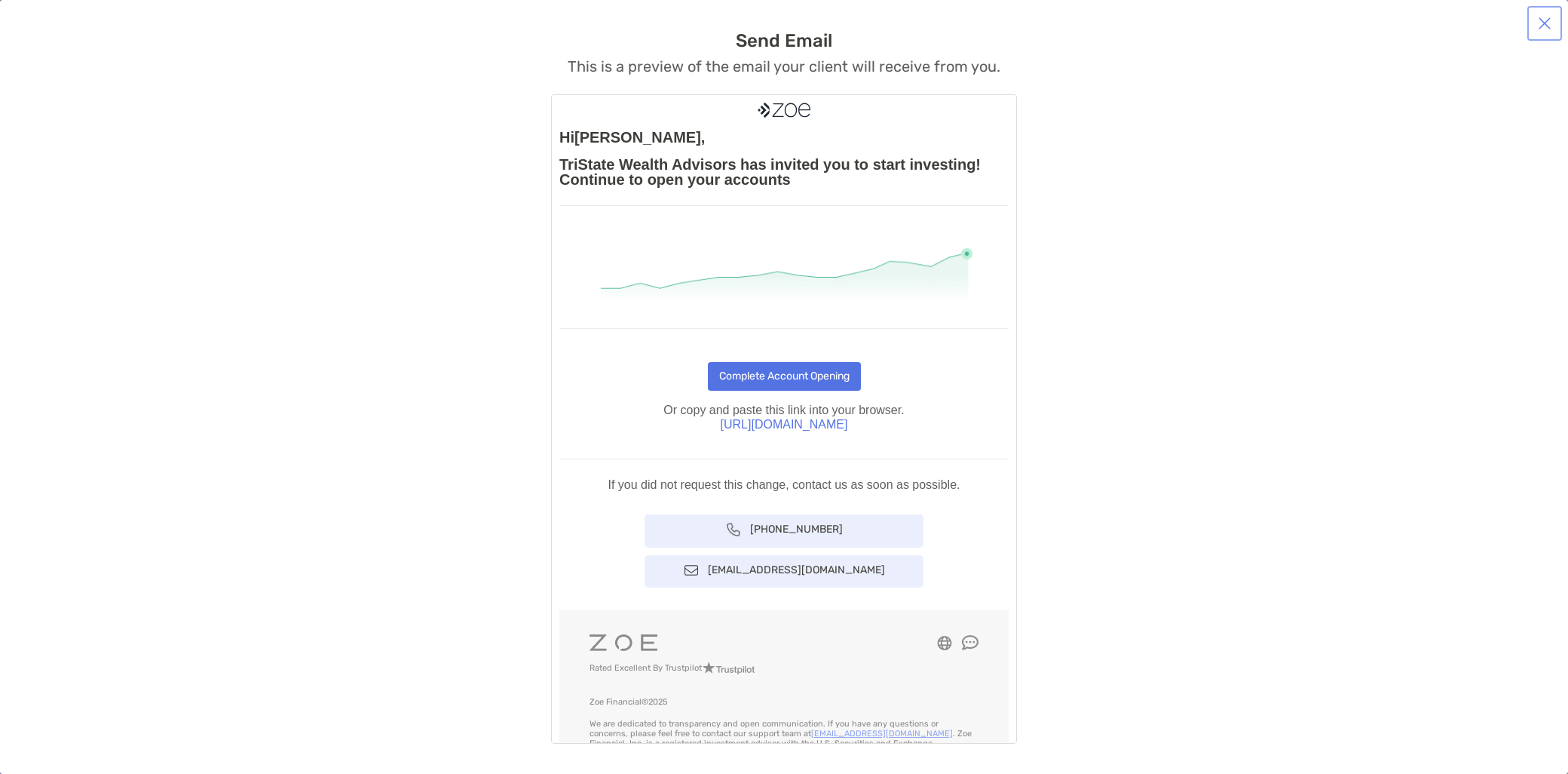
click at [1545, 24] on button "button" at bounding box center [1544, 23] width 29 height 29
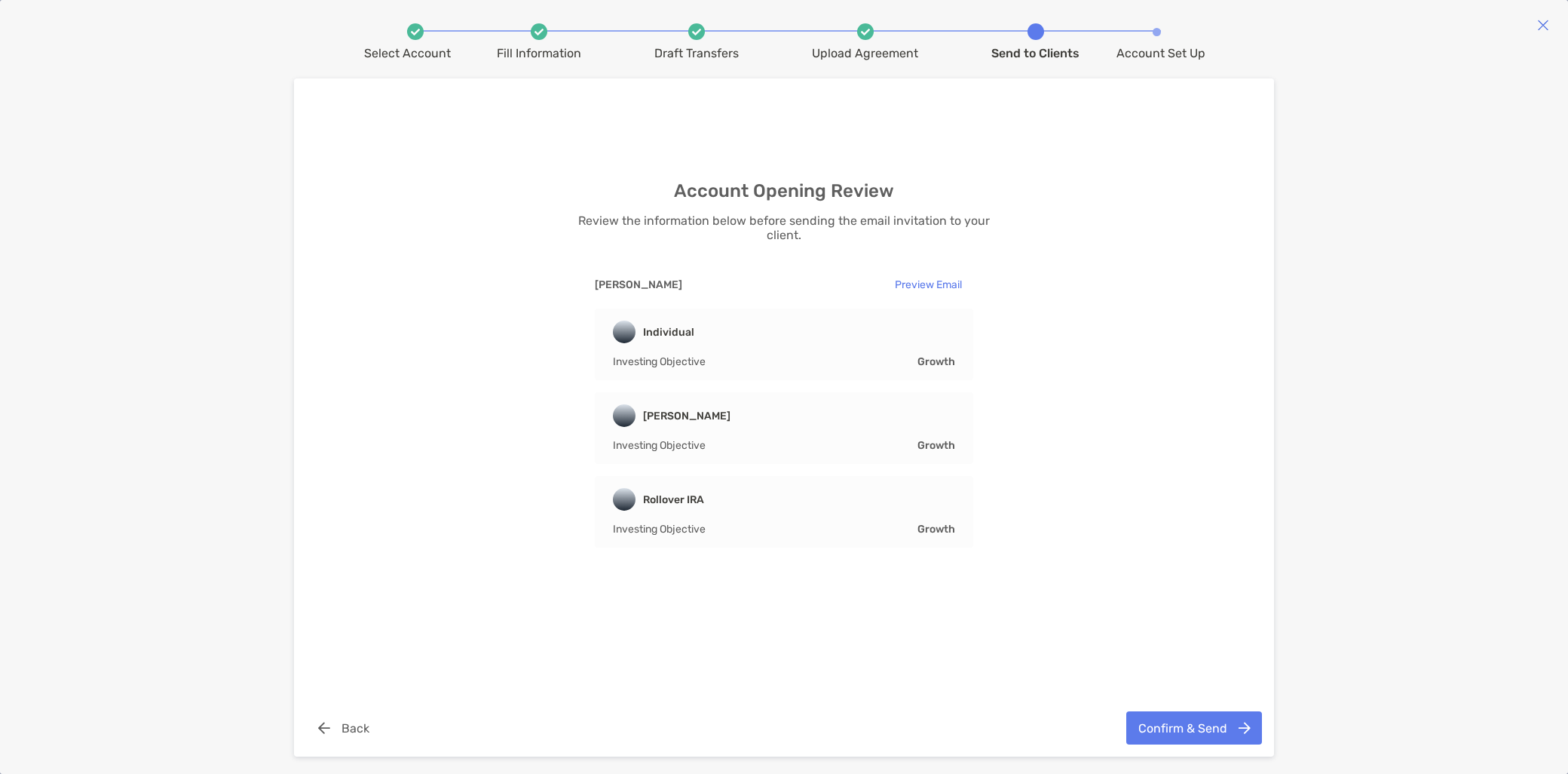
click at [419, 32] on img at bounding box center [415, 32] width 9 height 7
click at [537, 30] on img at bounding box center [539, 32] width 9 height 7
click at [341, 720] on button "Back" at bounding box center [343, 727] width 75 height 33
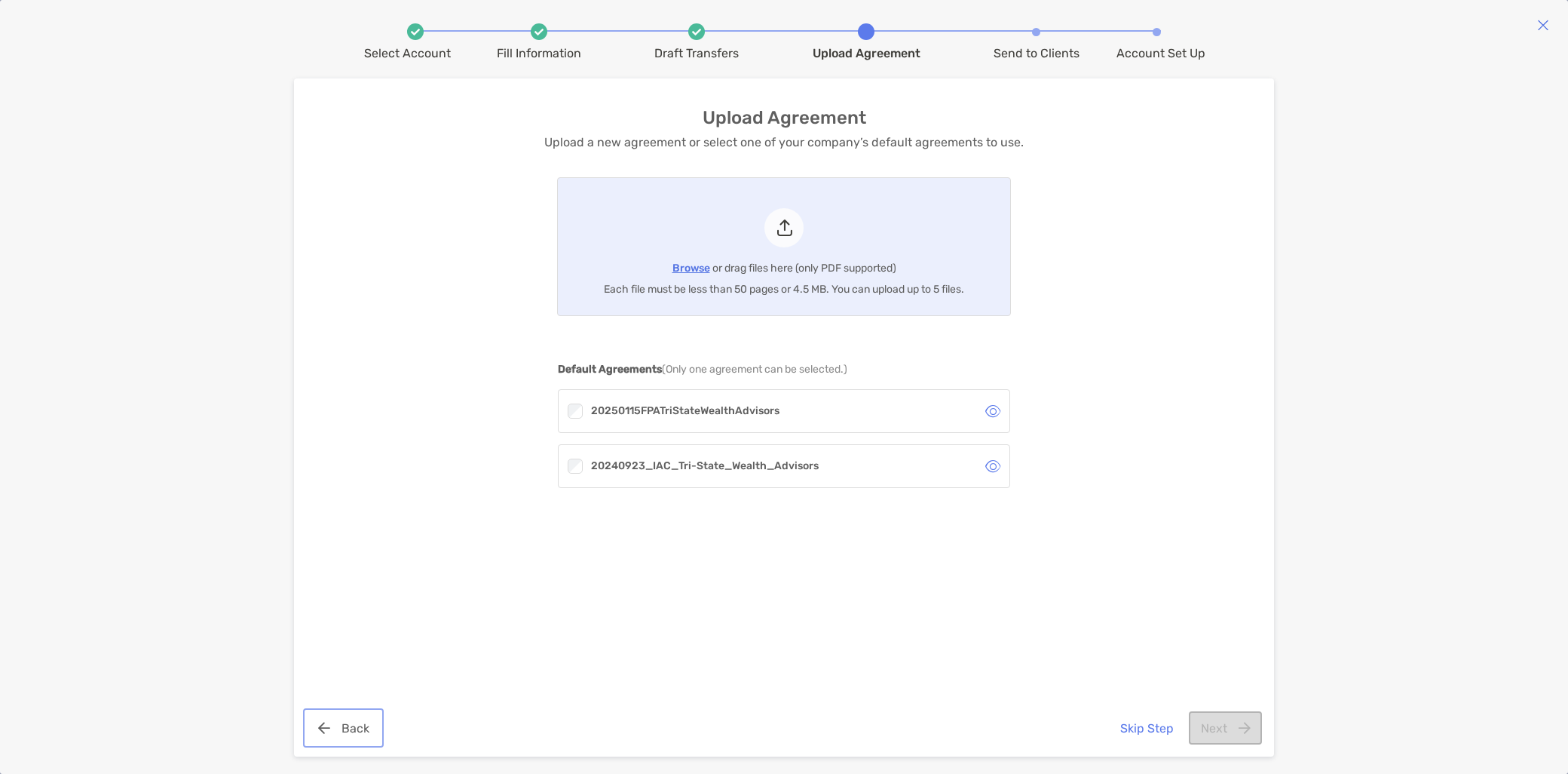
click at [348, 721] on button "Back" at bounding box center [343, 727] width 75 height 33
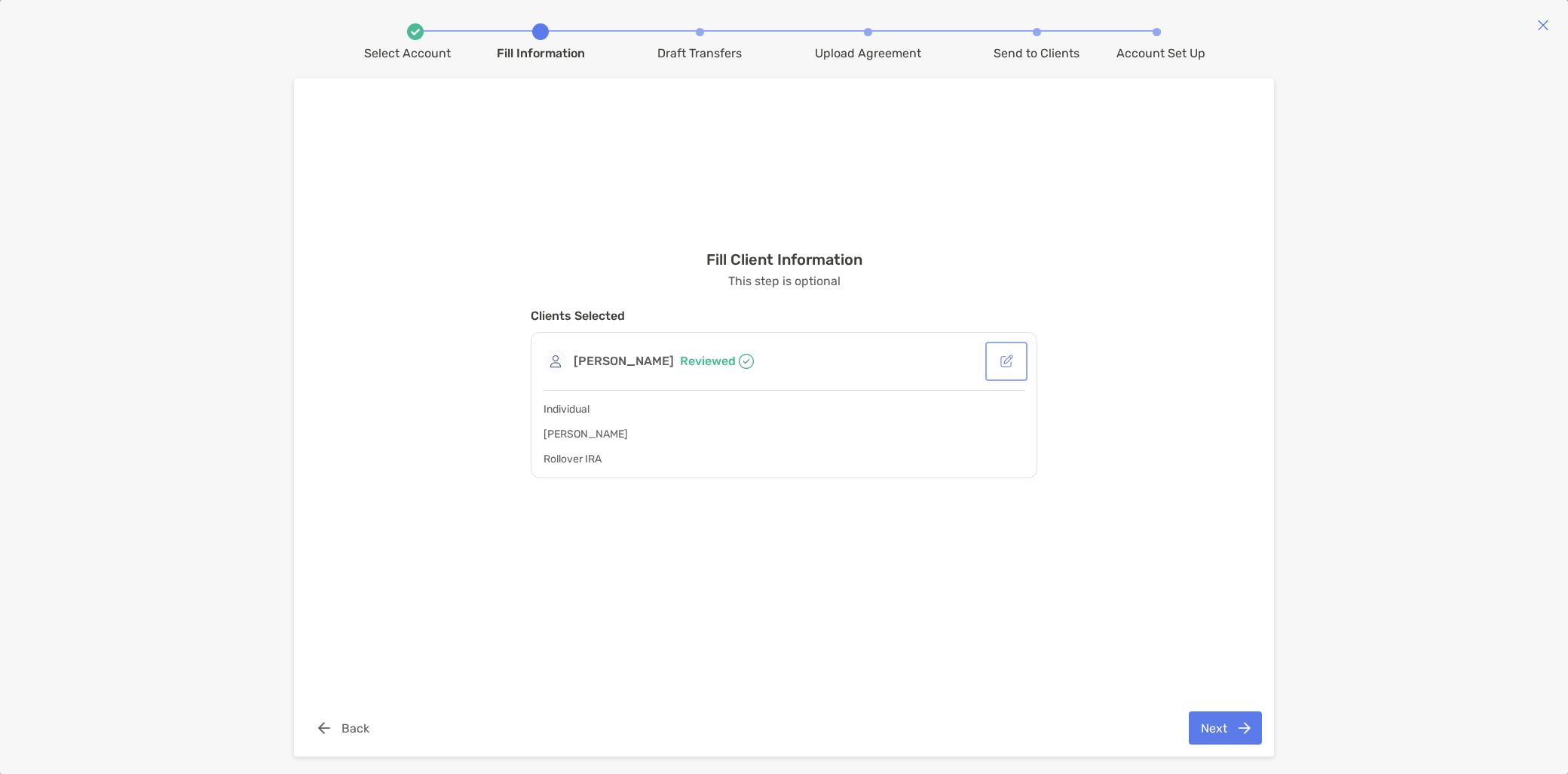
click at [1010, 371] on button "button" at bounding box center [1006, 362] width 36 height 33
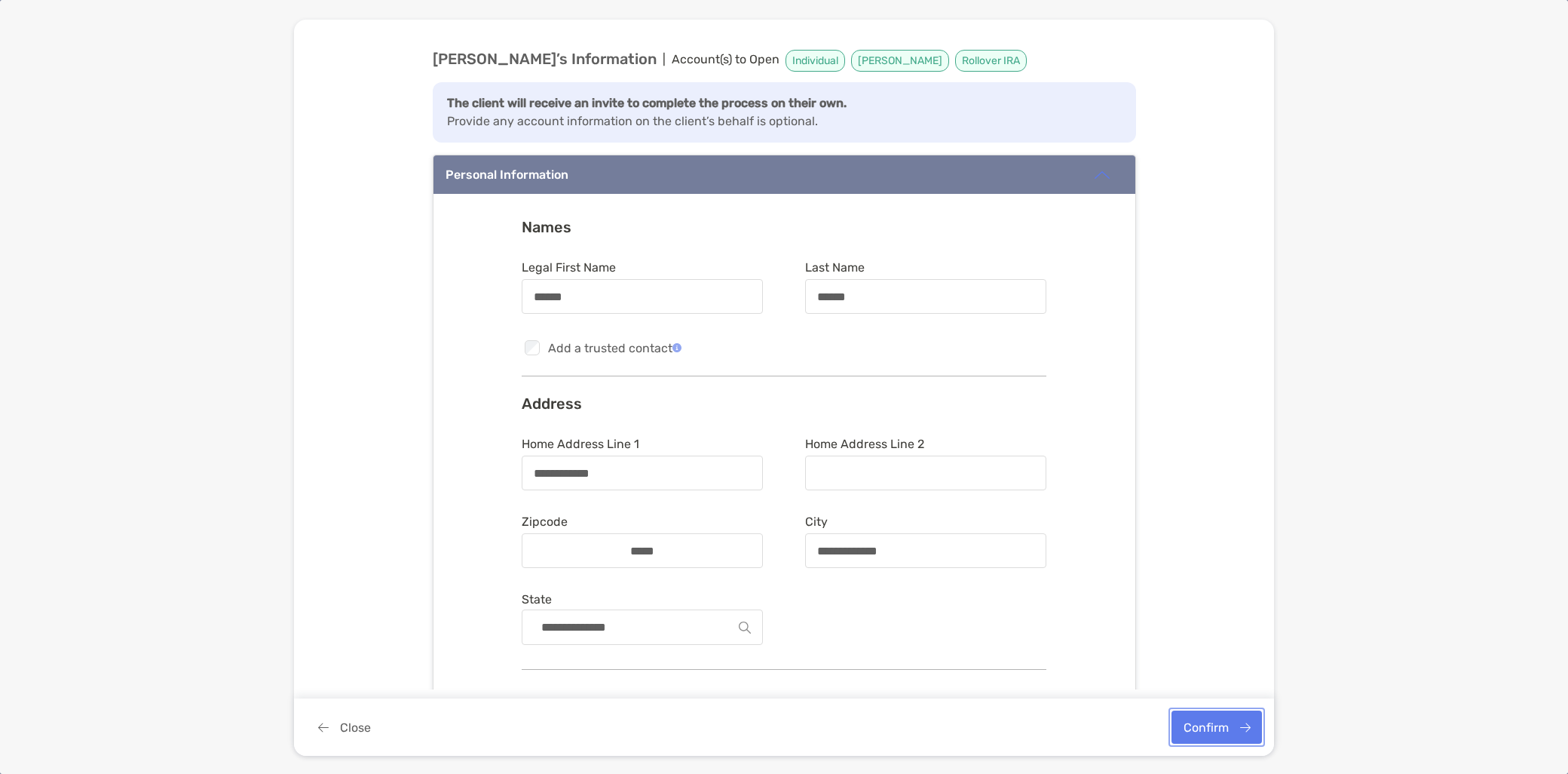
click at [1217, 733] on button "Confirm" at bounding box center [1216, 727] width 90 height 33
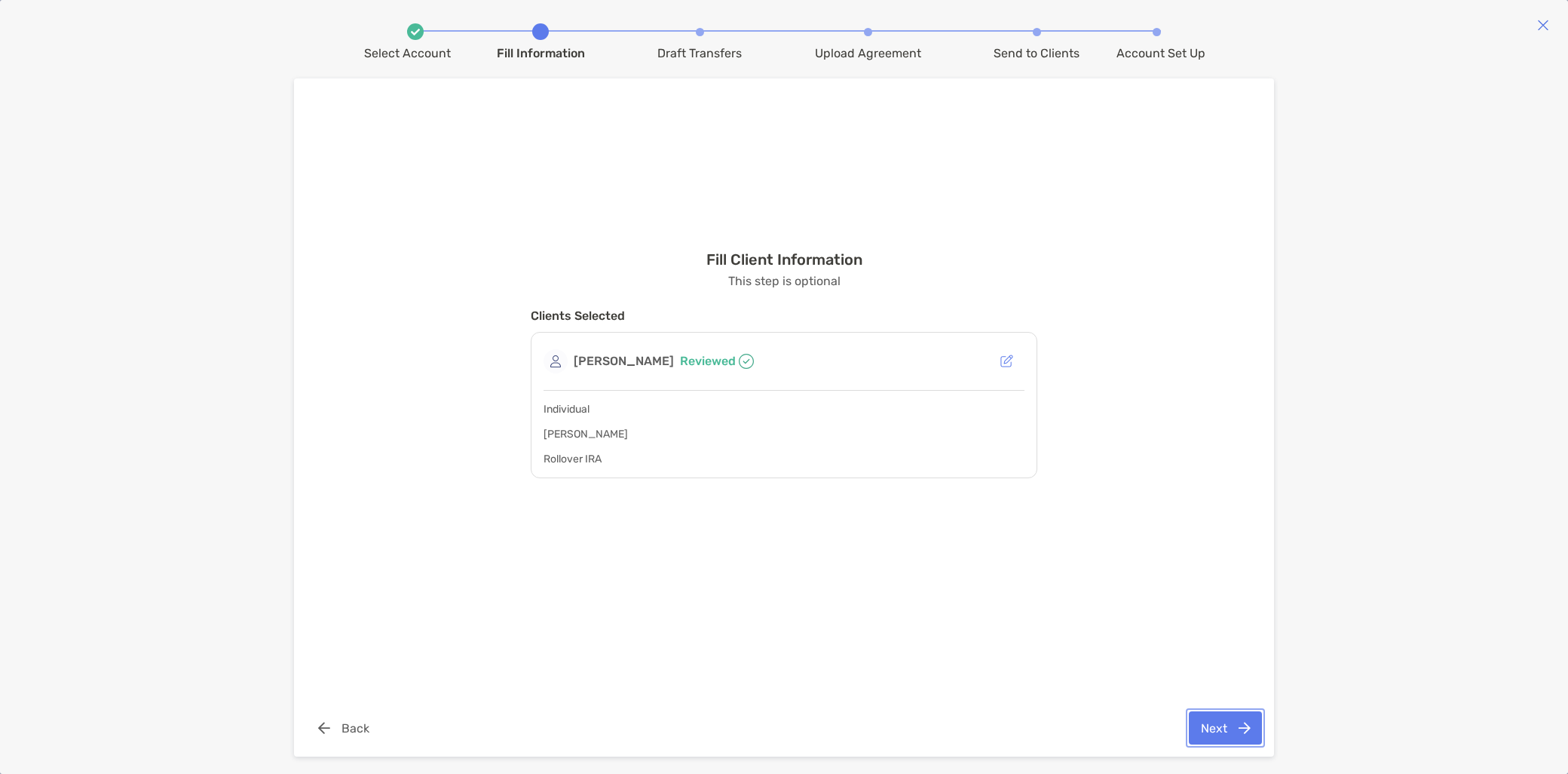
click at [1218, 729] on button "Next" at bounding box center [1225, 727] width 73 height 33
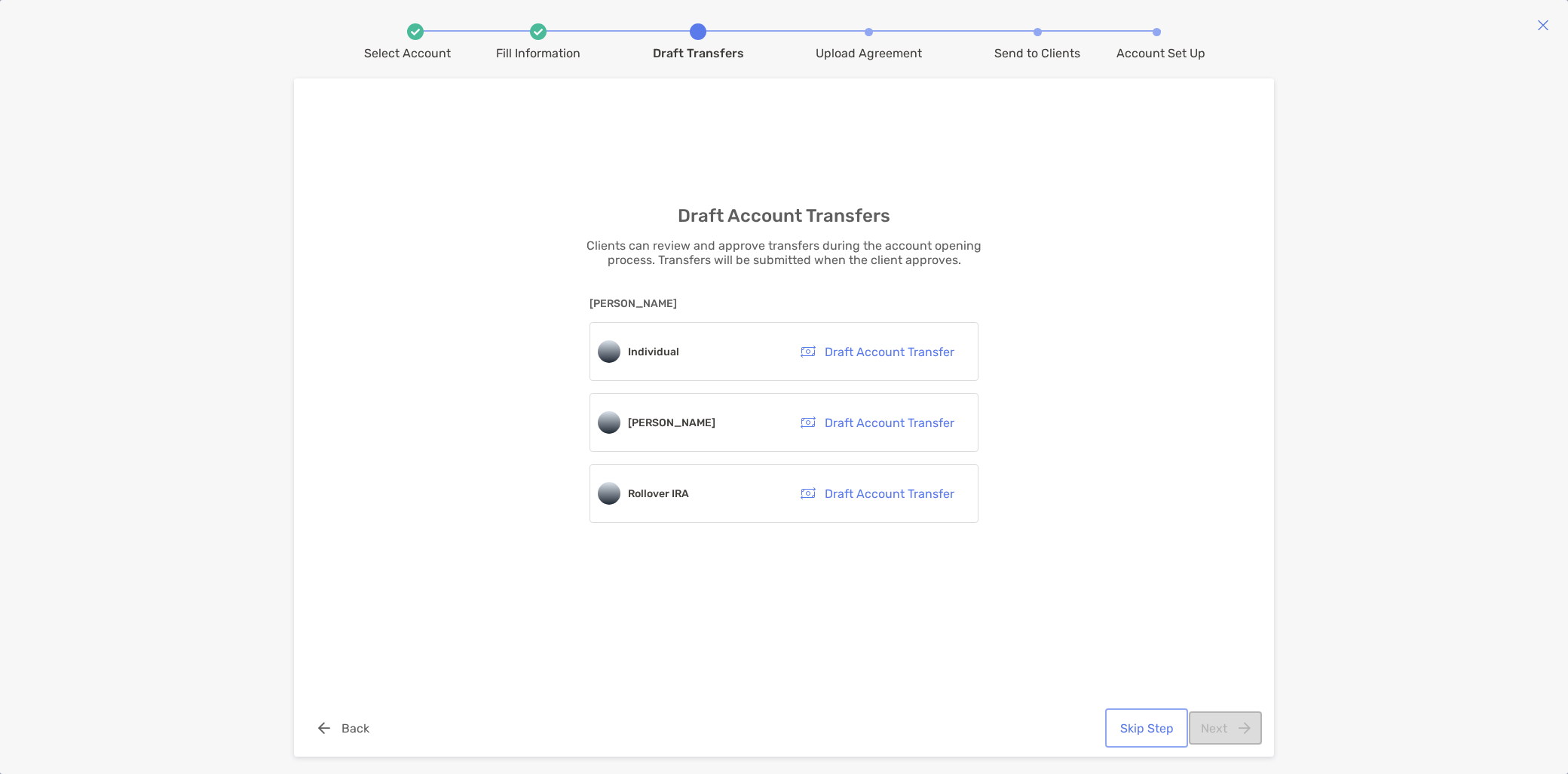
click at [1159, 728] on button "Skip Step" at bounding box center [1147, 727] width 77 height 33
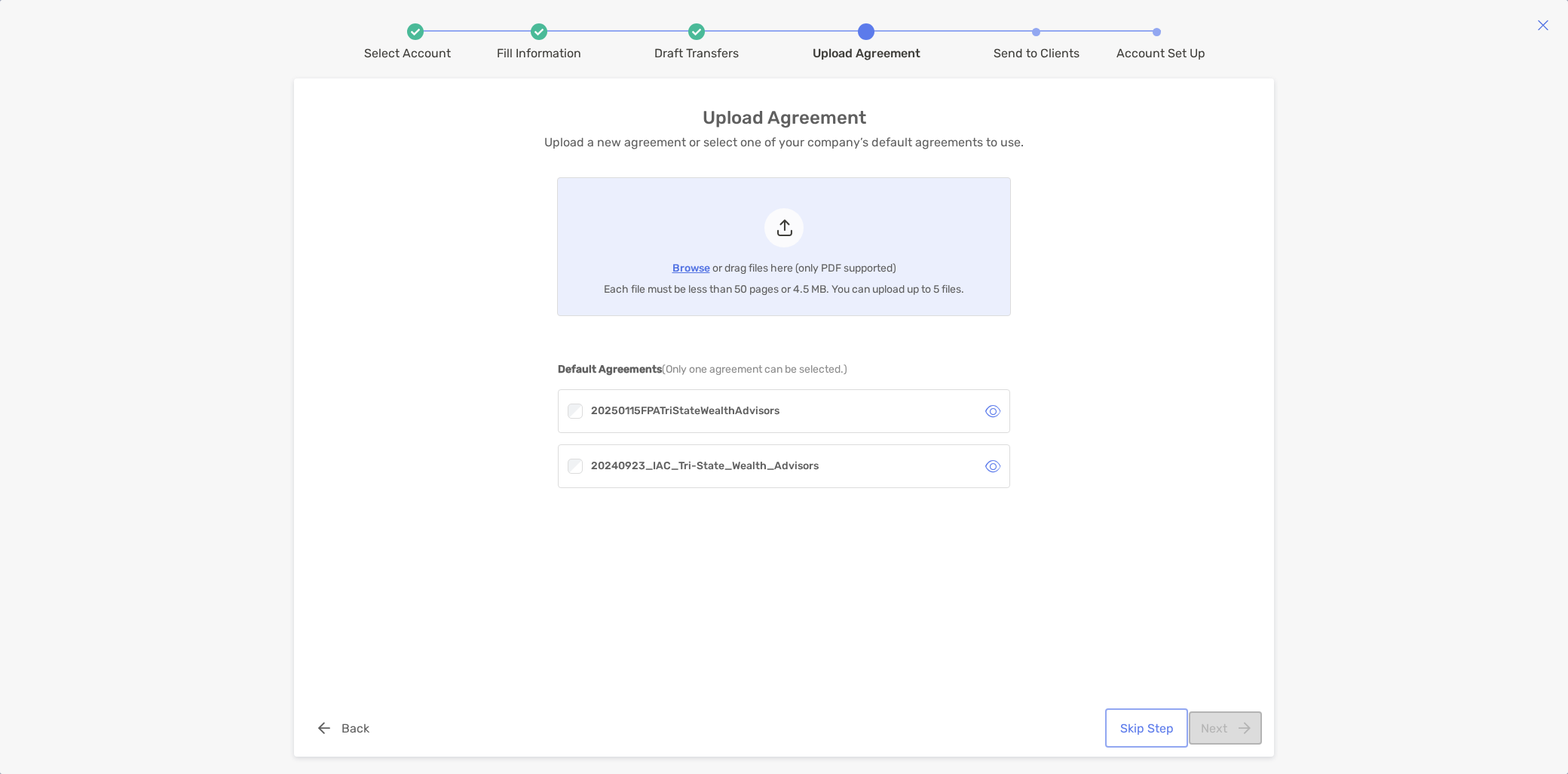
click at [1159, 729] on button "Skip Step" at bounding box center [1147, 727] width 77 height 33
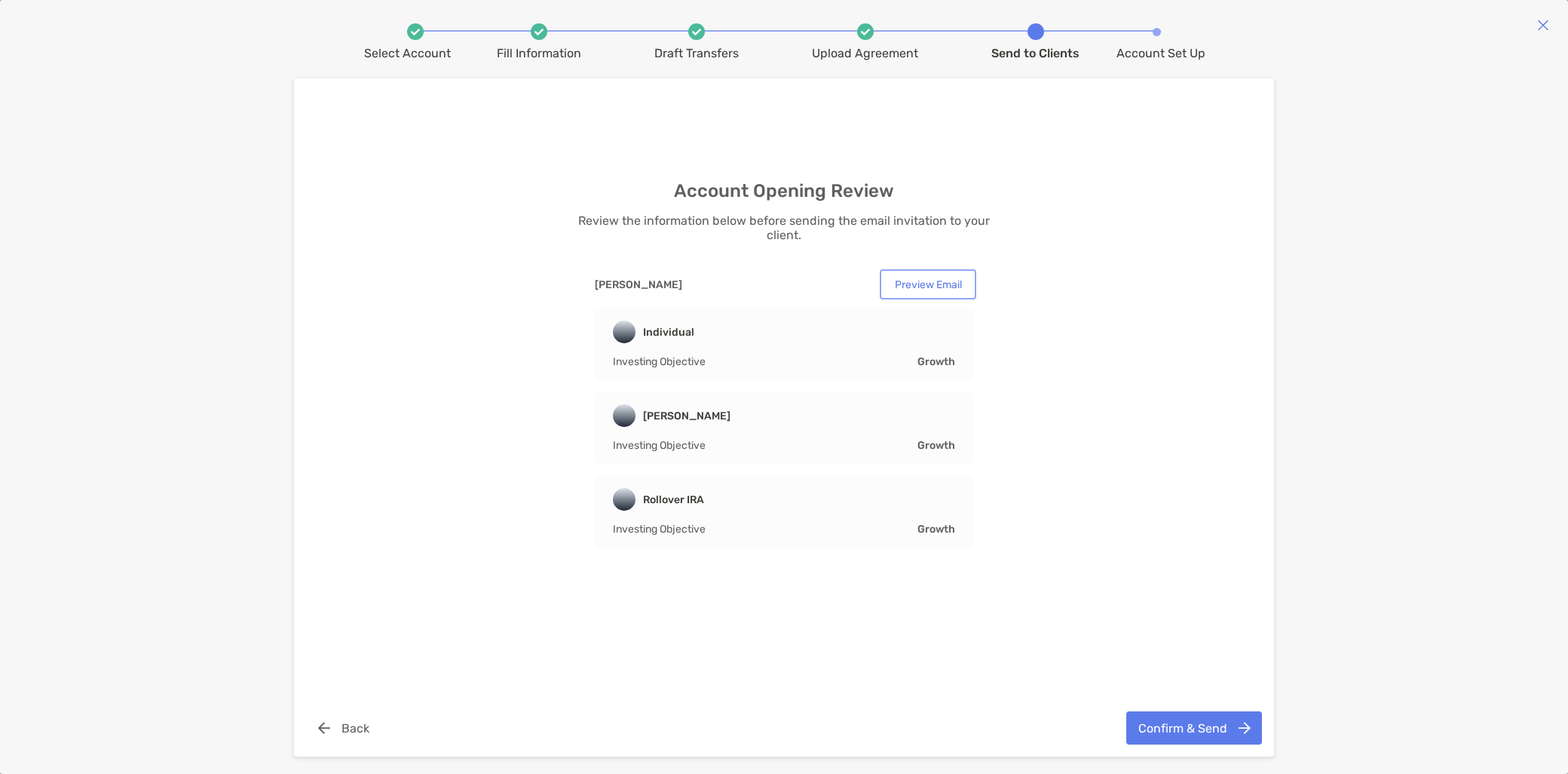
click at [931, 282] on button "Preview Email" at bounding box center [927, 283] width 90 height 24
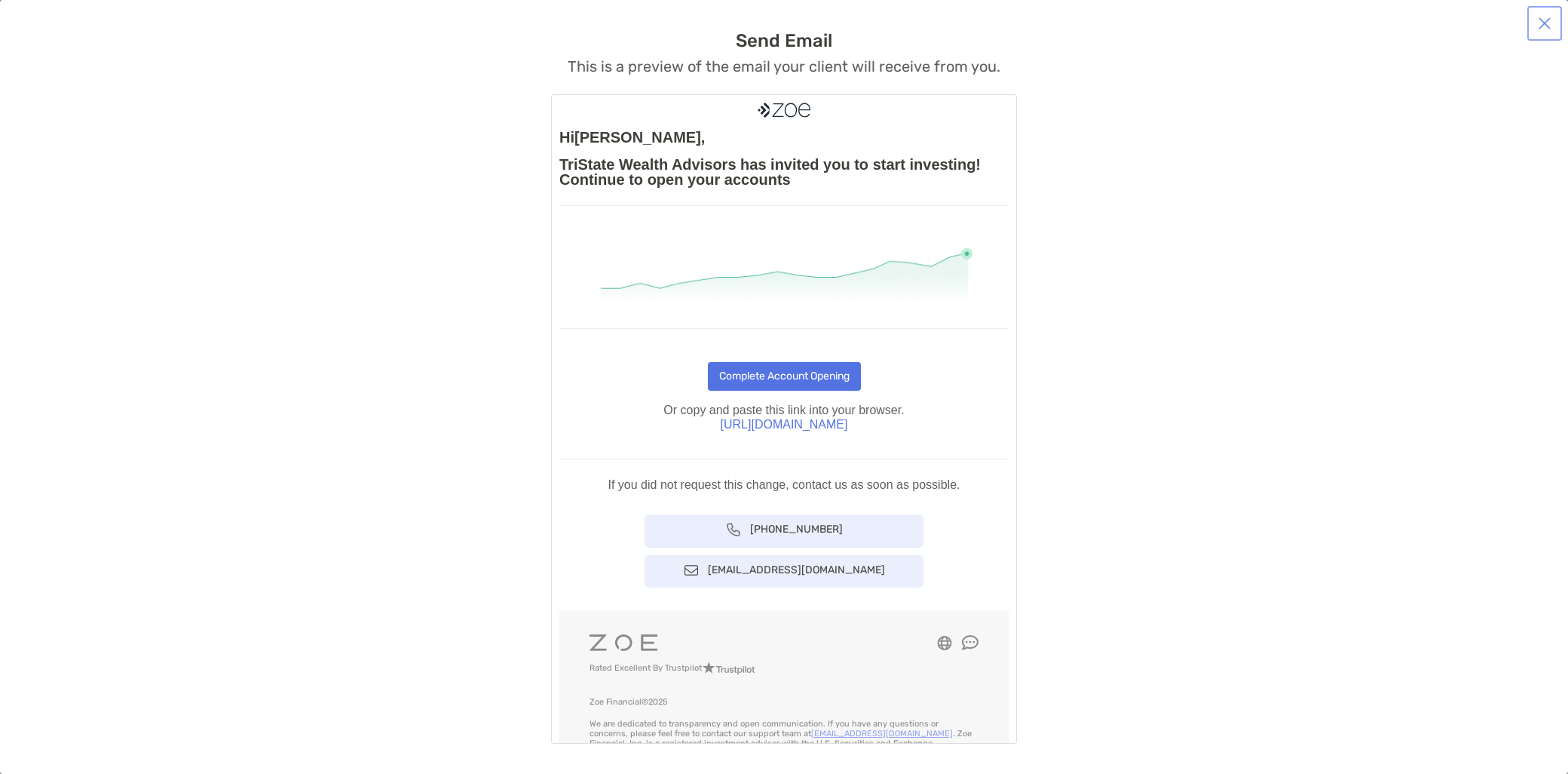
click at [1545, 29] on button "button" at bounding box center [1544, 23] width 29 height 29
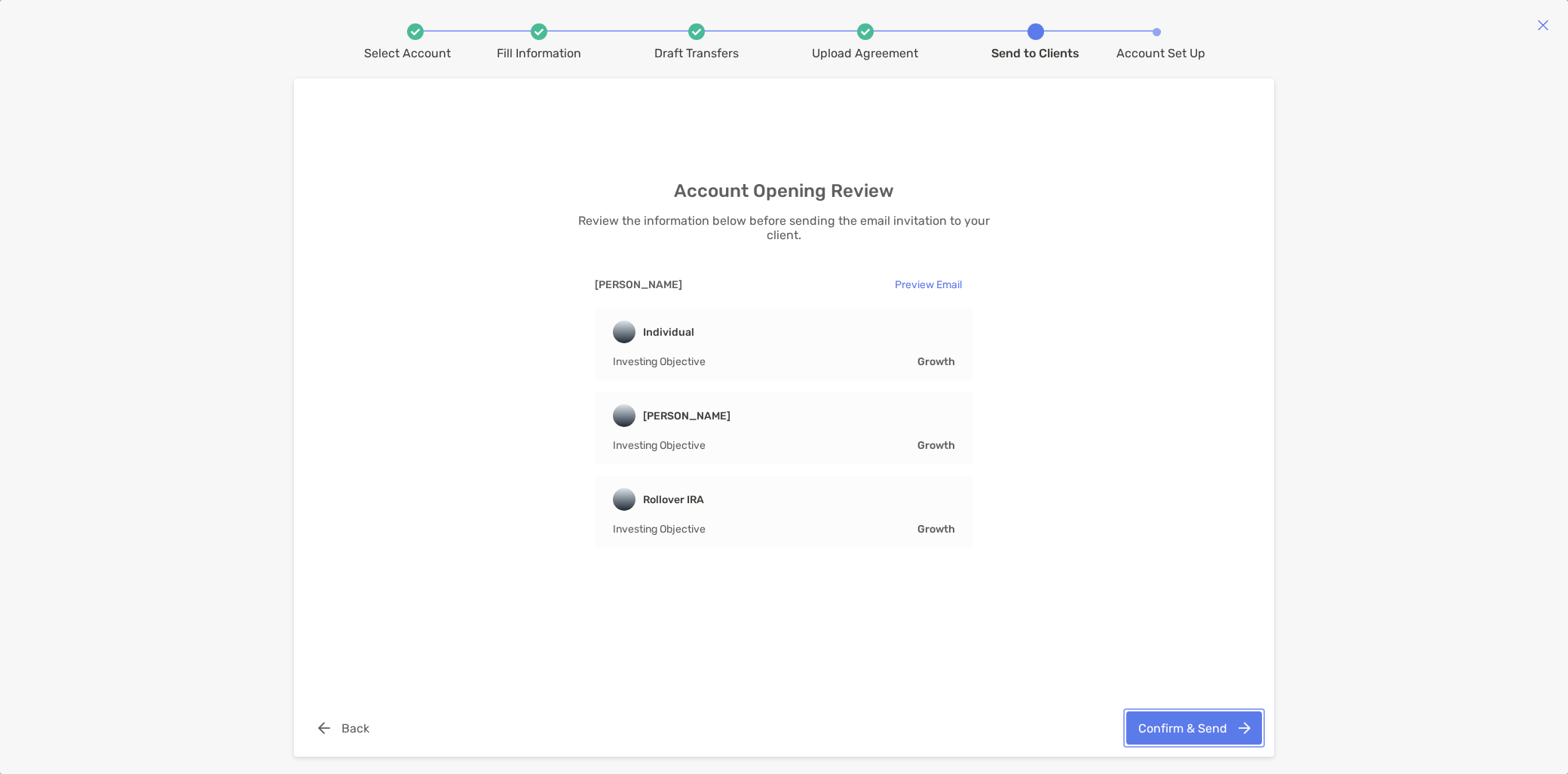
click at [1207, 732] on button "Confirm & Send" at bounding box center [1194, 727] width 136 height 33
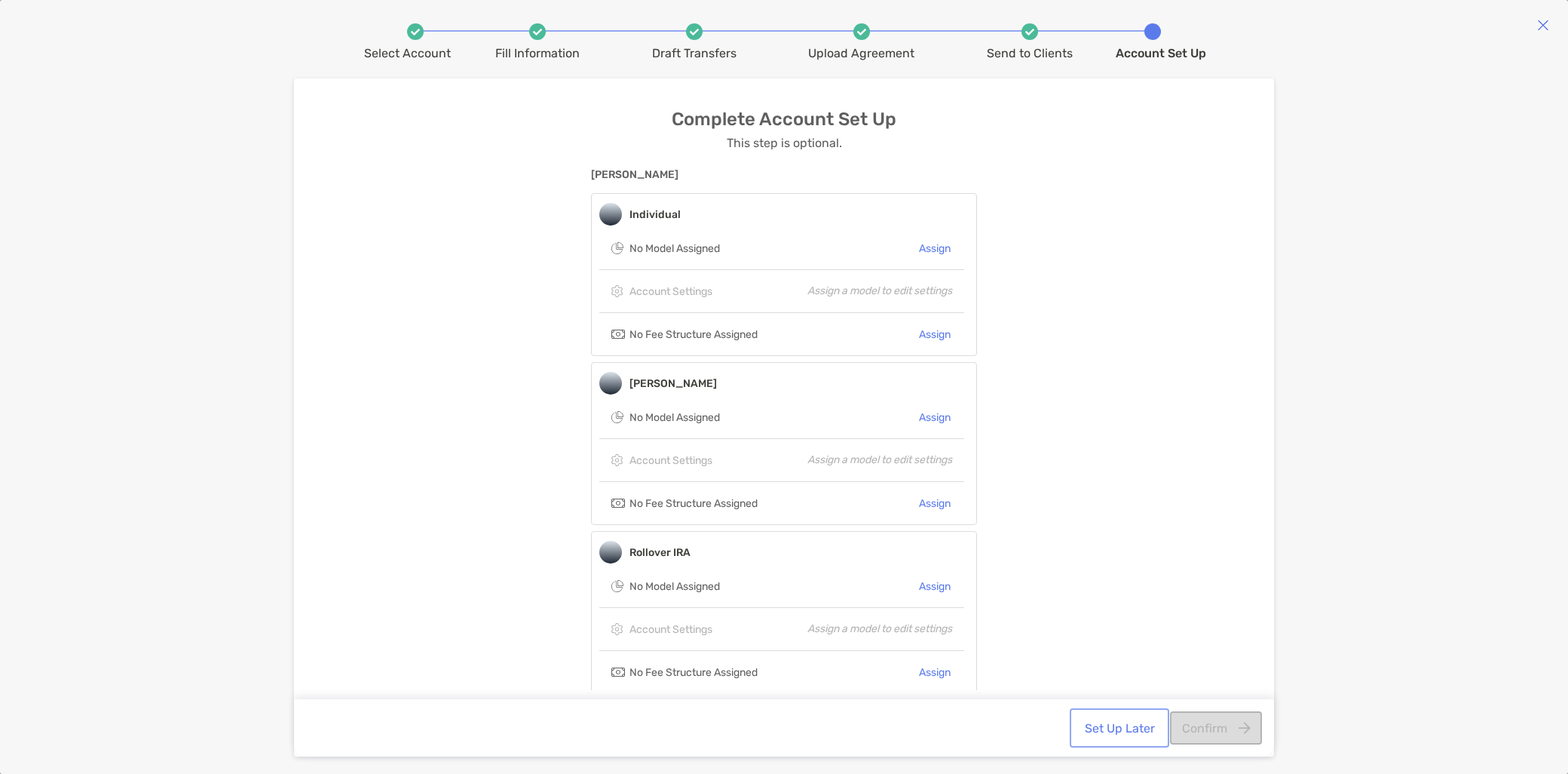
click at [1124, 727] on button "Set Up Later" at bounding box center [1120, 727] width 94 height 33
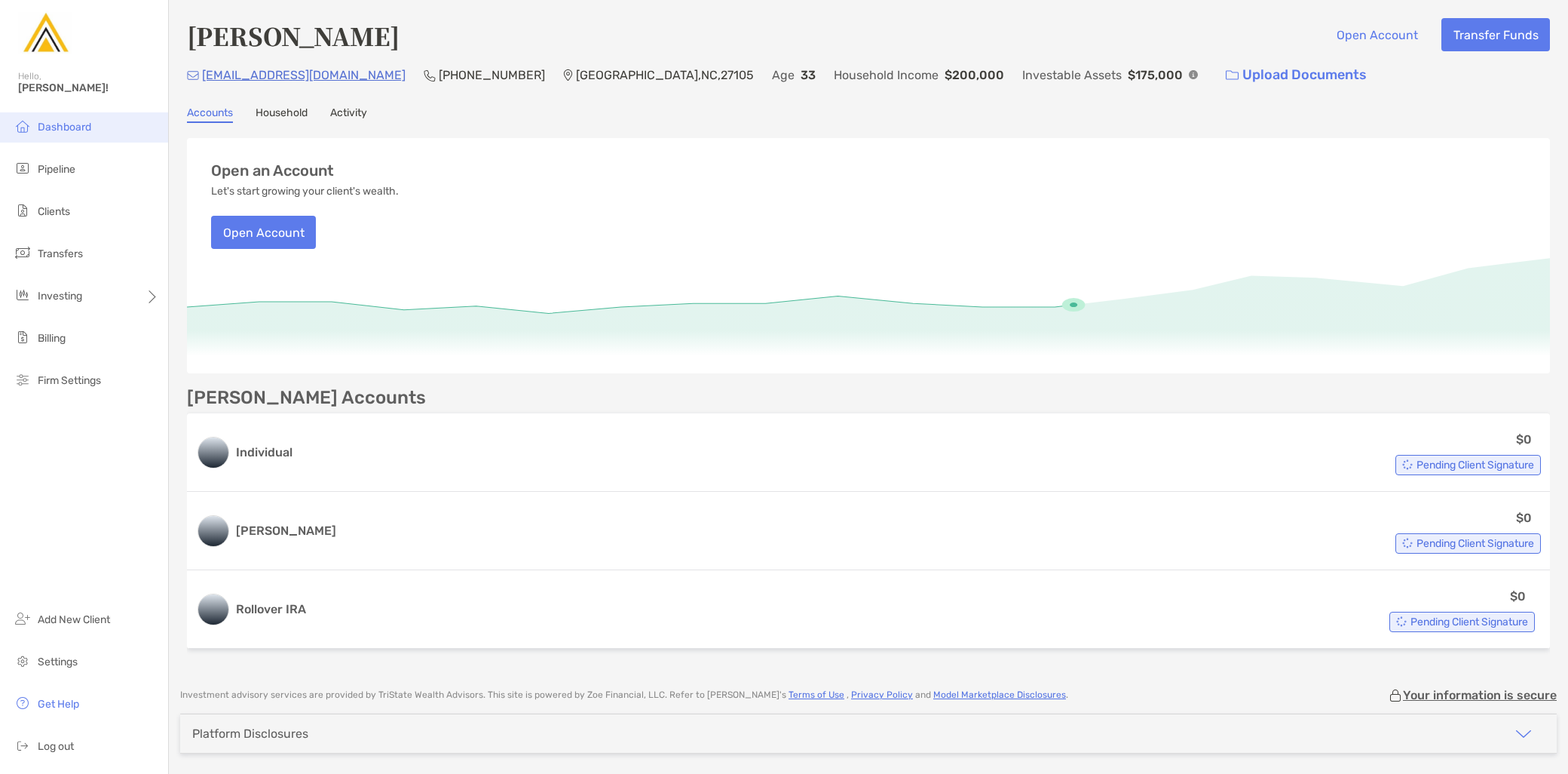
click at [94, 124] on li "Dashboard" at bounding box center [84, 127] width 168 height 30
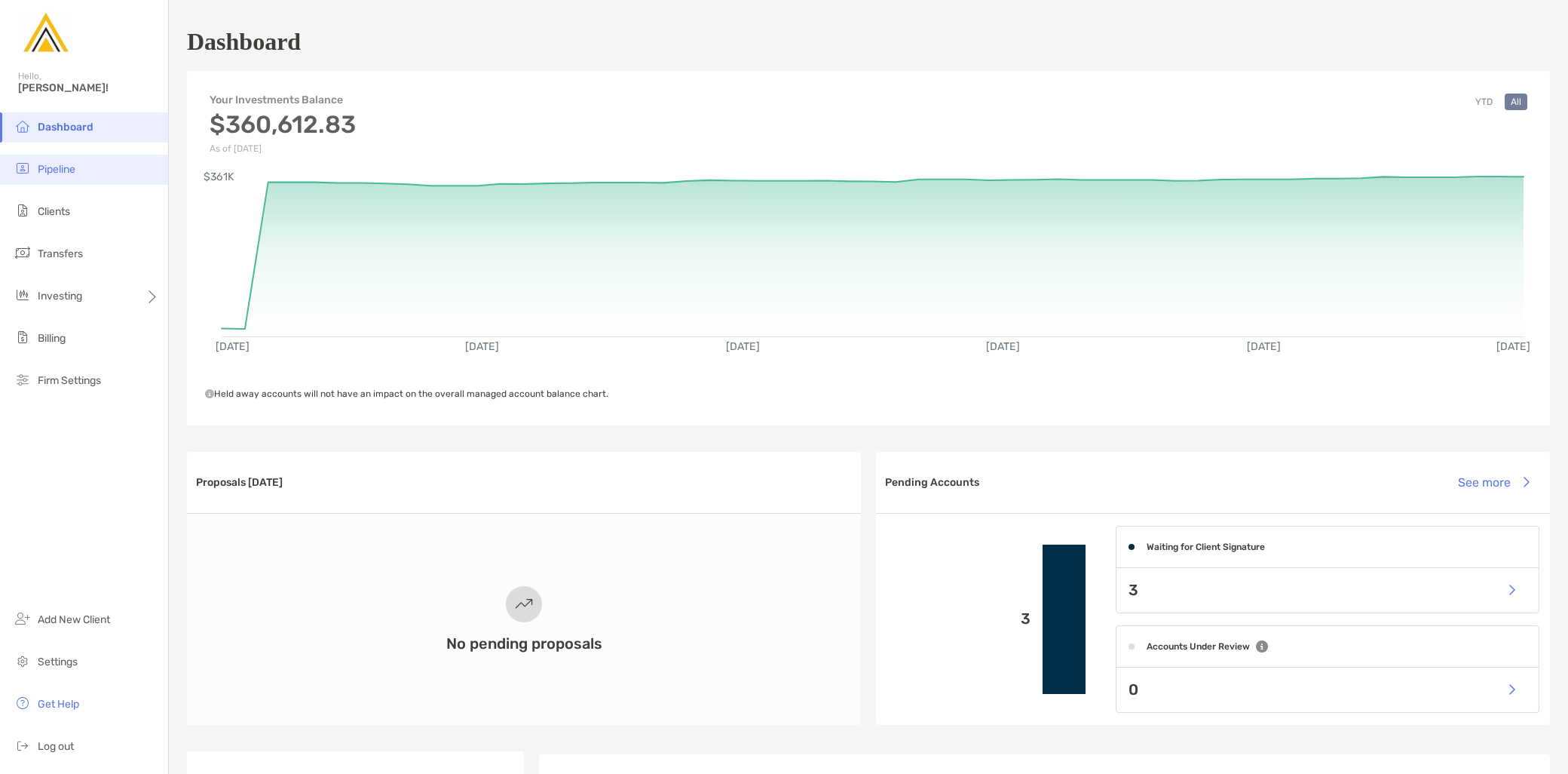
click at [88, 163] on li "Pipeline" at bounding box center [84, 169] width 168 height 30
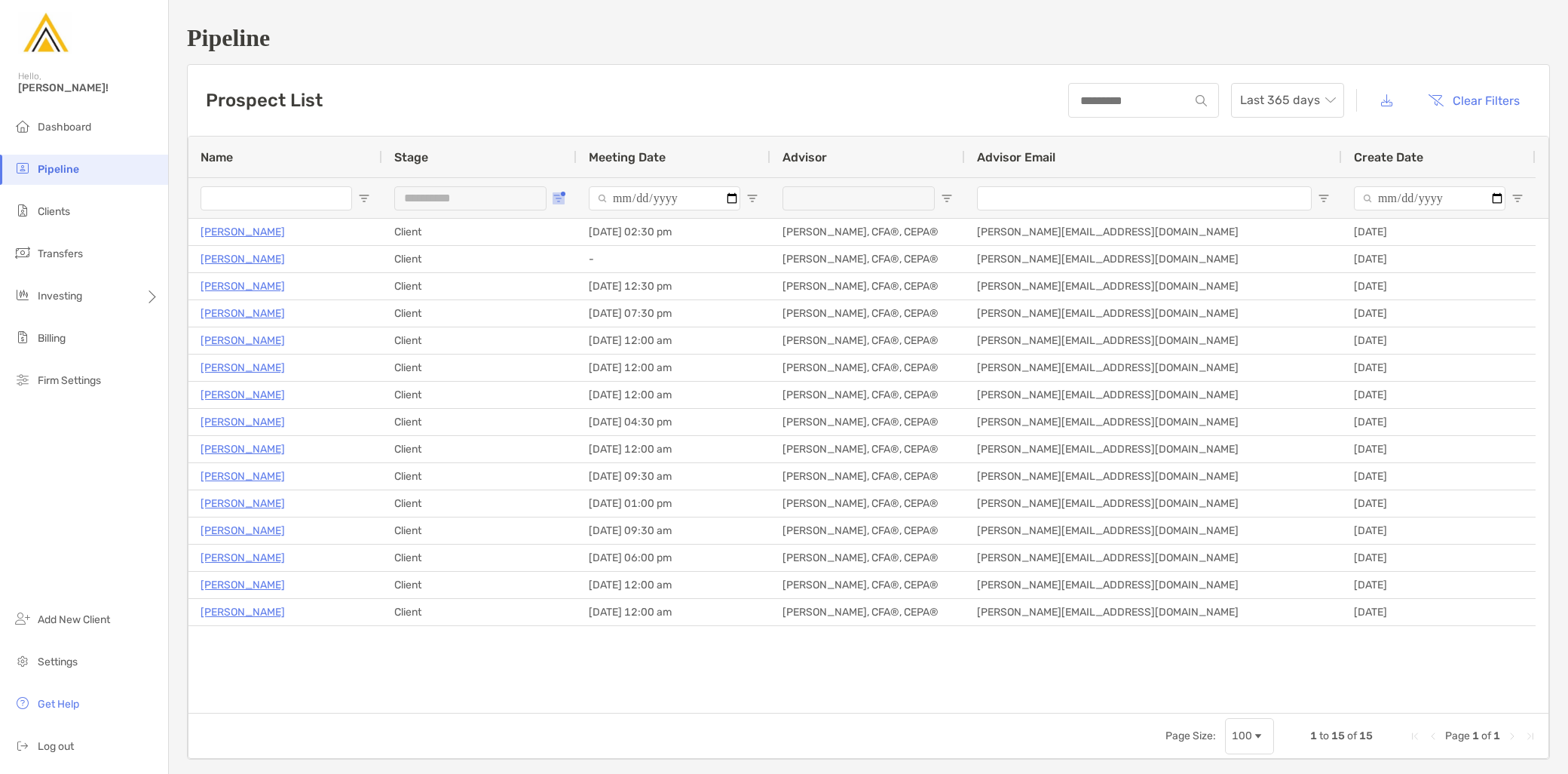
click at [556, 192] on span "Open Filter Menu" at bounding box center [559, 198] width 12 height 12
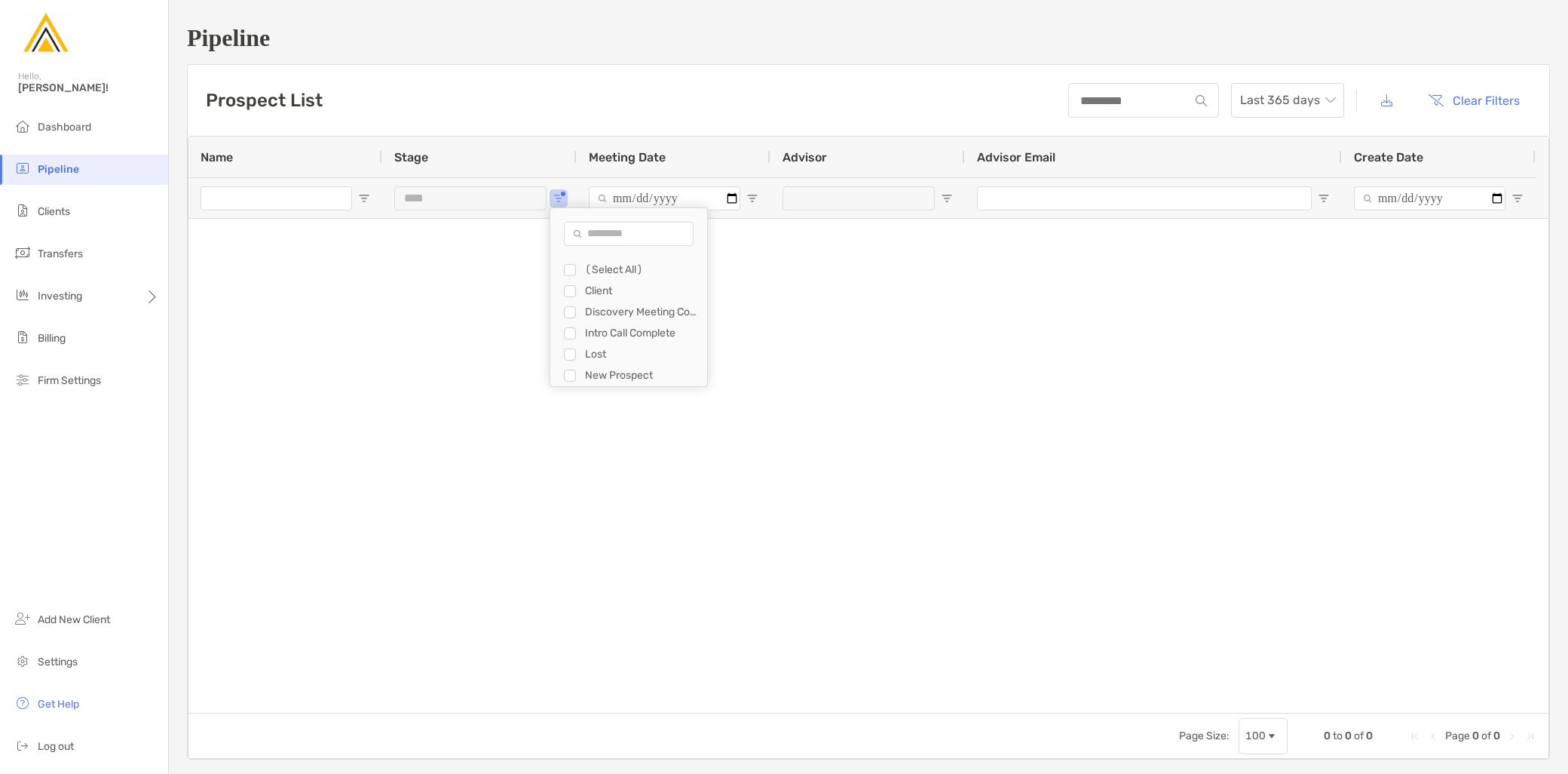
type input "**********"
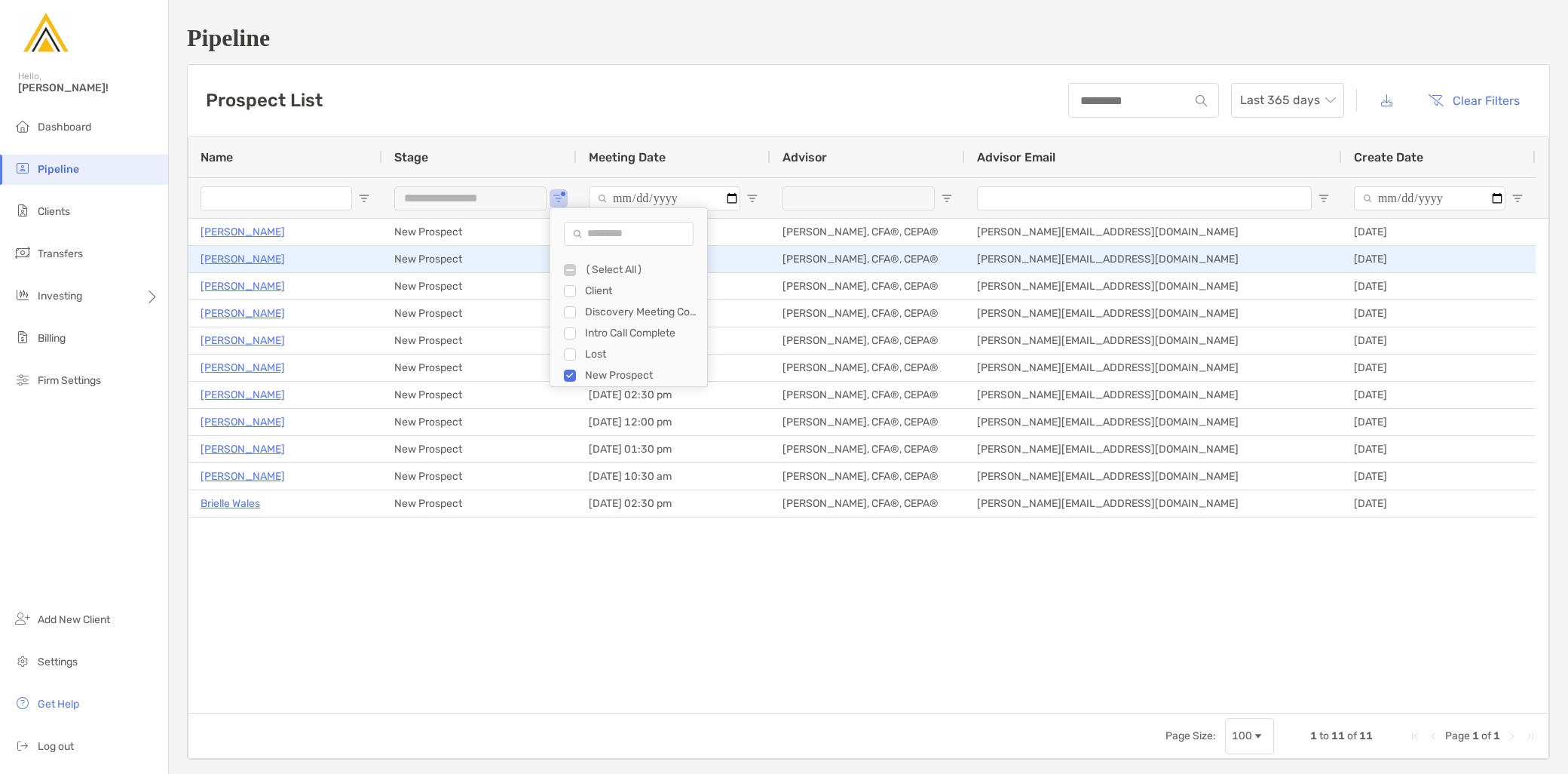
click at [249, 262] on p "[PERSON_NAME]" at bounding box center [243, 258] width 84 height 18
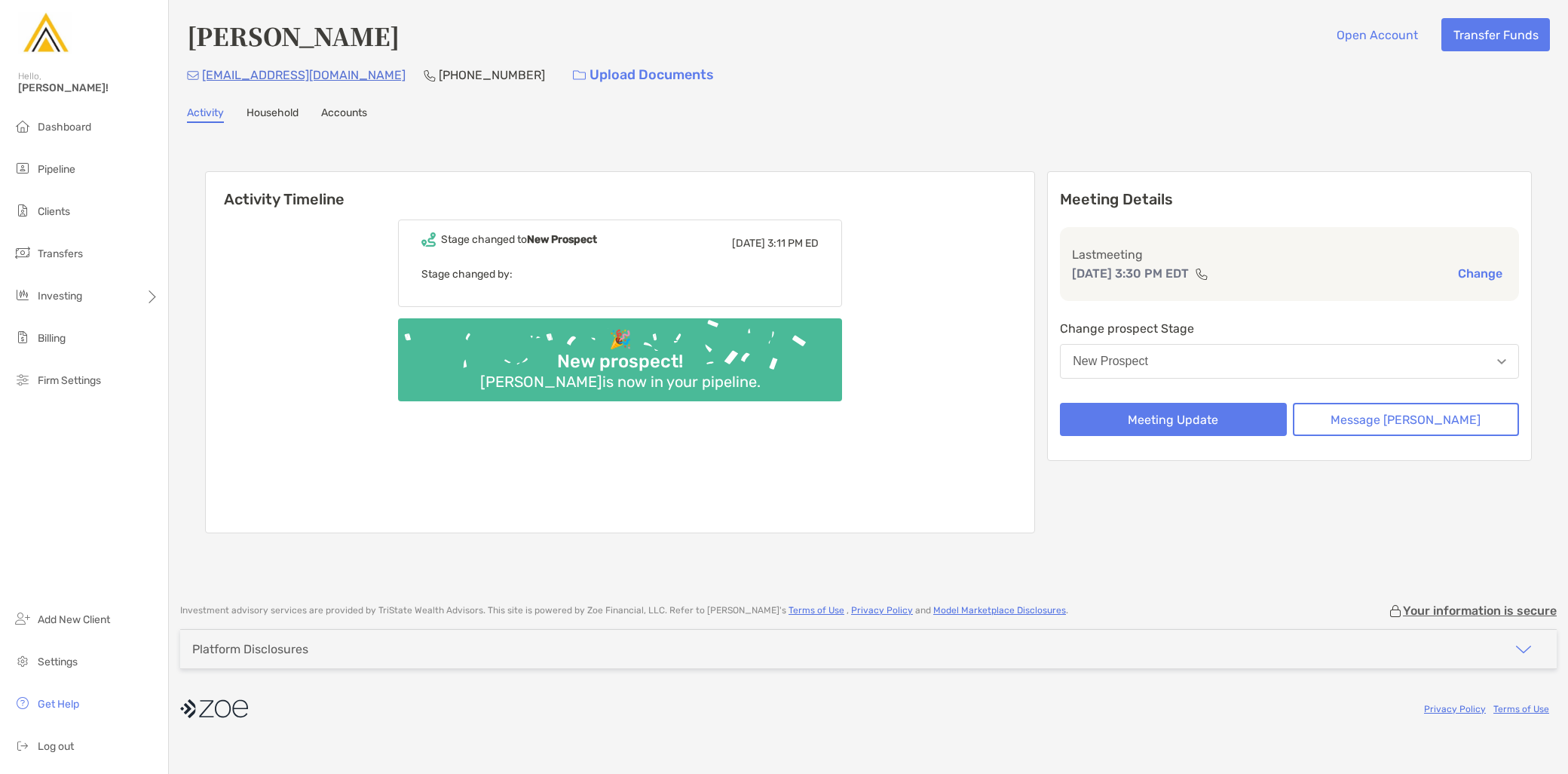
click at [1276, 358] on button "New Prospect" at bounding box center [1289, 362] width 459 height 35
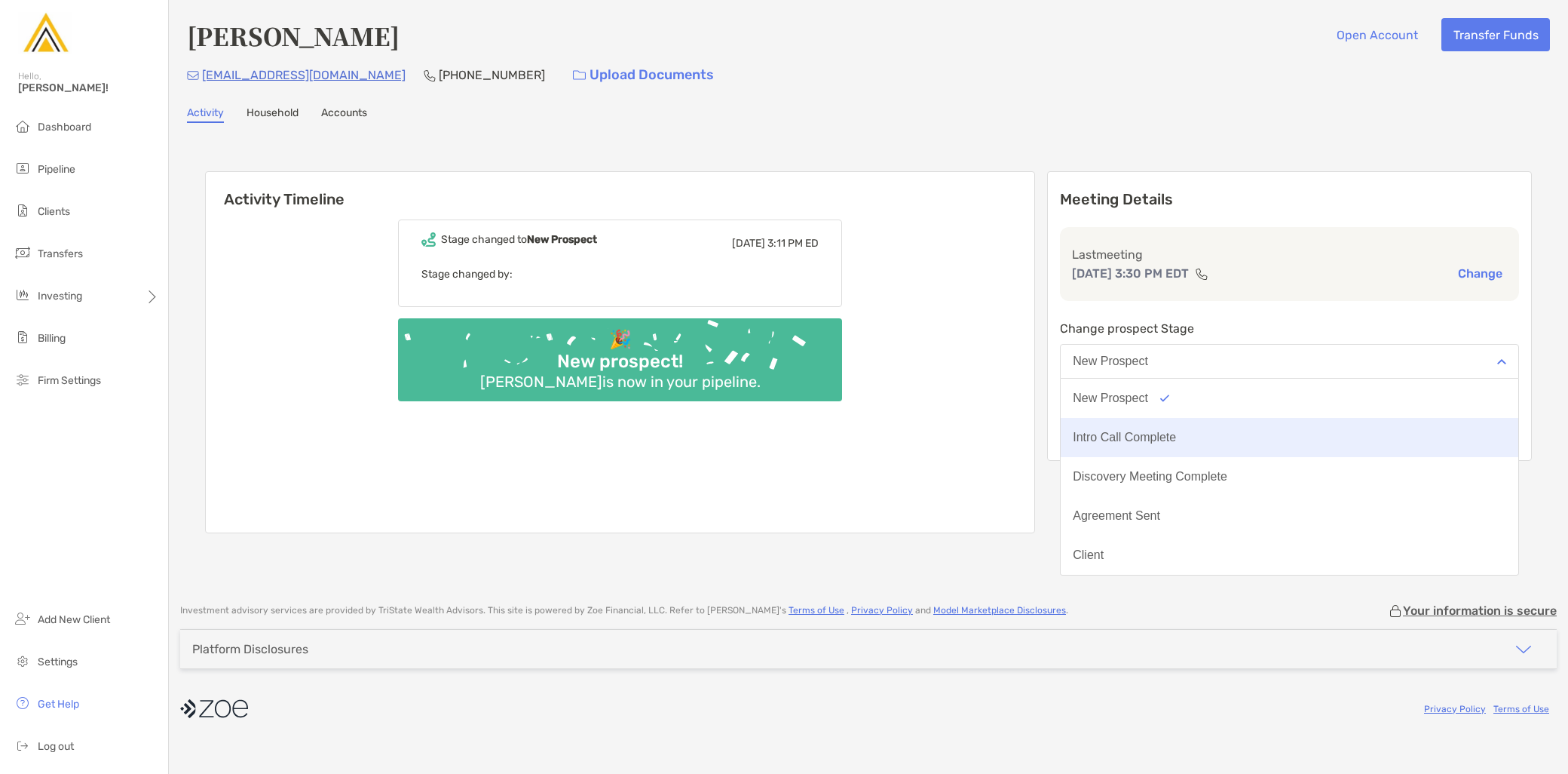
click at [1176, 435] on div "Intro Call Complete" at bounding box center [1125, 437] width 104 height 13
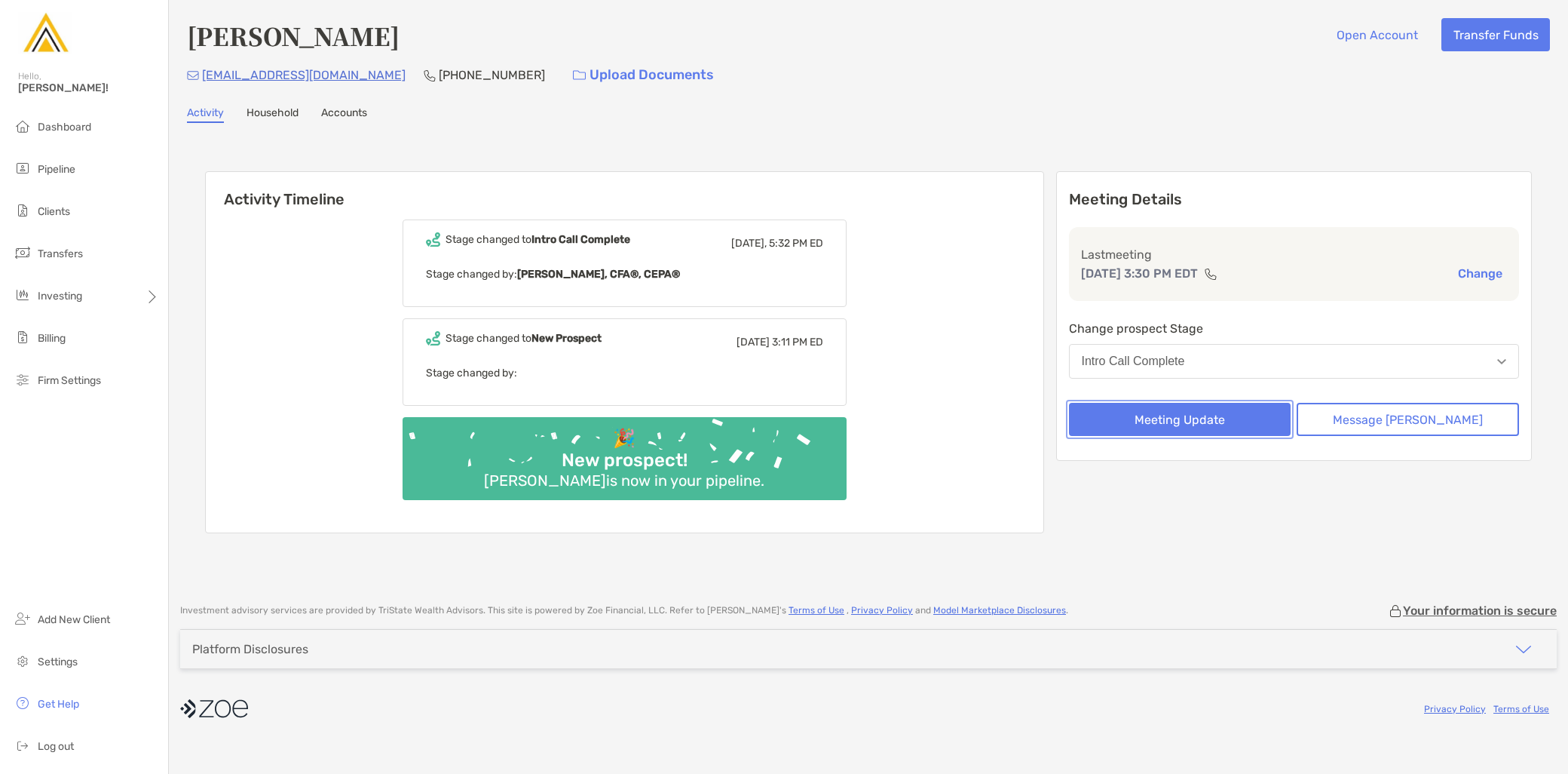
click at [1221, 420] on button "Meeting Update" at bounding box center [1179, 419] width 222 height 33
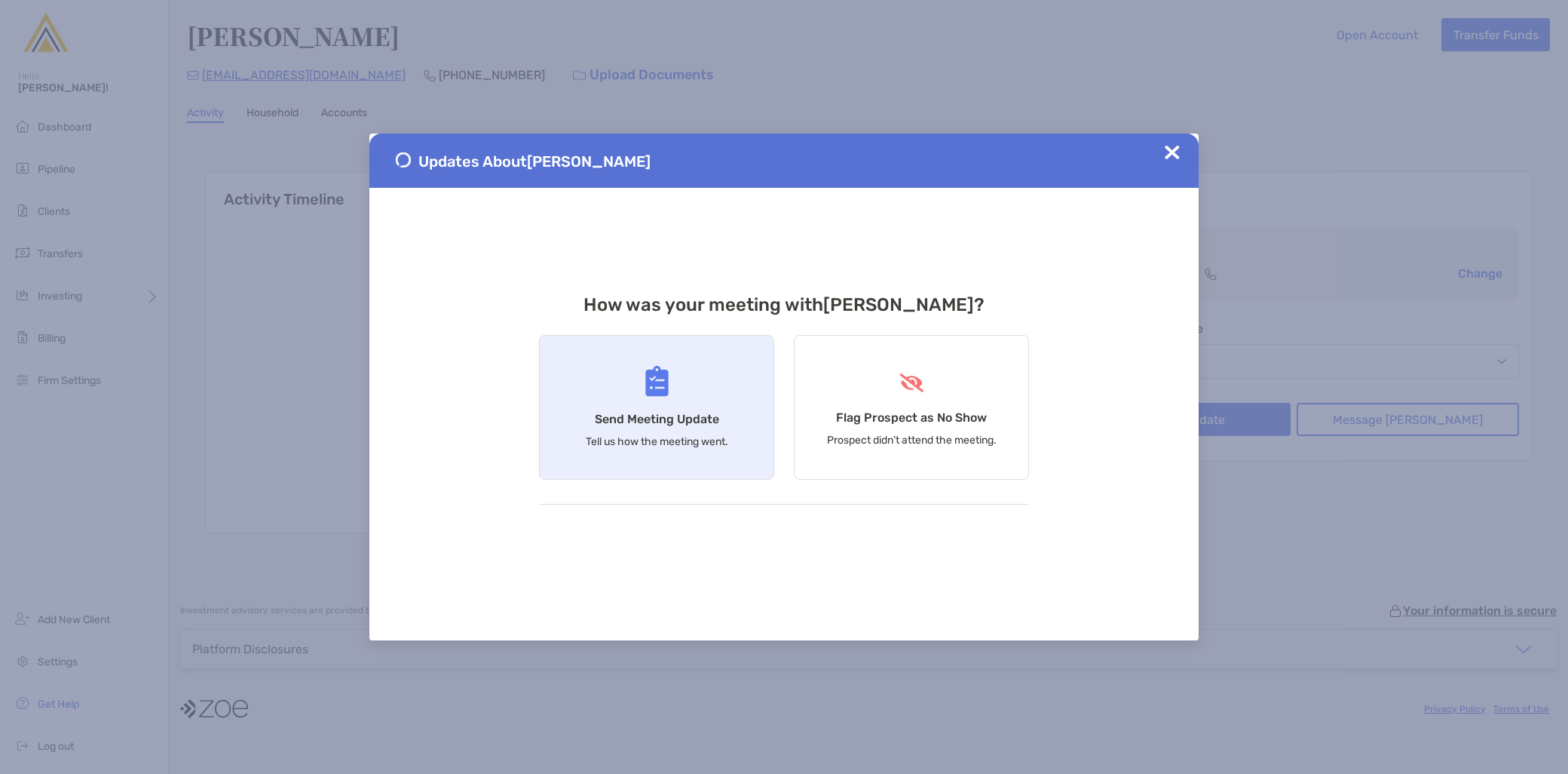
click at [604, 397] on div "Send Meeting Update Tell us how the meeting went." at bounding box center [656, 406] width 235 height 145
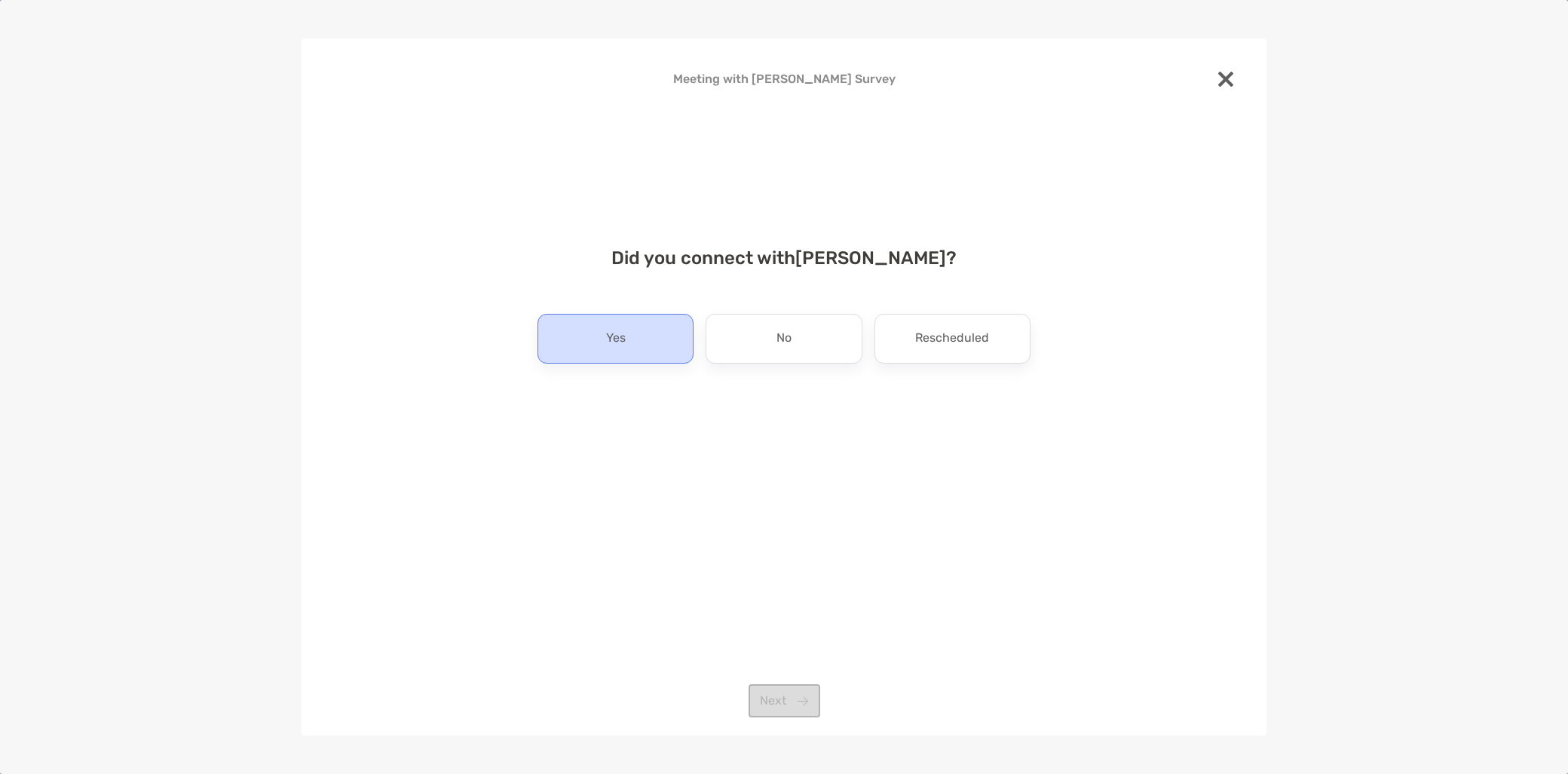
click at [624, 337] on p "Yes" at bounding box center [616, 338] width 19 height 24
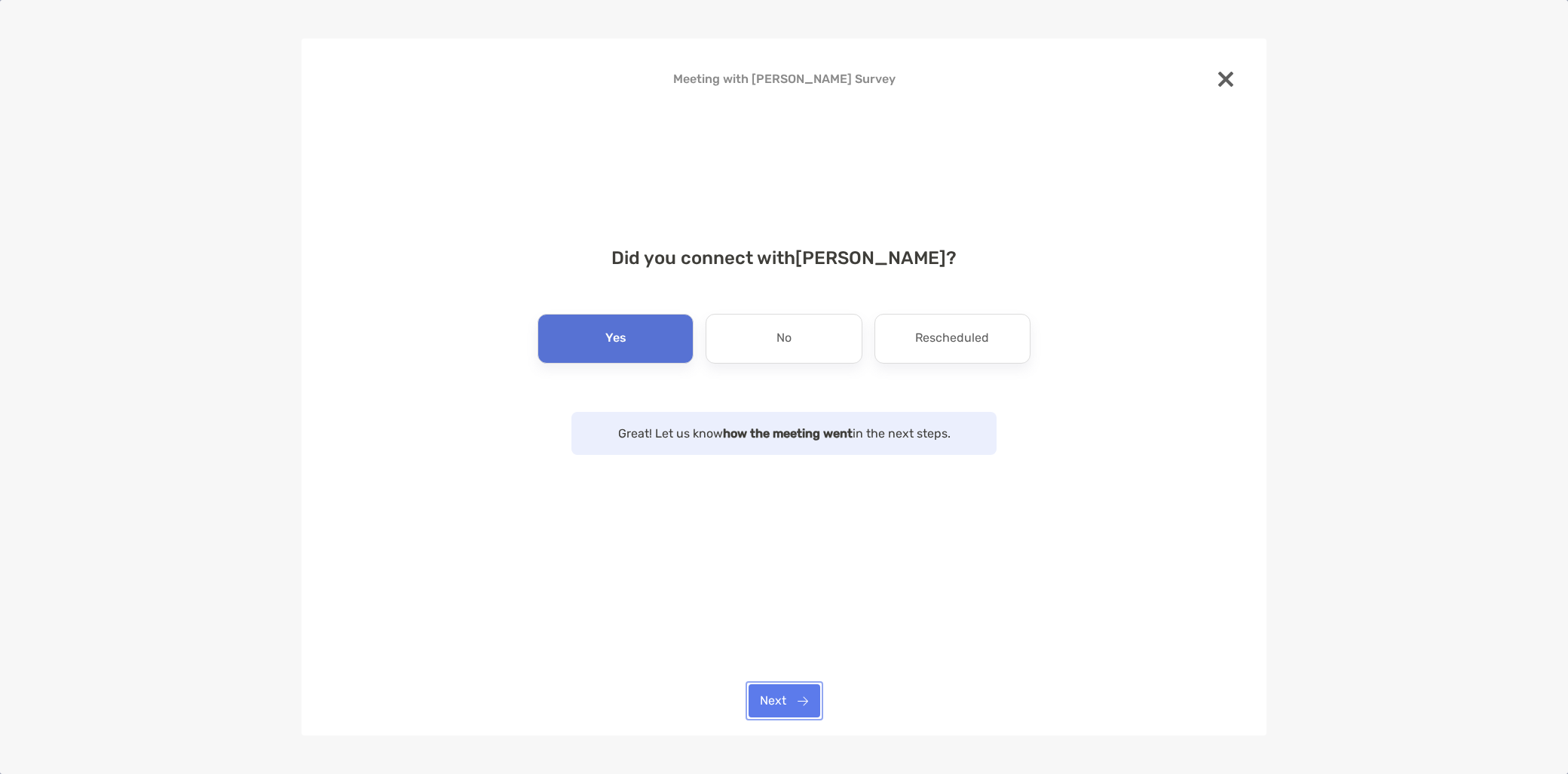
click at [779, 701] on button "Next" at bounding box center [784, 700] width 72 height 33
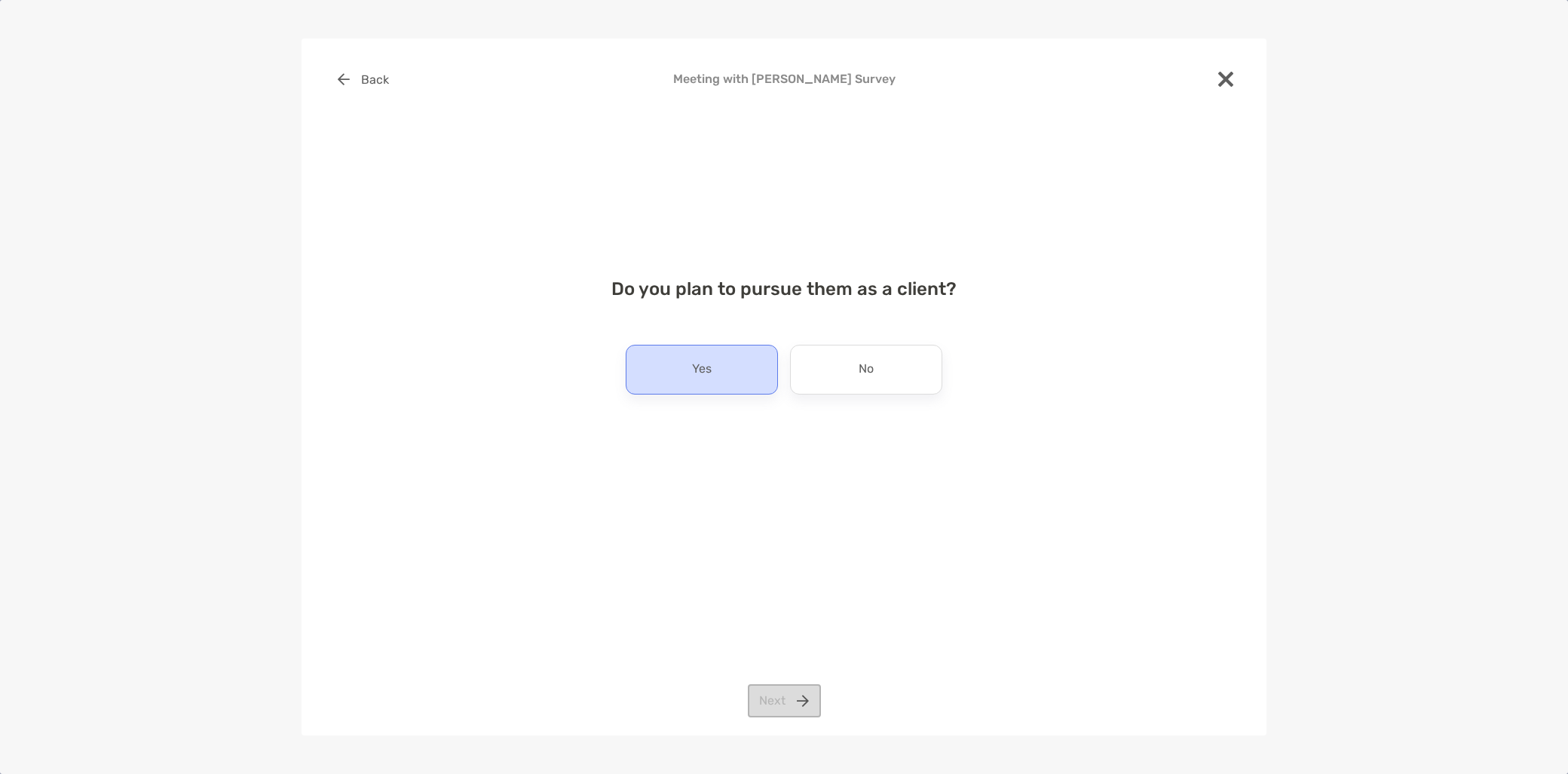
click at [730, 375] on div "Yes" at bounding box center [702, 369] width 153 height 50
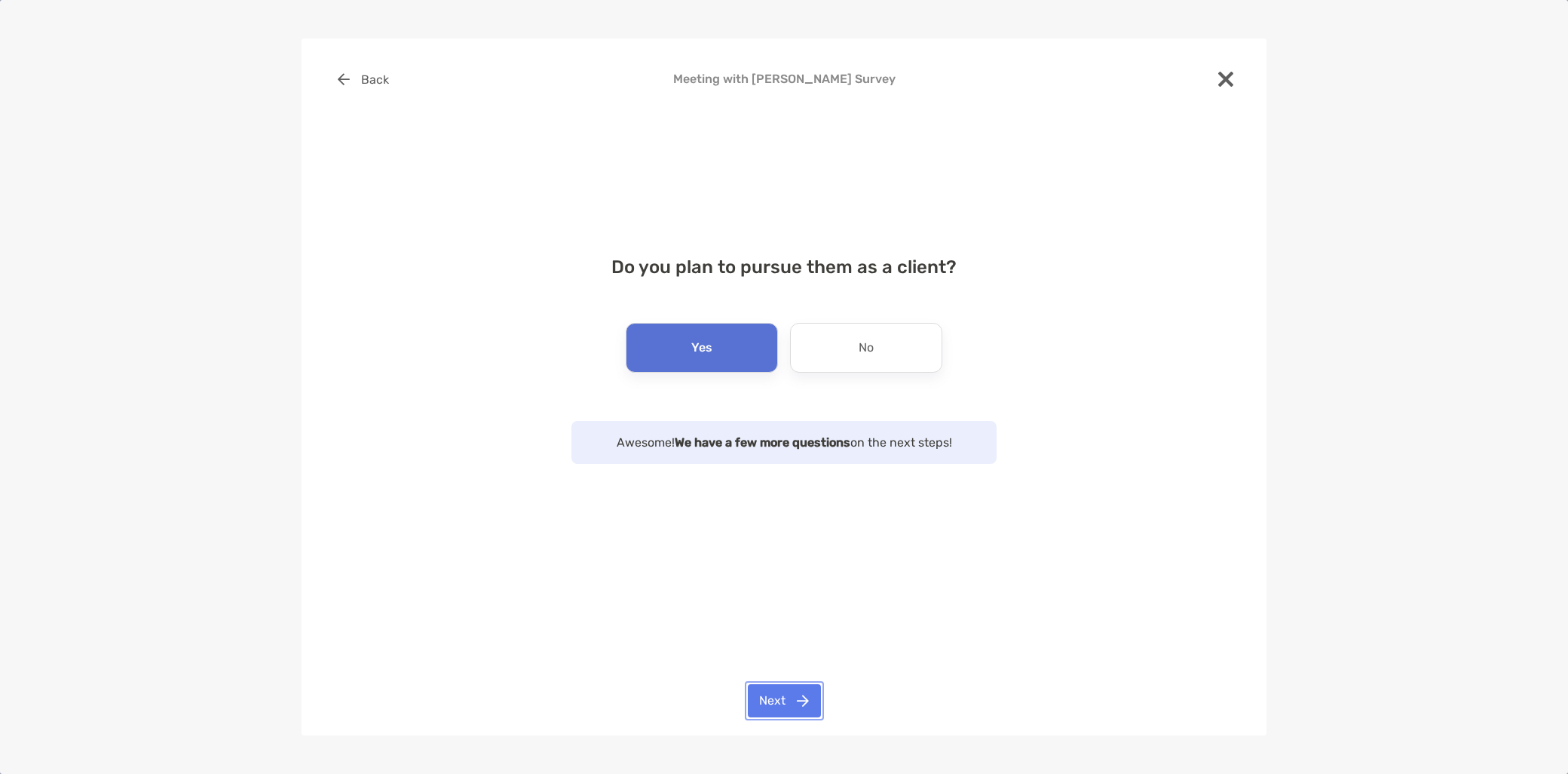
click at [785, 699] on button "Next" at bounding box center [784, 700] width 73 height 33
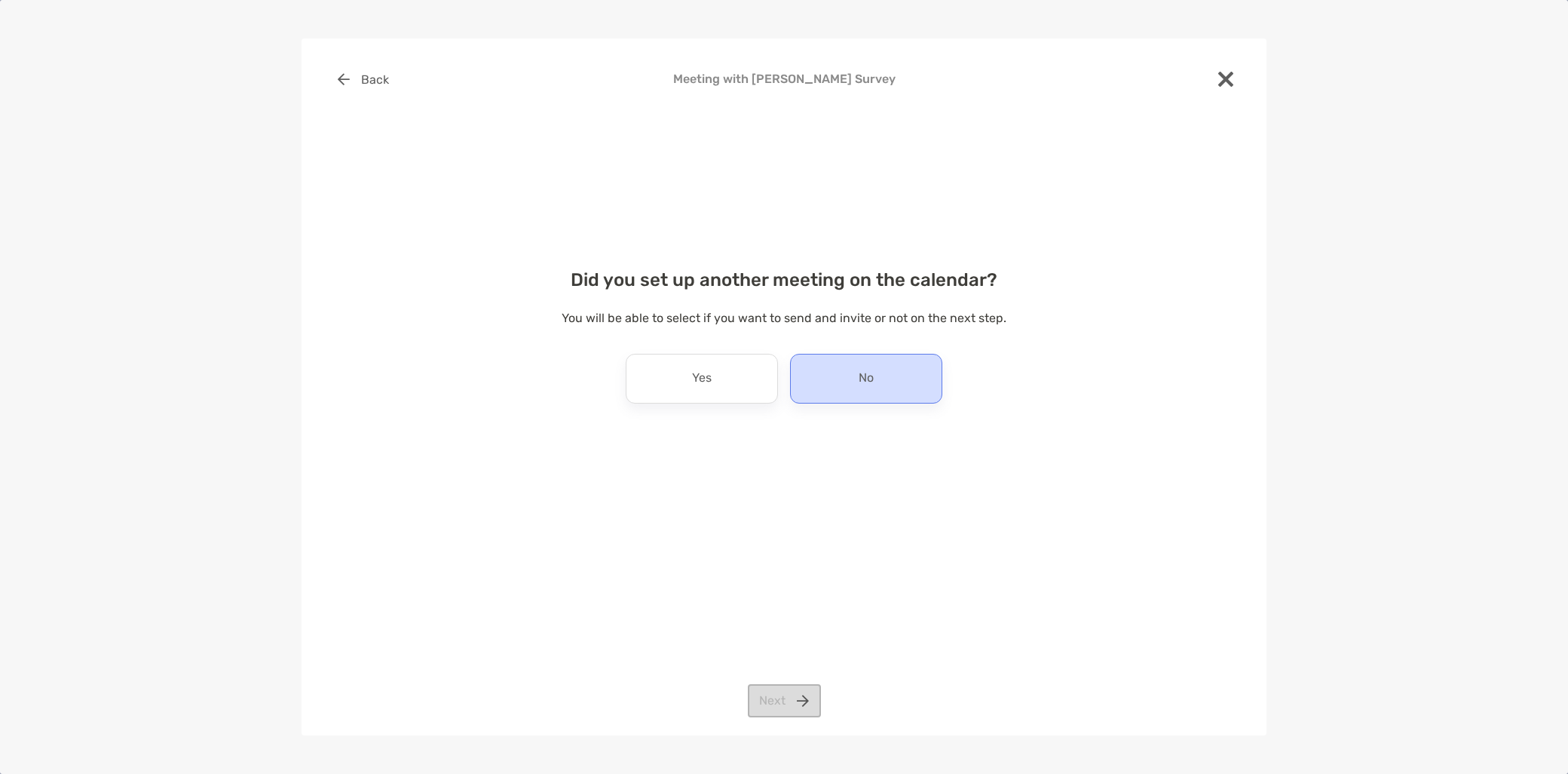
click at [868, 389] on p "No" at bounding box center [866, 378] width 15 height 24
click at [775, 706] on button "Next" at bounding box center [784, 700] width 73 height 33
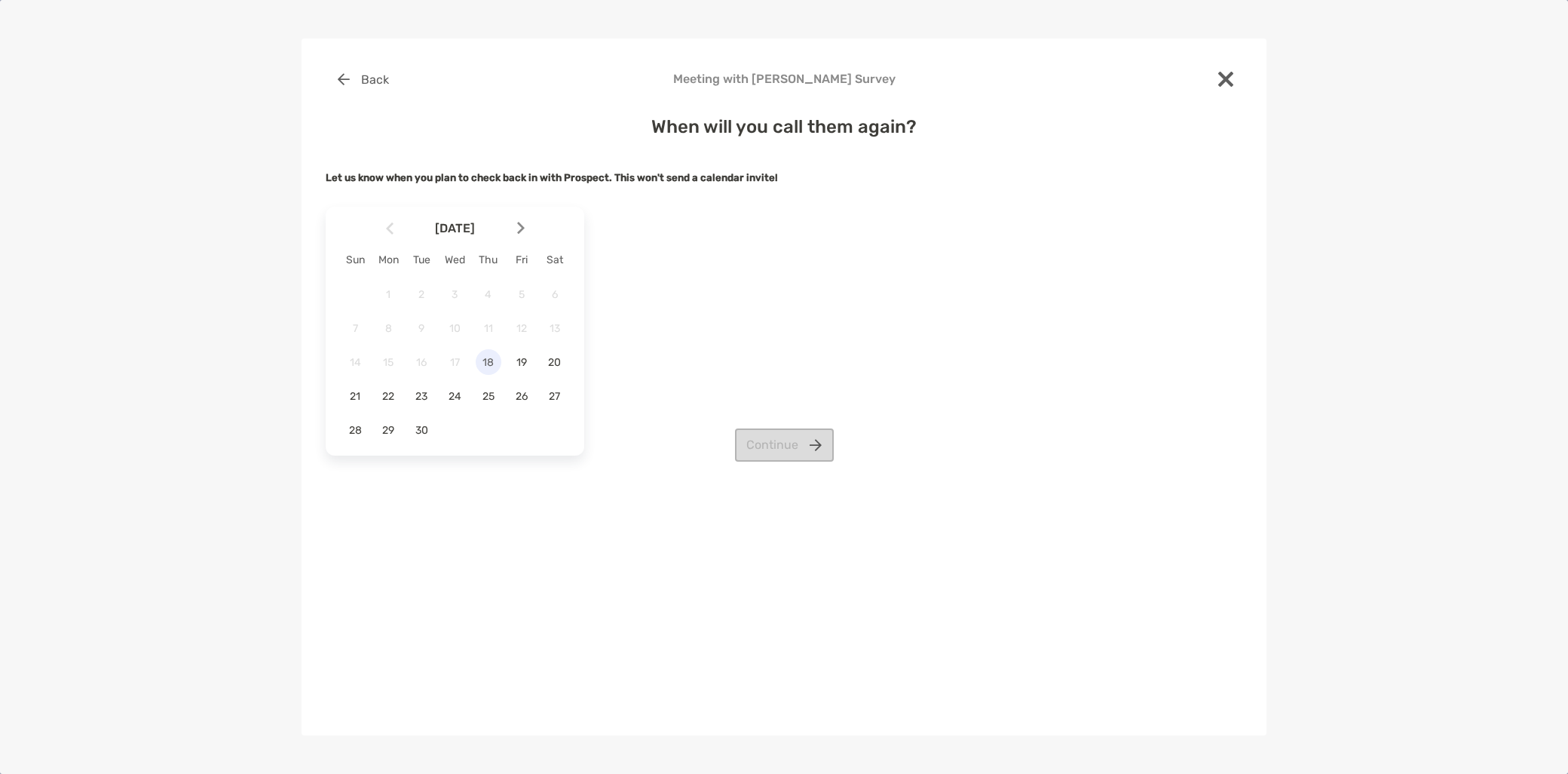
click at [493, 362] on span "18" at bounding box center [488, 362] width 25 height 13
click at [787, 455] on button "Continue" at bounding box center [784, 445] width 99 height 33
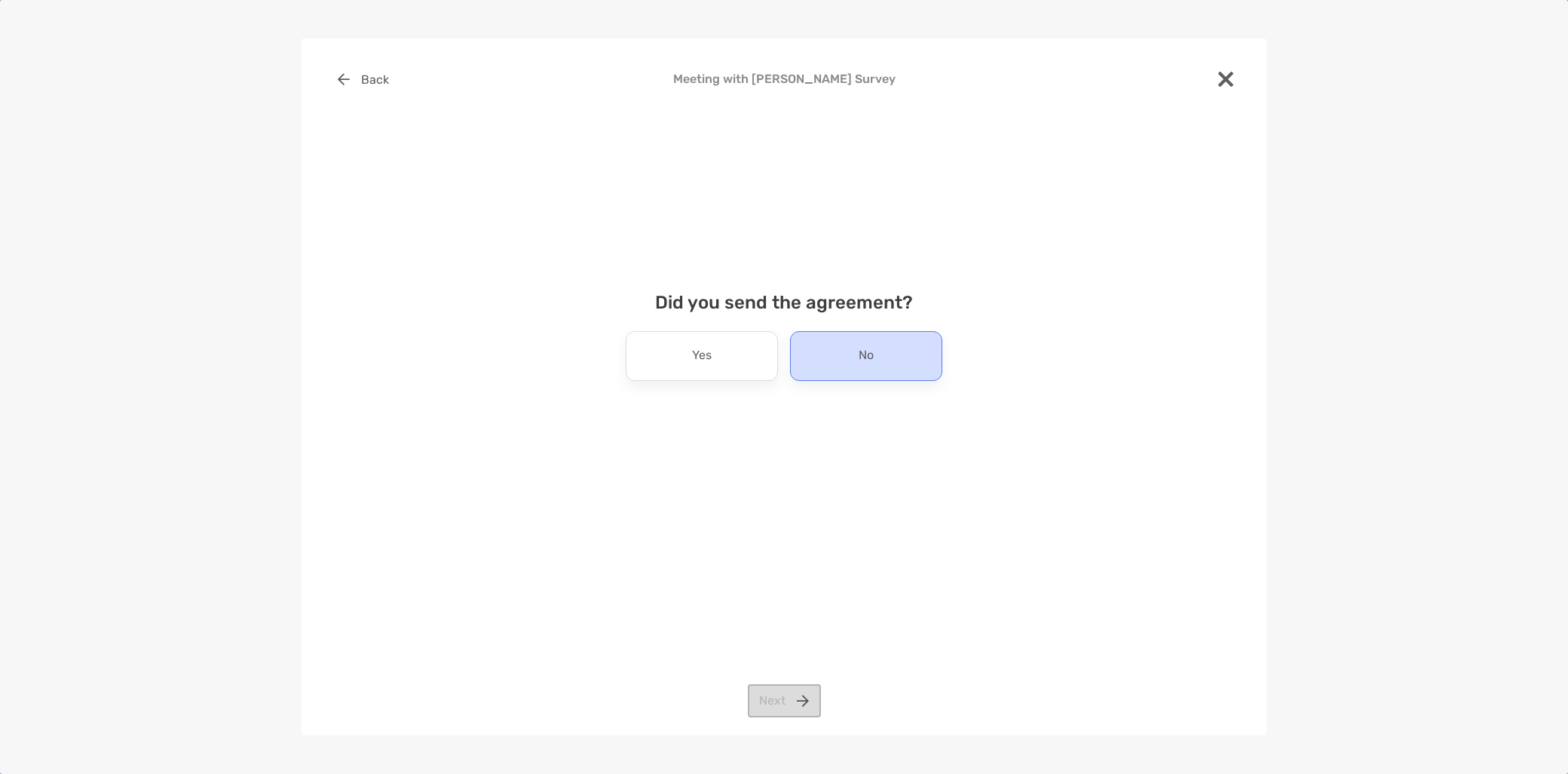
click at [838, 360] on div "No" at bounding box center [866, 355] width 153 height 50
click at [791, 695] on button "Next" at bounding box center [784, 700] width 73 height 33
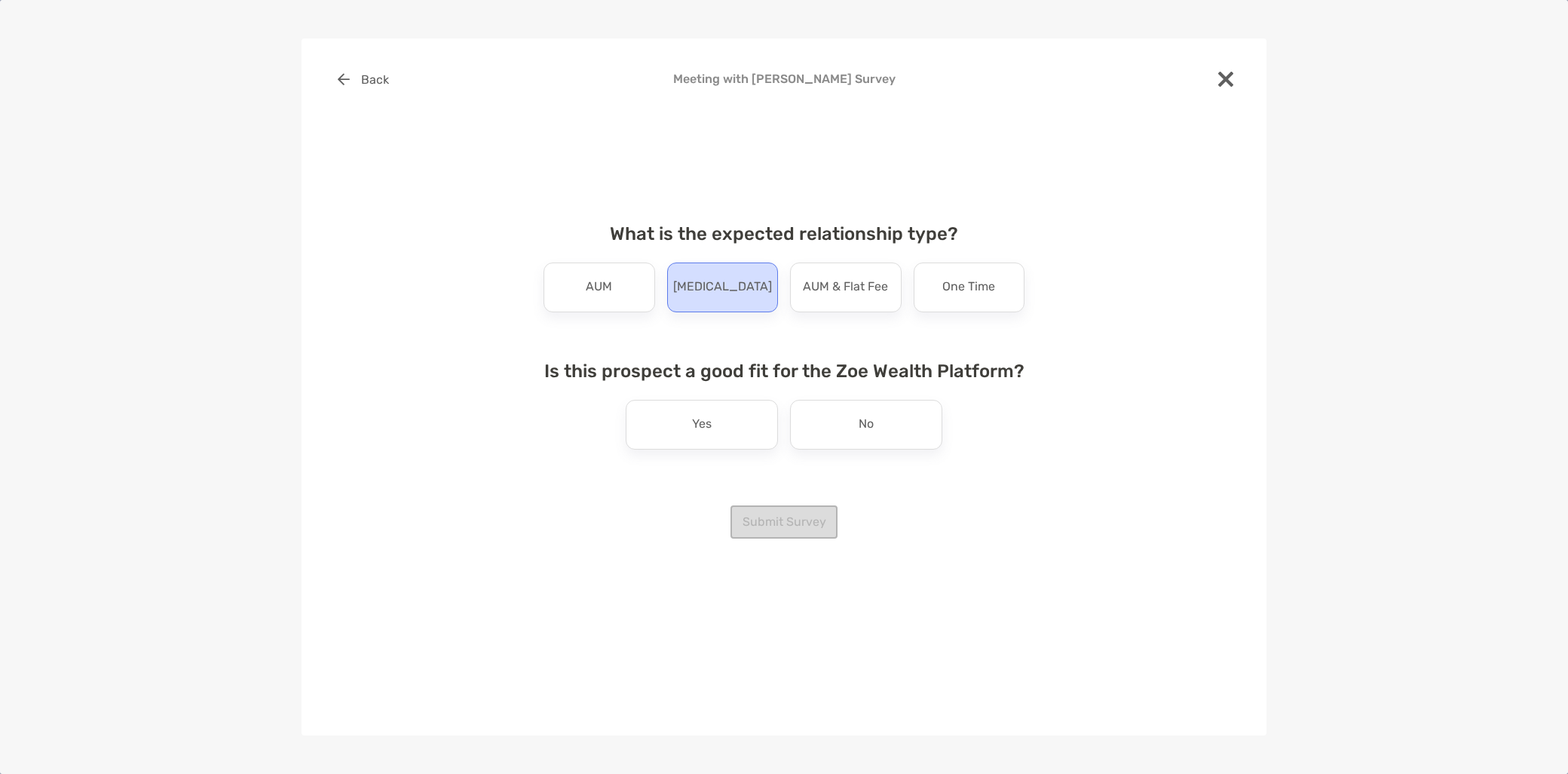
click at [699, 303] on div "Retainer" at bounding box center [722, 287] width 111 height 50
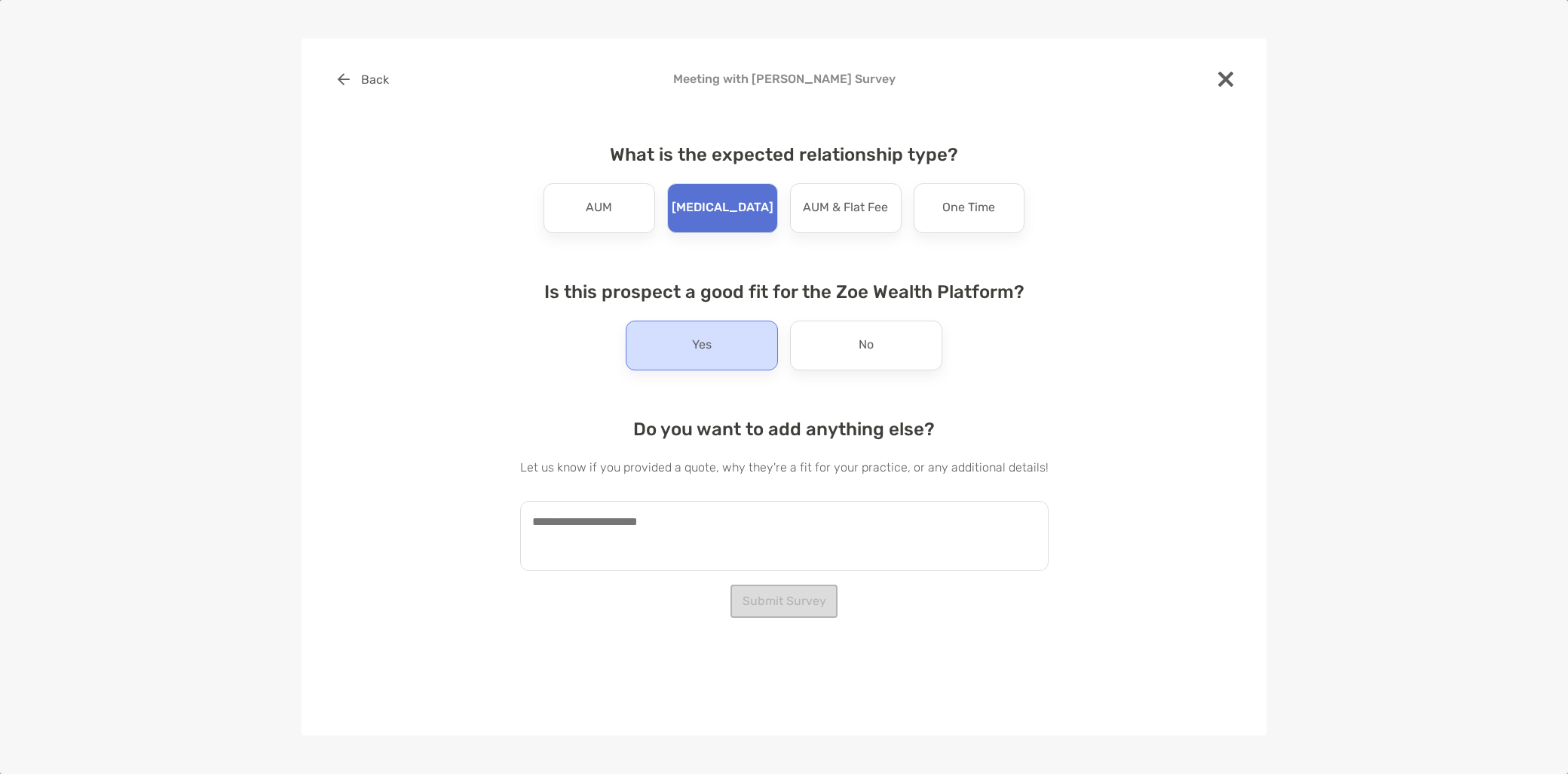
click at [718, 353] on div "Yes" at bounding box center [702, 345] width 153 height 50
click at [658, 538] on textarea at bounding box center [784, 536] width 528 height 70
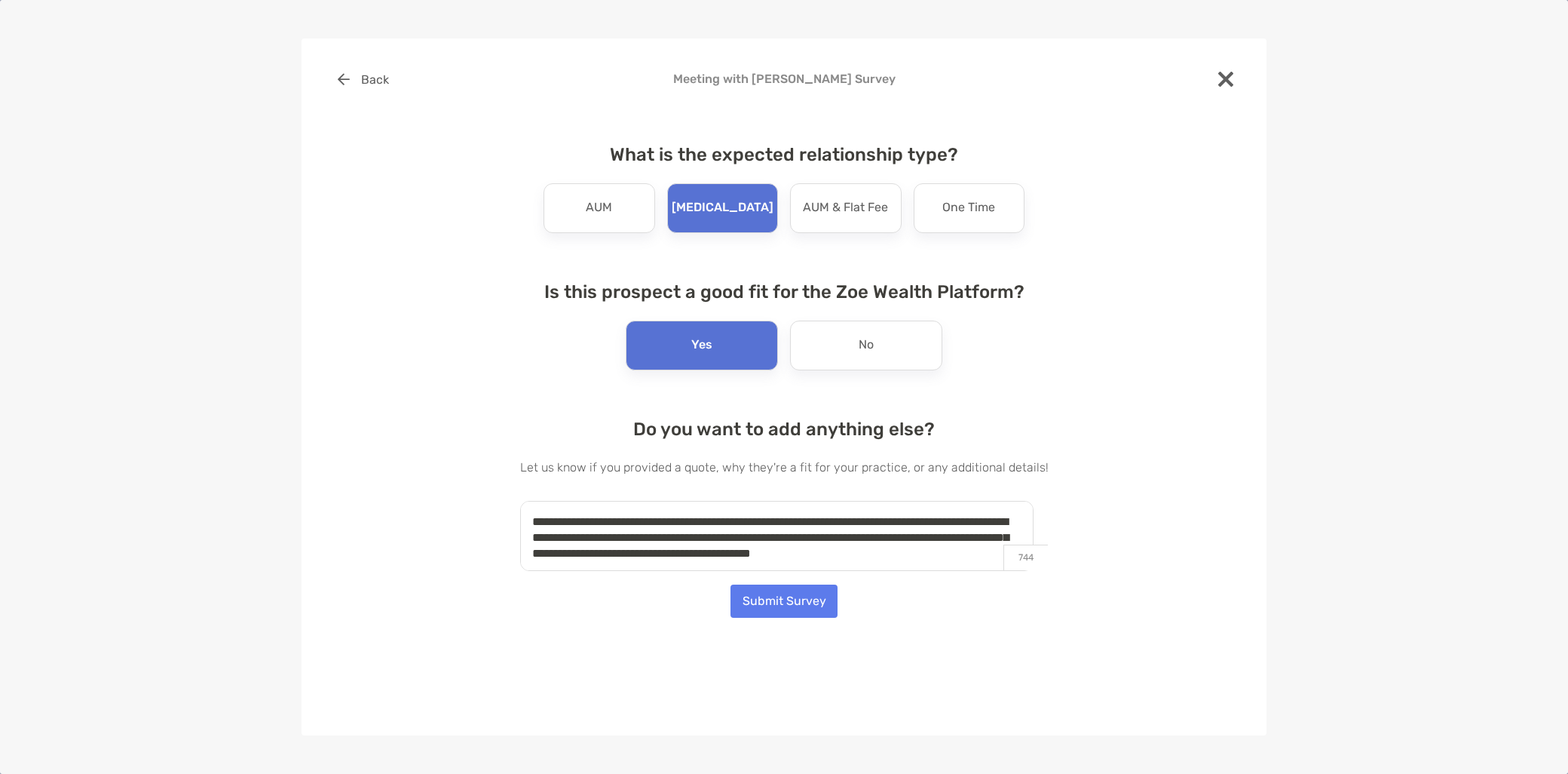
scroll to position [5, 0]
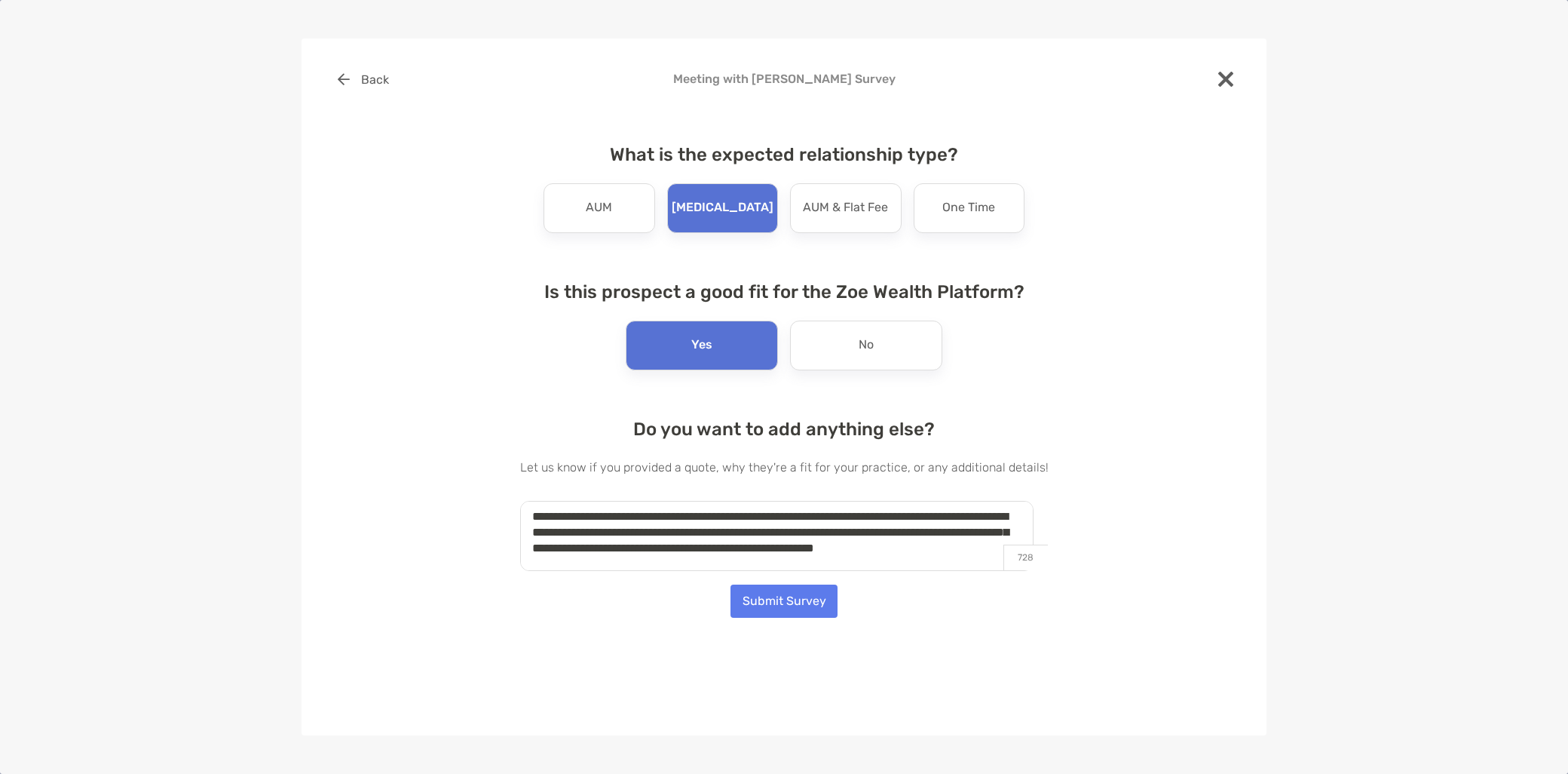
type textarea "**********"
click at [765, 614] on button "Submit Survey" at bounding box center [784, 601] width 107 height 33
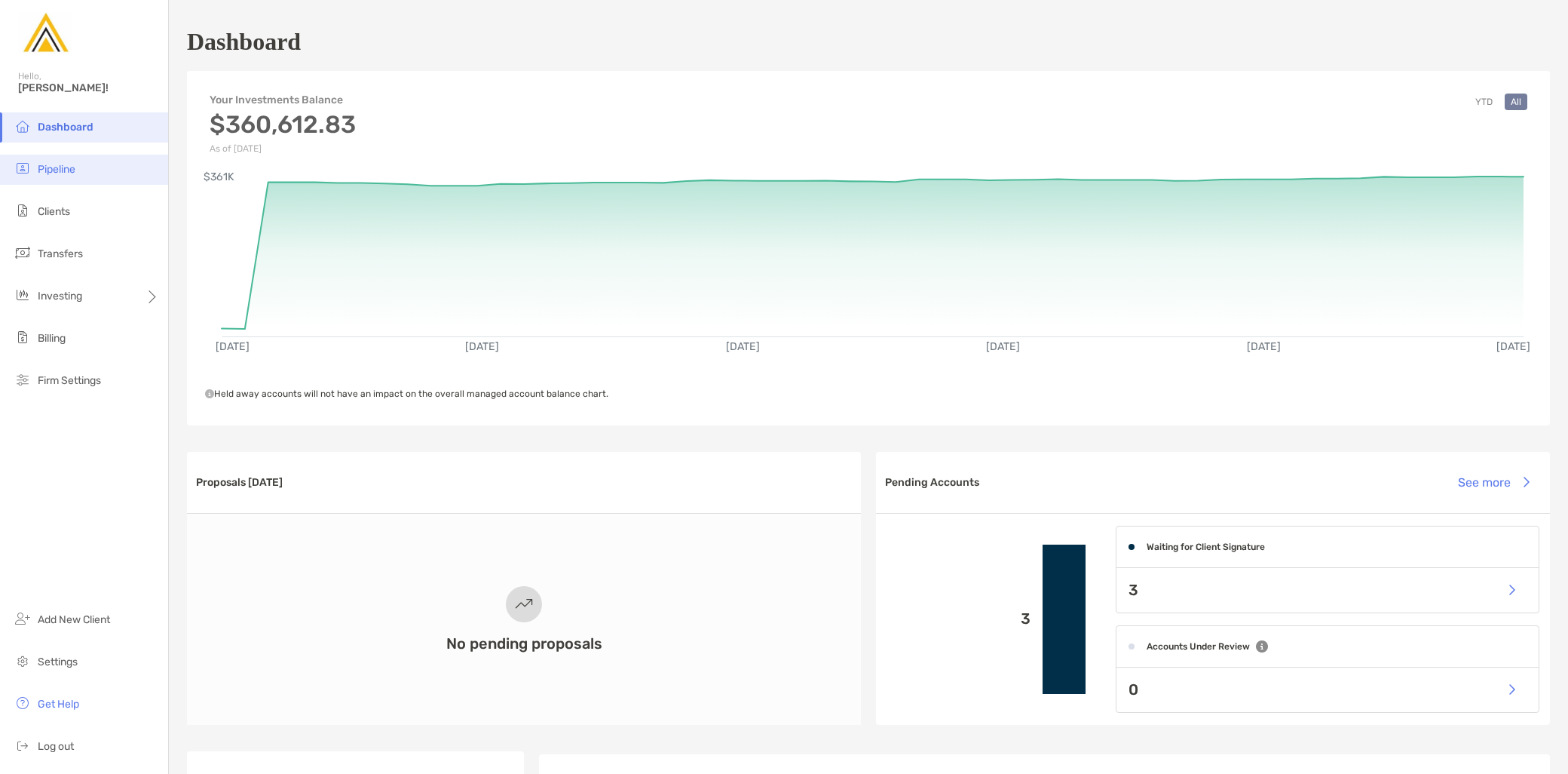
click at [64, 166] on span "Pipeline" at bounding box center [56, 169] width 38 height 13
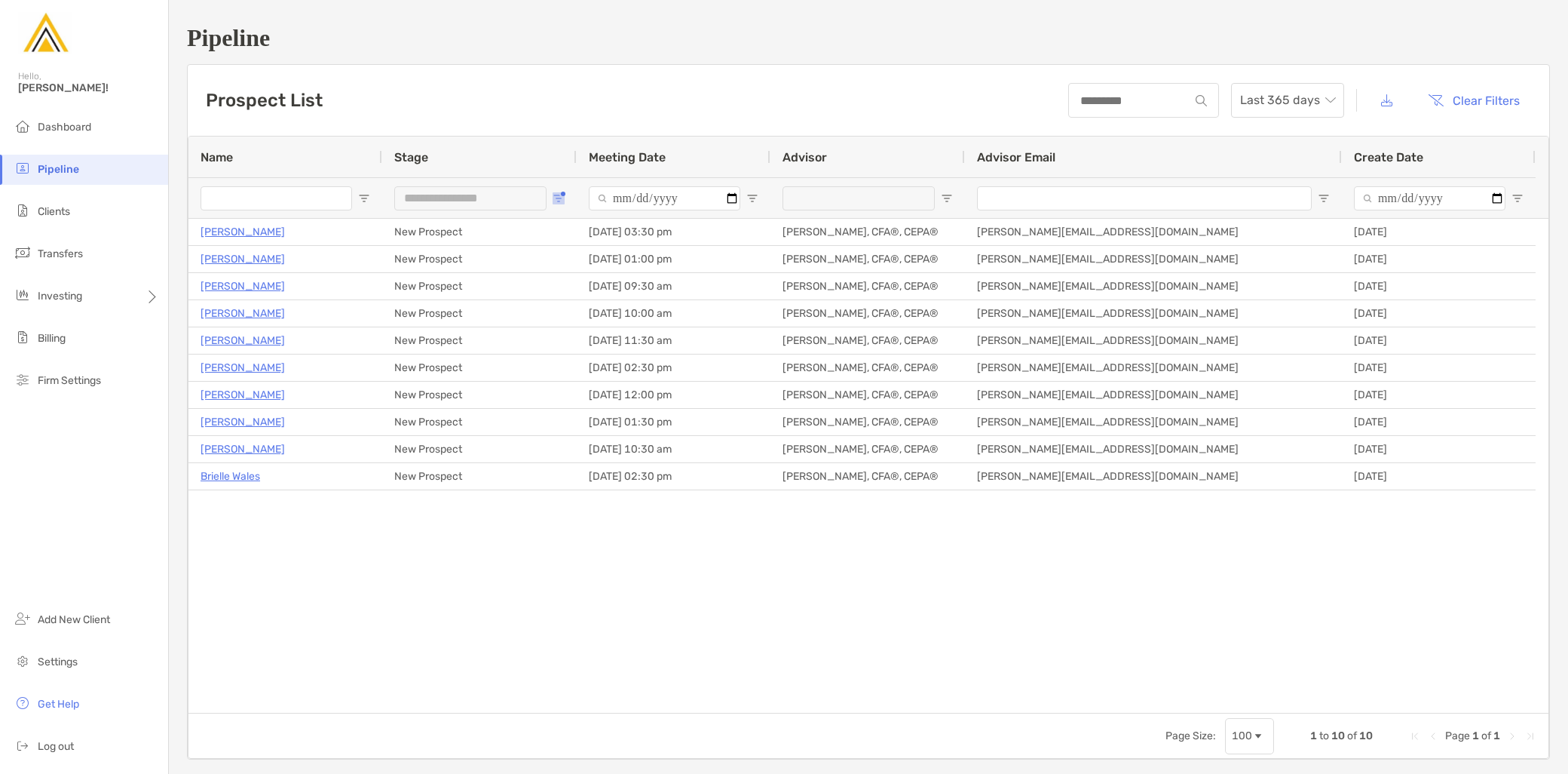
click at [559, 197] on span "Open Filter Menu" at bounding box center [559, 198] width 12 height 12
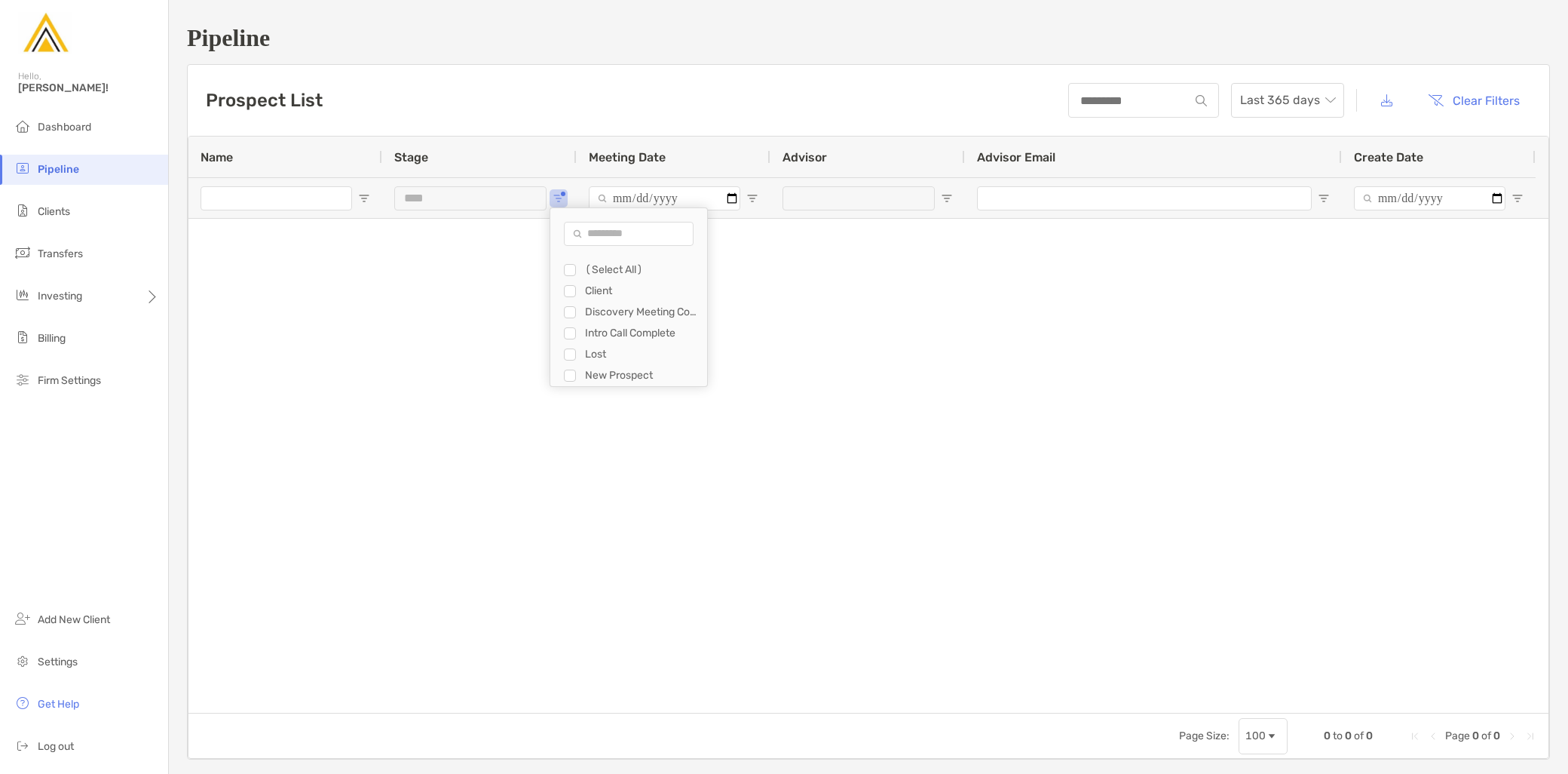
type input "**********"
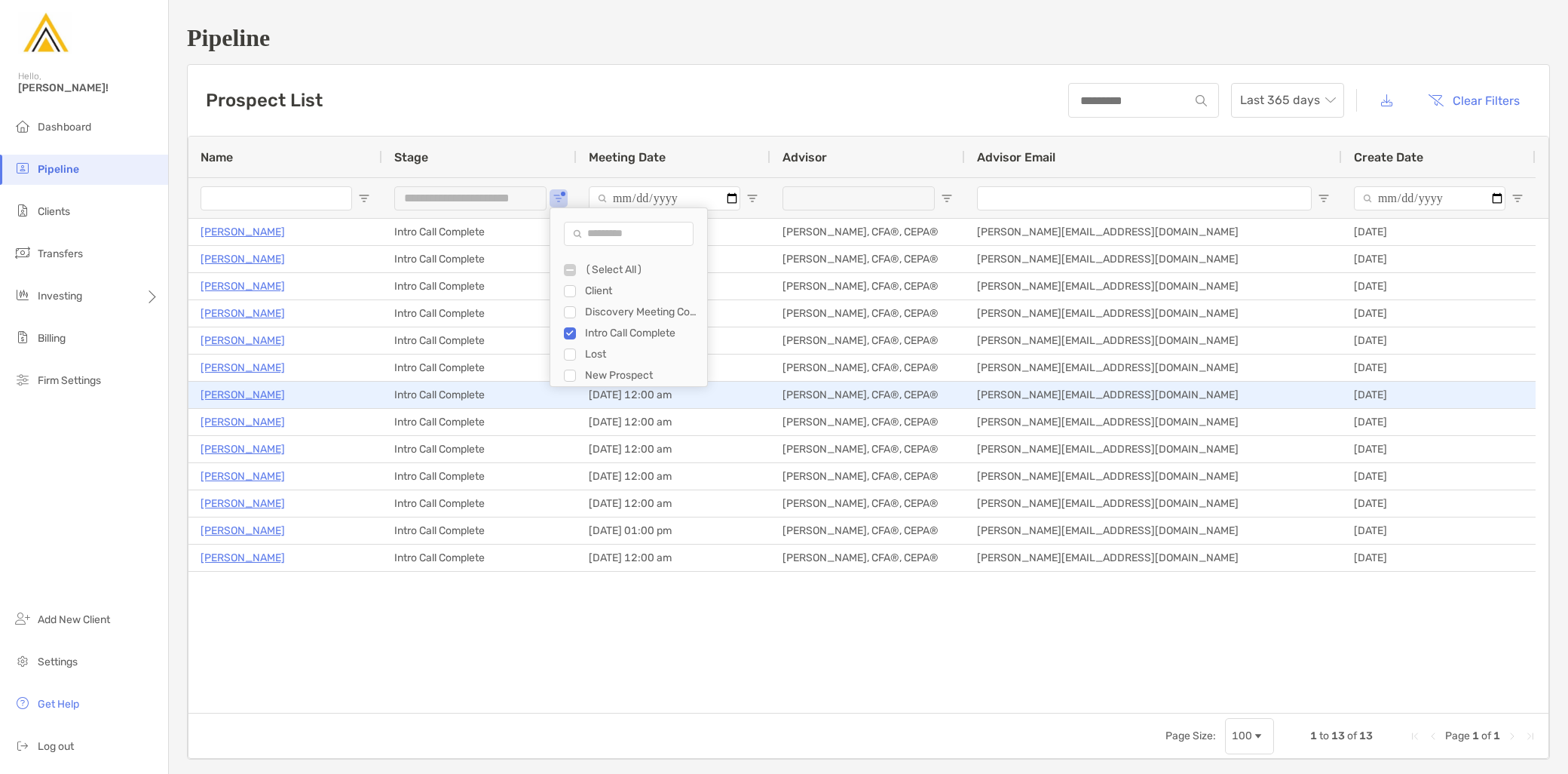
click at [254, 393] on p "Maggie Mcgrath" at bounding box center [243, 394] width 84 height 18
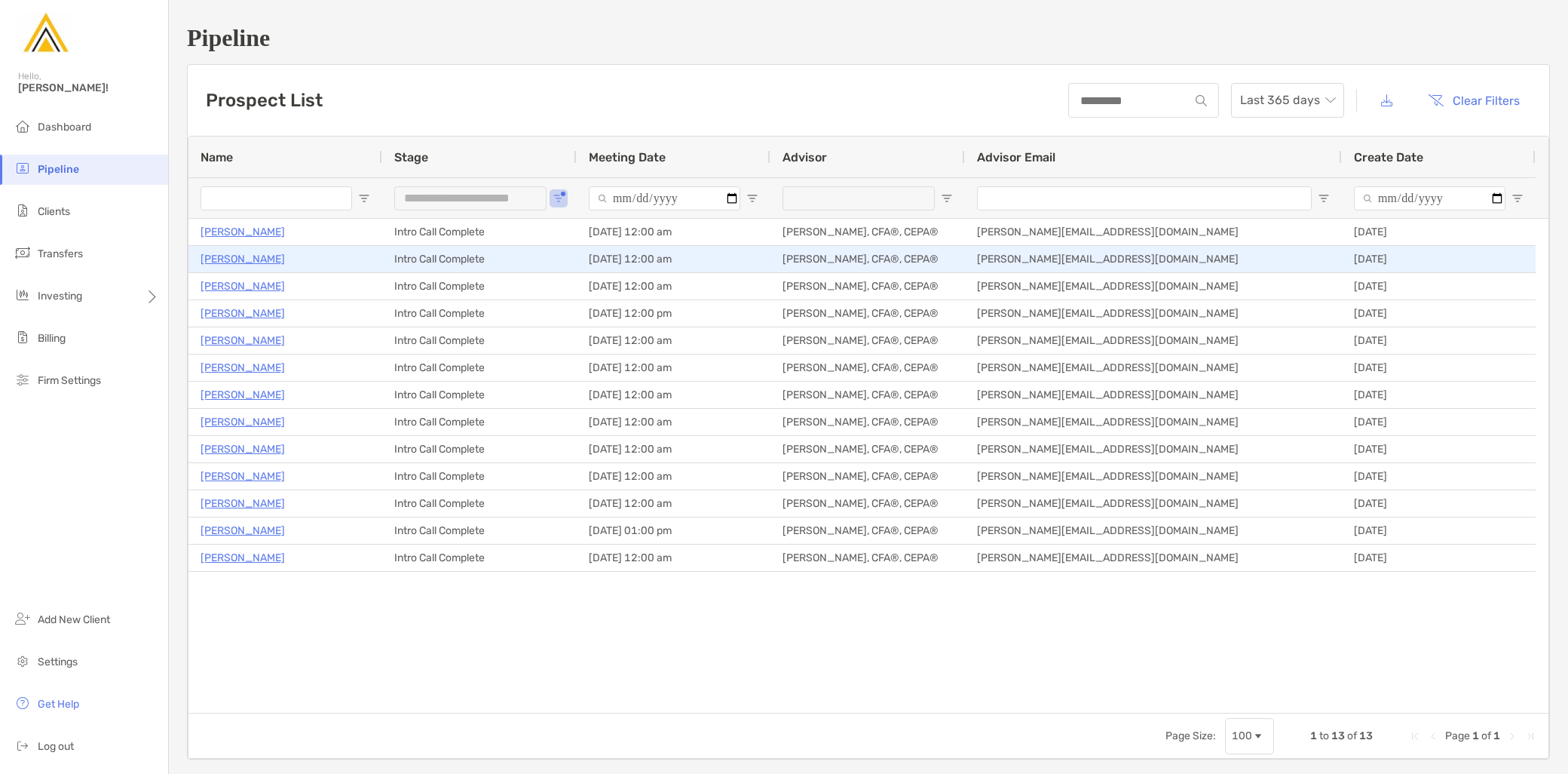
click at [240, 259] on p "[PERSON_NAME]" at bounding box center [243, 258] width 84 height 18
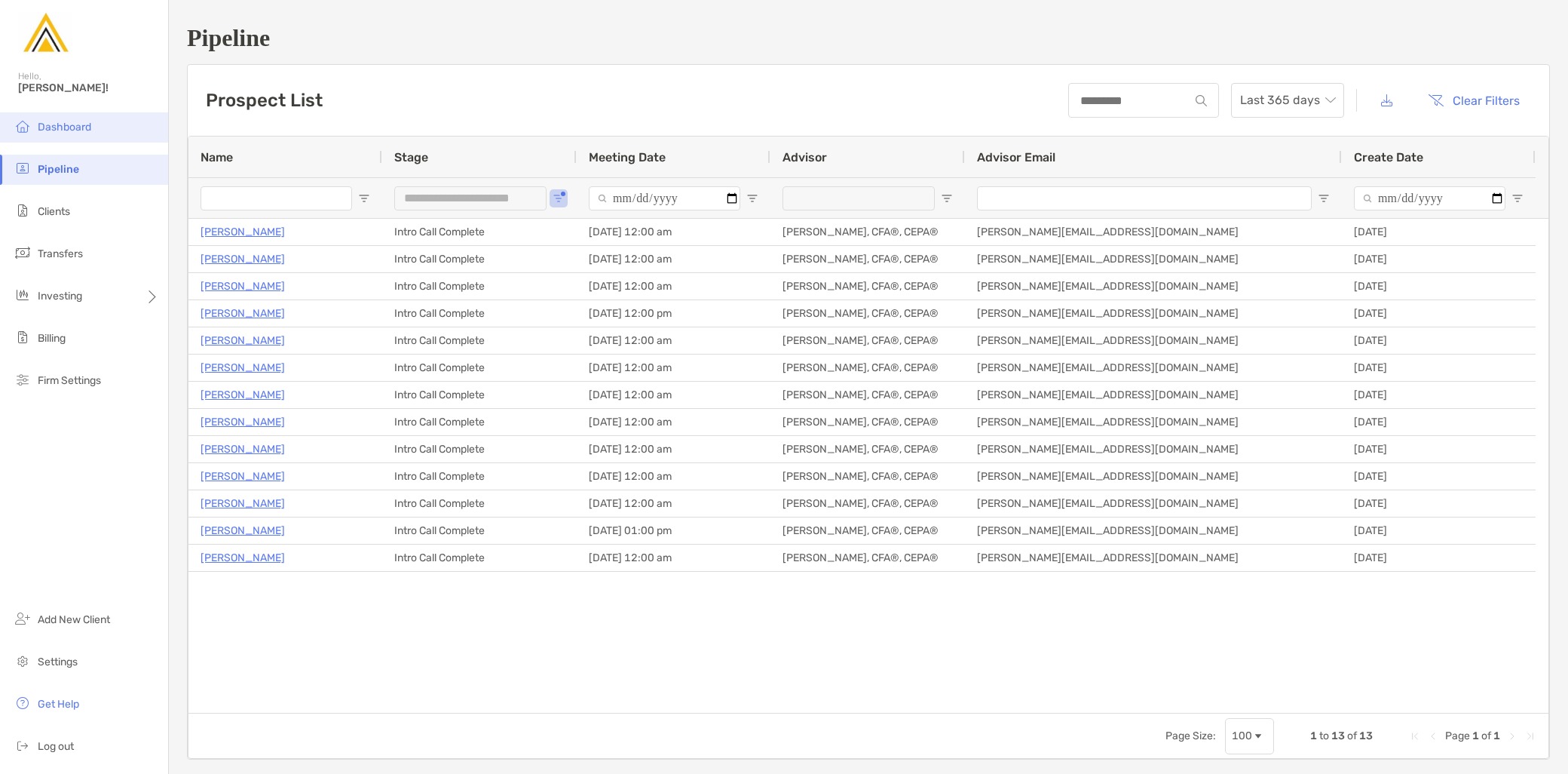
click at [47, 126] on span "Dashboard" at bounding box center [64, 126] width 54 height 13
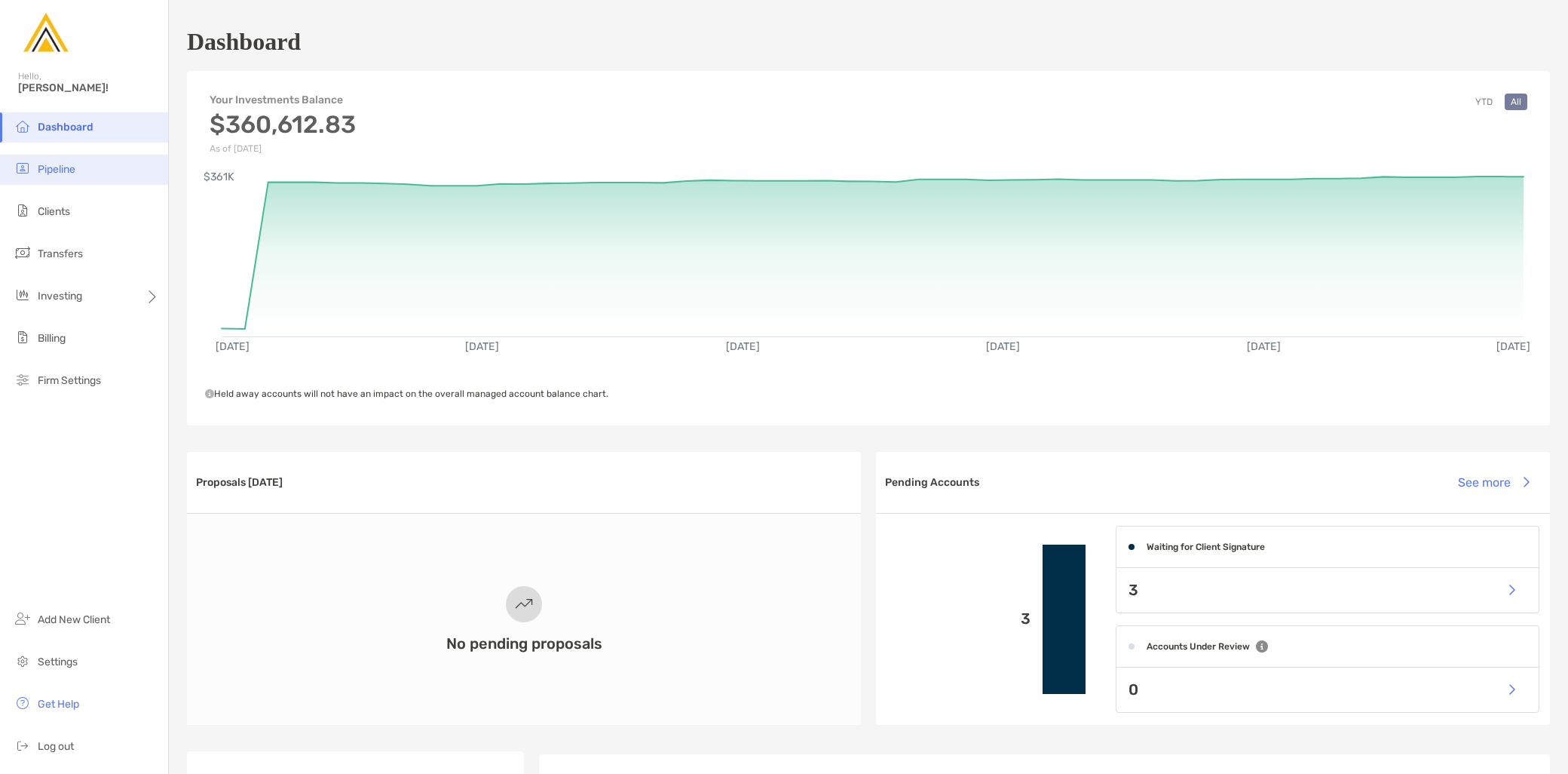
click at [92, 160] on li "Pipeline" at bounding box center [84, 169] width 168 height 30
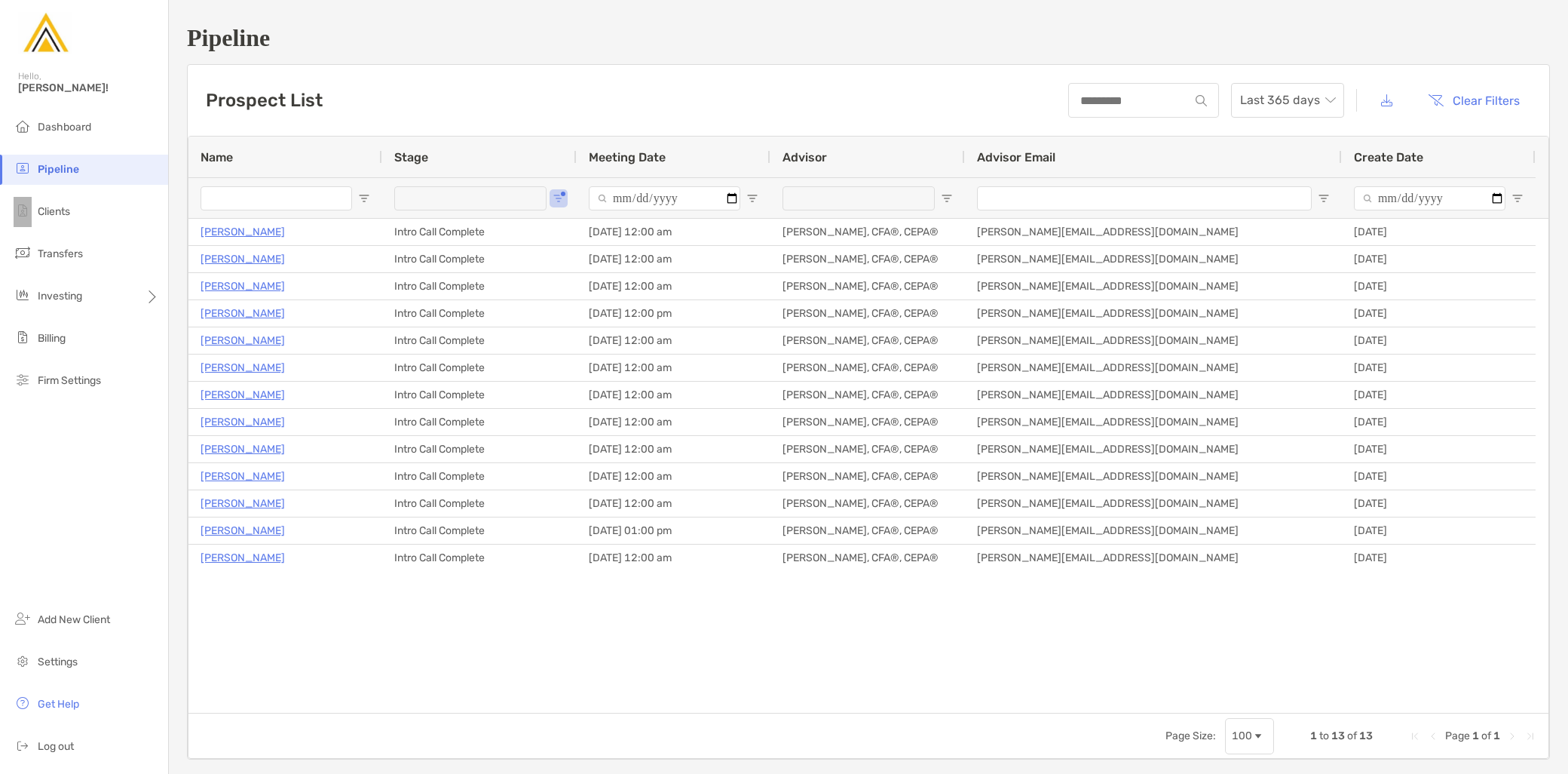
type input "**********"
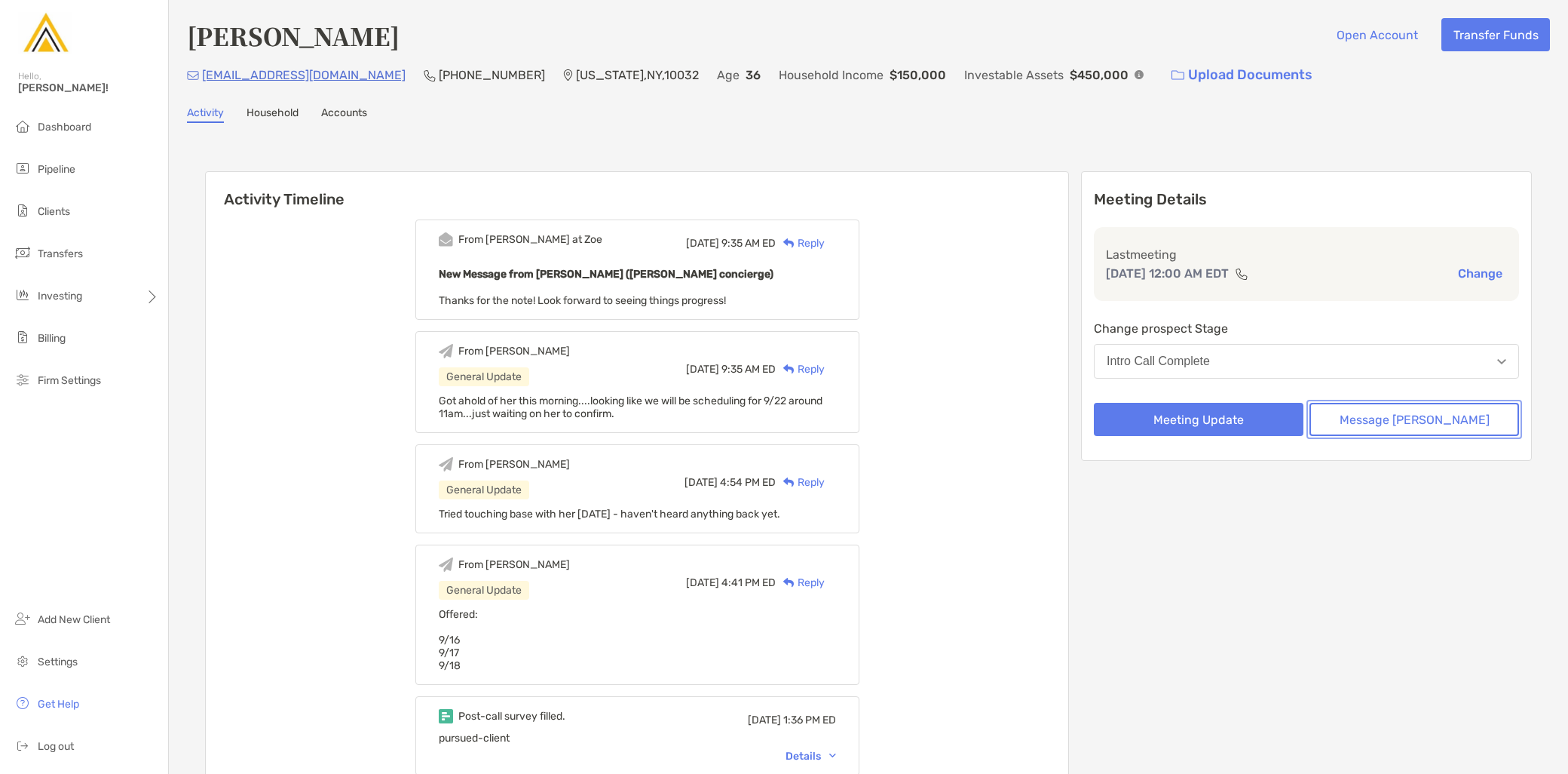
click at [1389, 415] on button "Message [PERSON_NAME]" at bounding box center [1414, 419] width 210 height 33
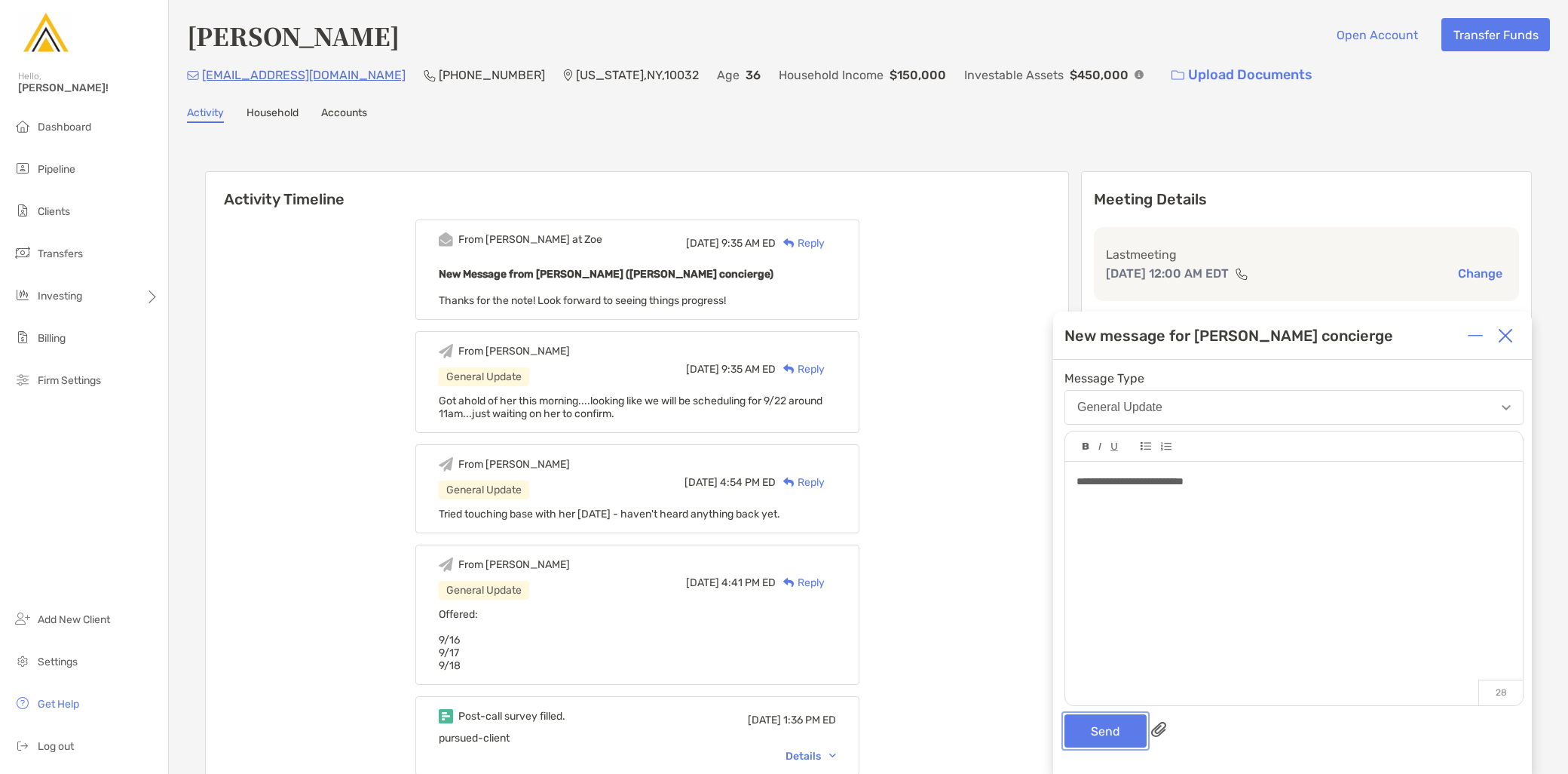
click at [1117, 721] on button "Send" at bounding box center [1106, 731] width 82 height 33
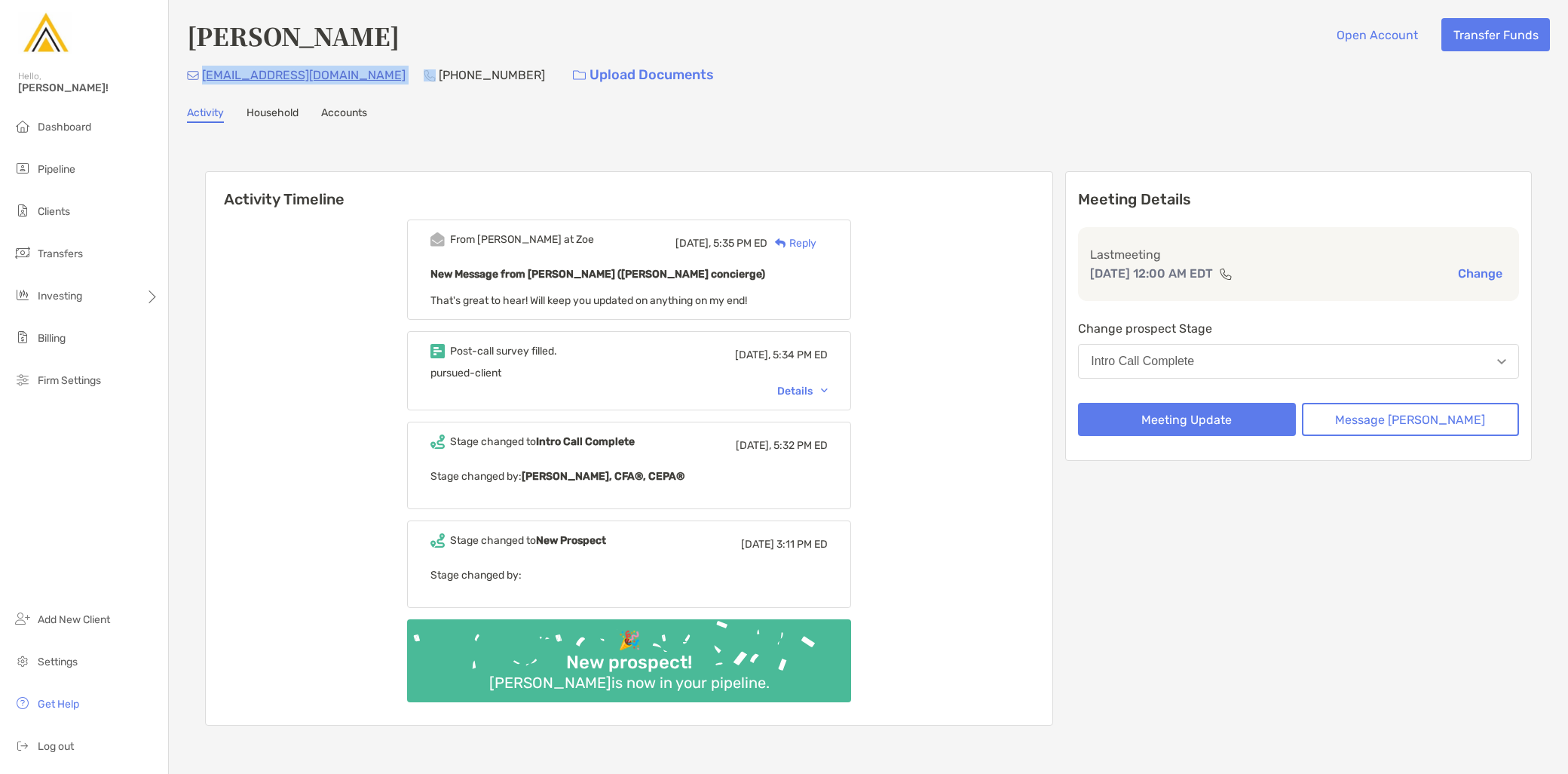
drag, startPoint x: 367, startPoint y: 73, endPoint x: 206, endPoint y: 79, distance: 161.1
click at [206, 79] on div "[EMAIL_ADDRESS][DOMAIN_NAME] [PHONE_NUMBER] Upload Documents" at bounding box center [868, 75] width 1363 height 32
